Goal: Task Accomplishment & Management: Manage account settings

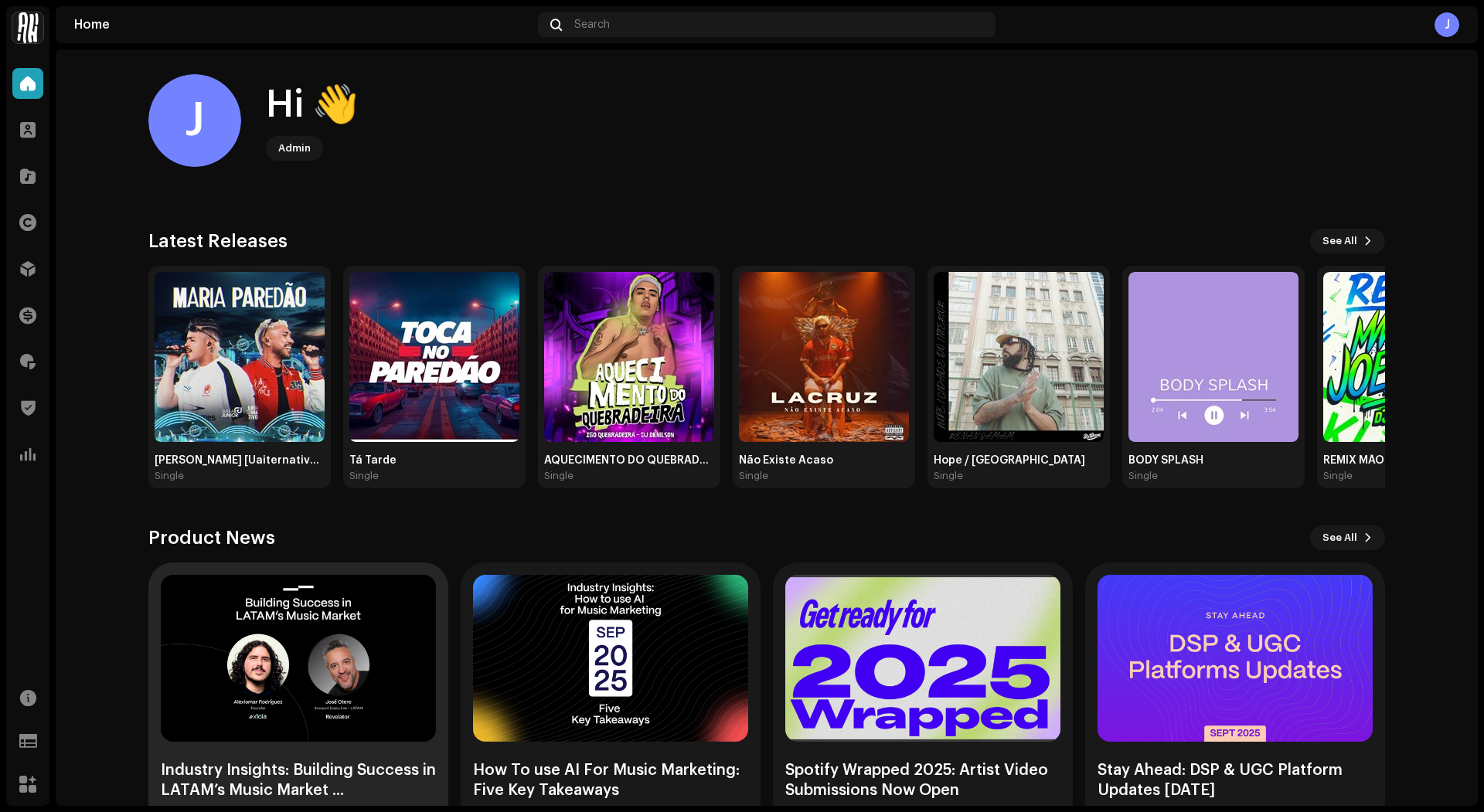
scroll to position [50, 0]
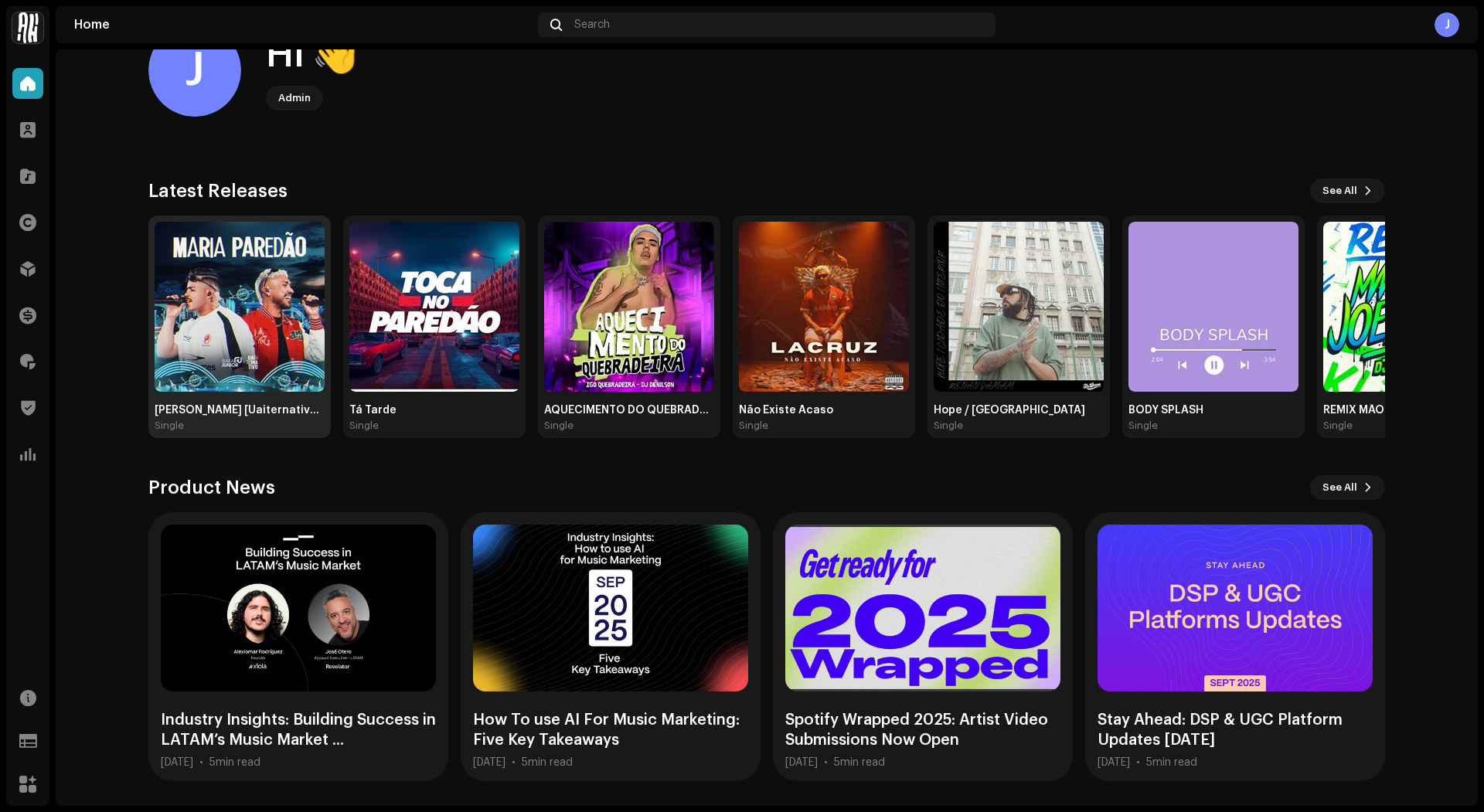
click at [165, 310] on img at bounding box center [239, 307] width 170 height 170
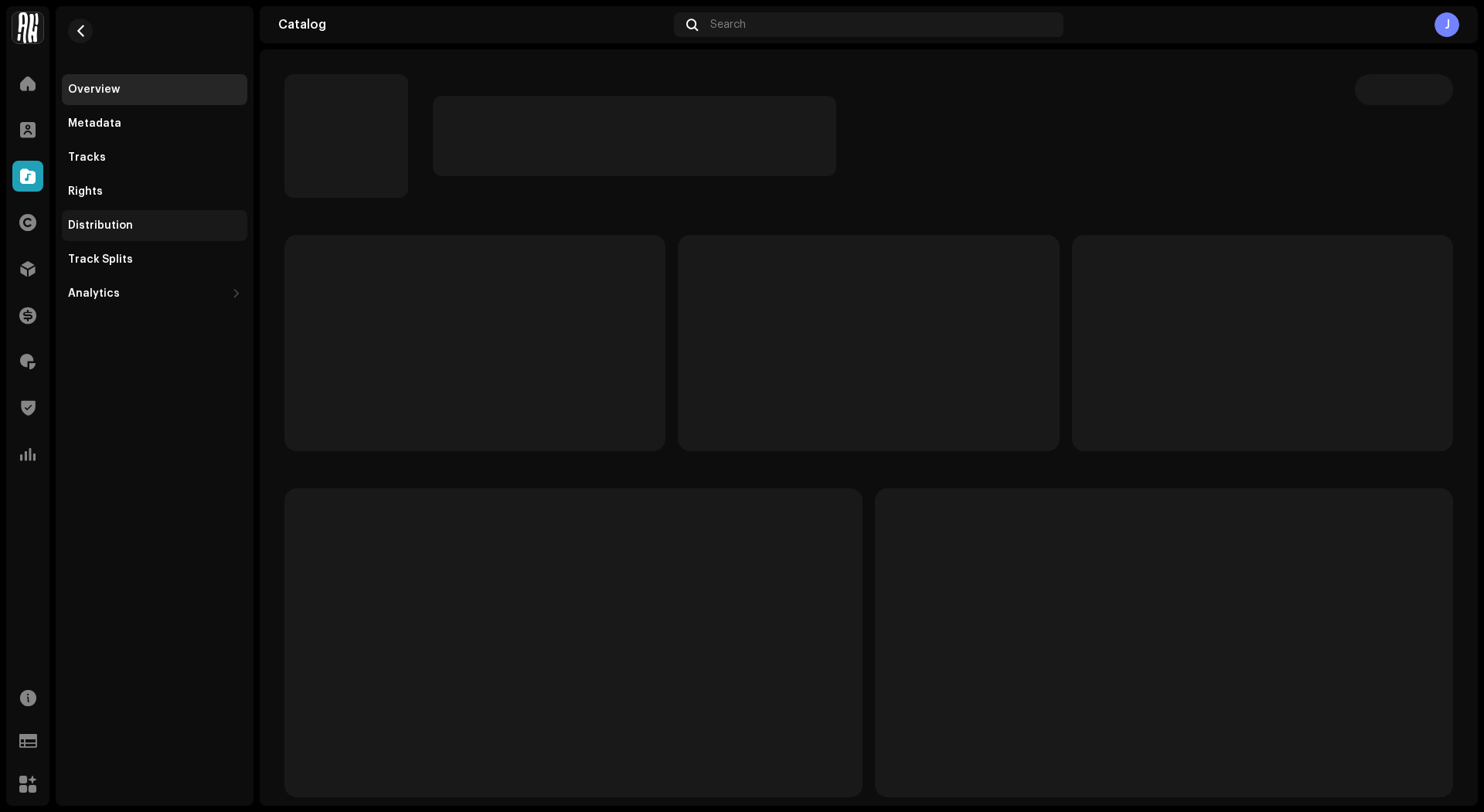
click at [136, 229] on div "Distribution" at bounding box center [155, 226] width 174 height 12
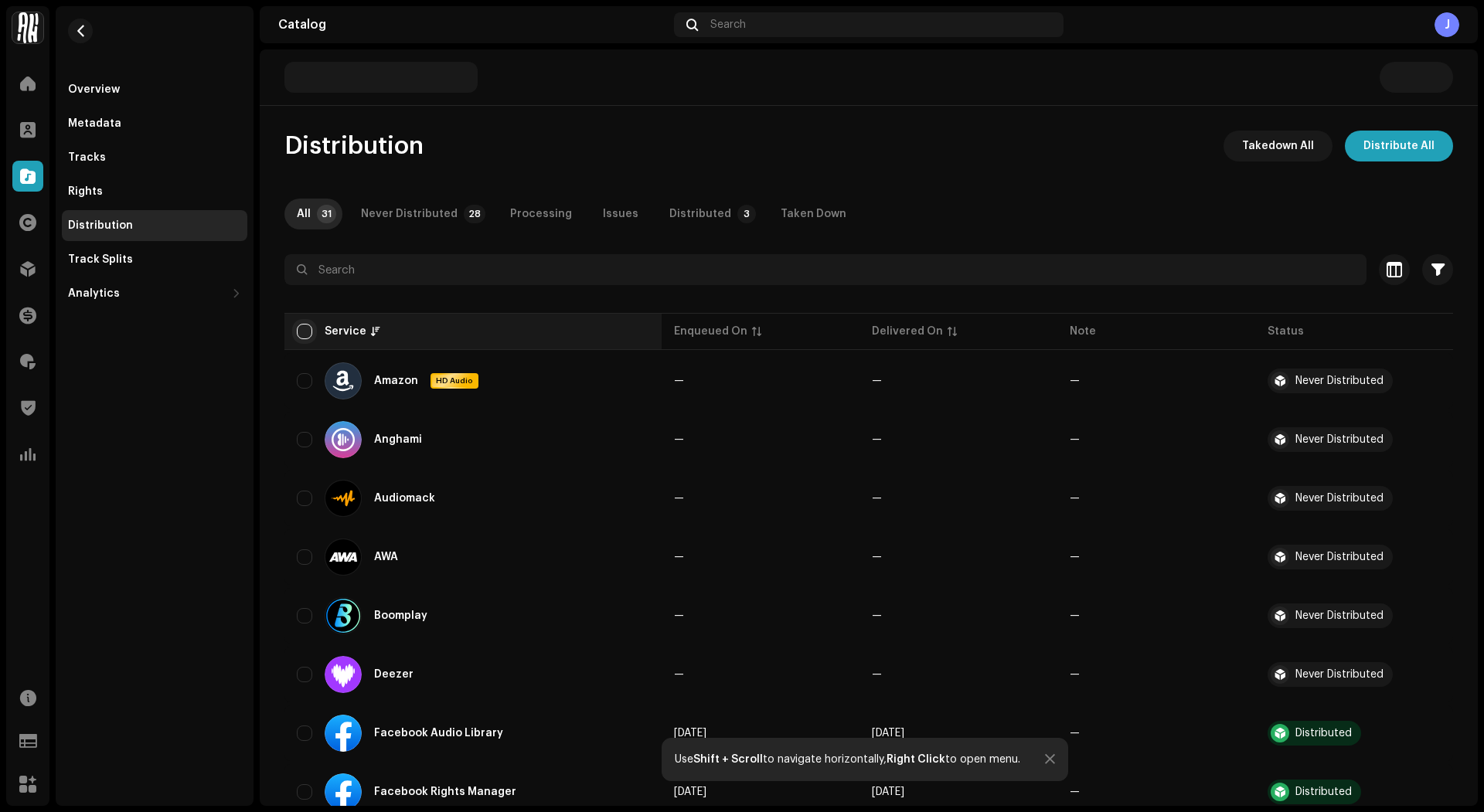
click at [310, 329] on input "checkbox" at bounding box center [304, 332] width 15 height 15
checkbox input "true"
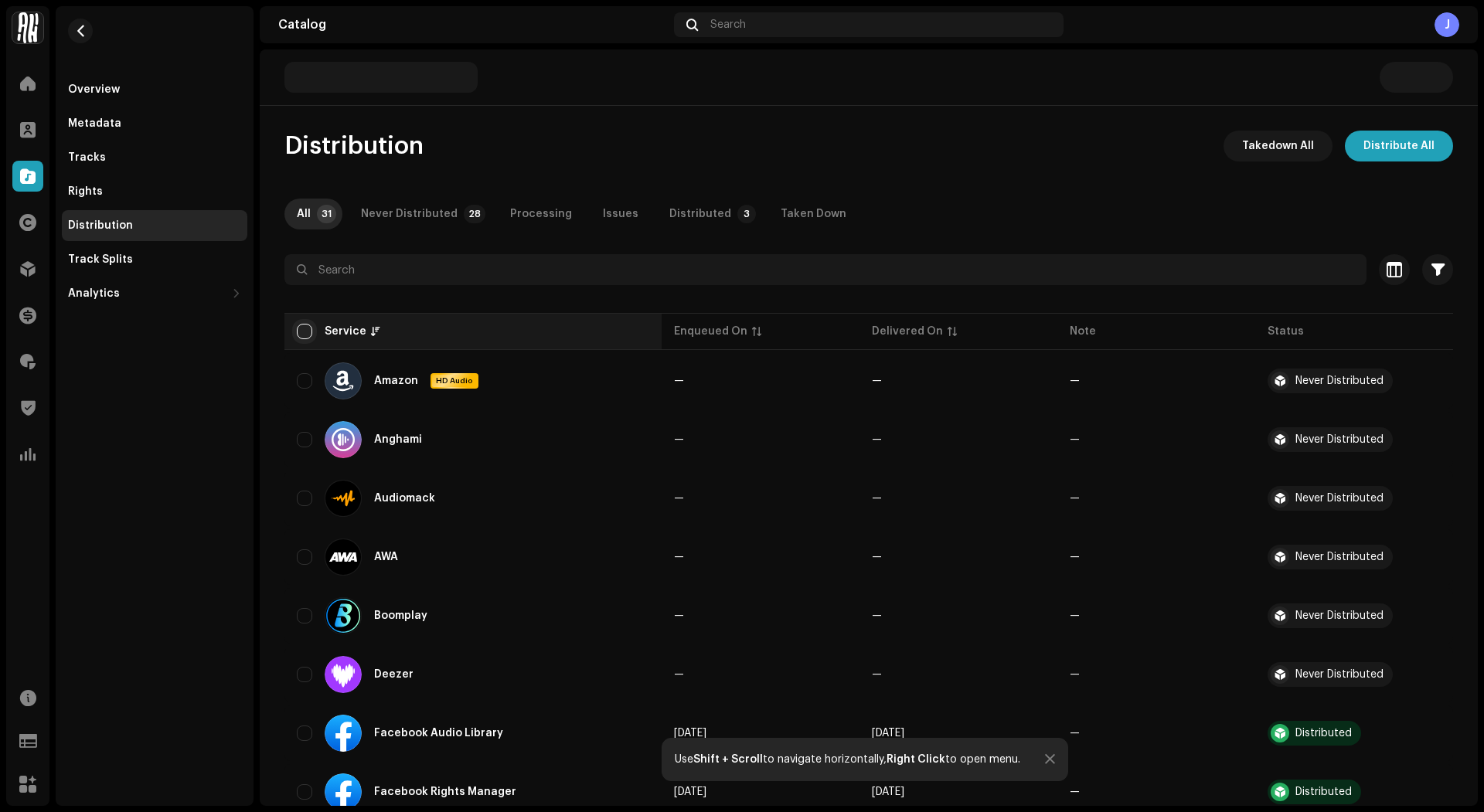
checkbox input "true"
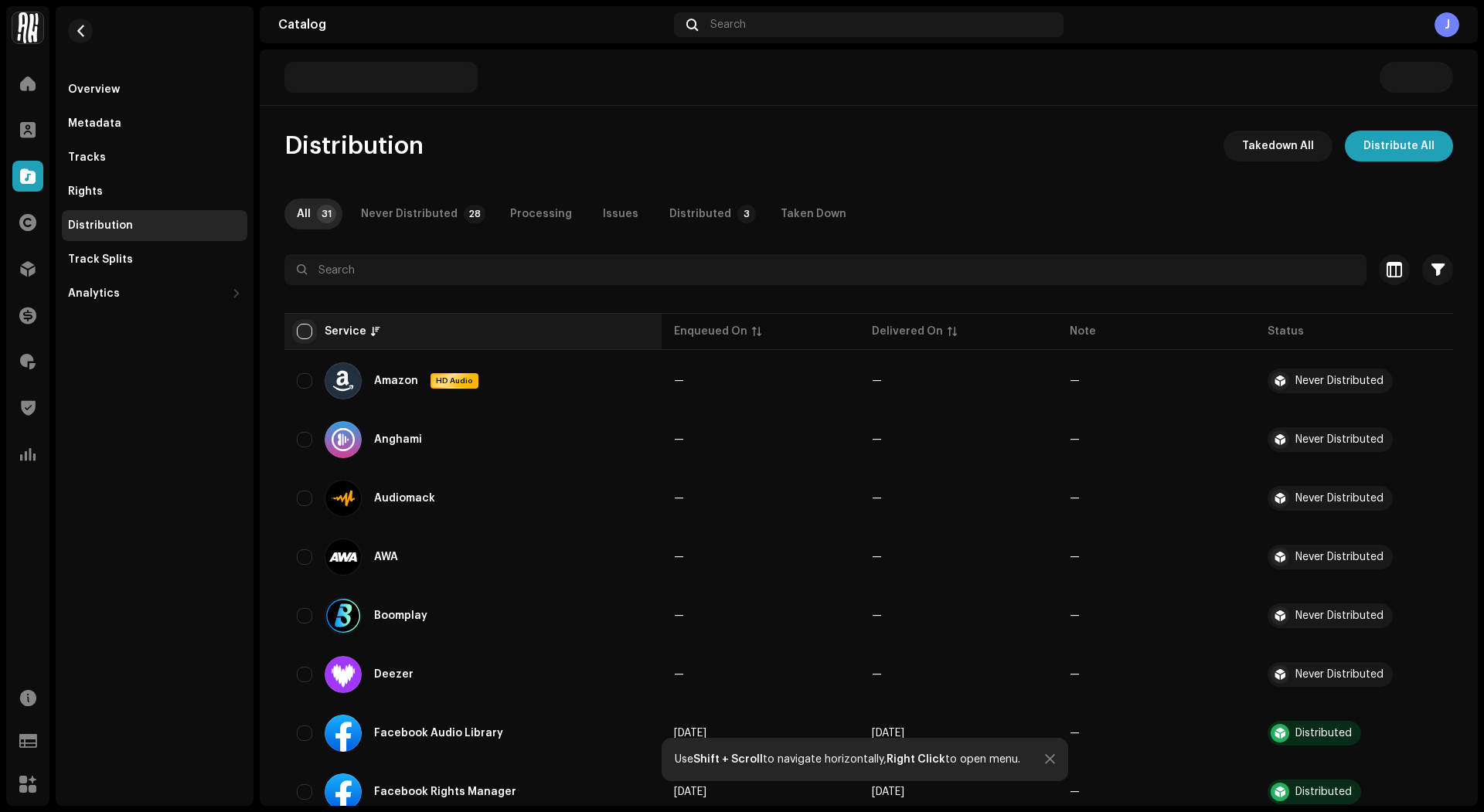
checkbox input "true"
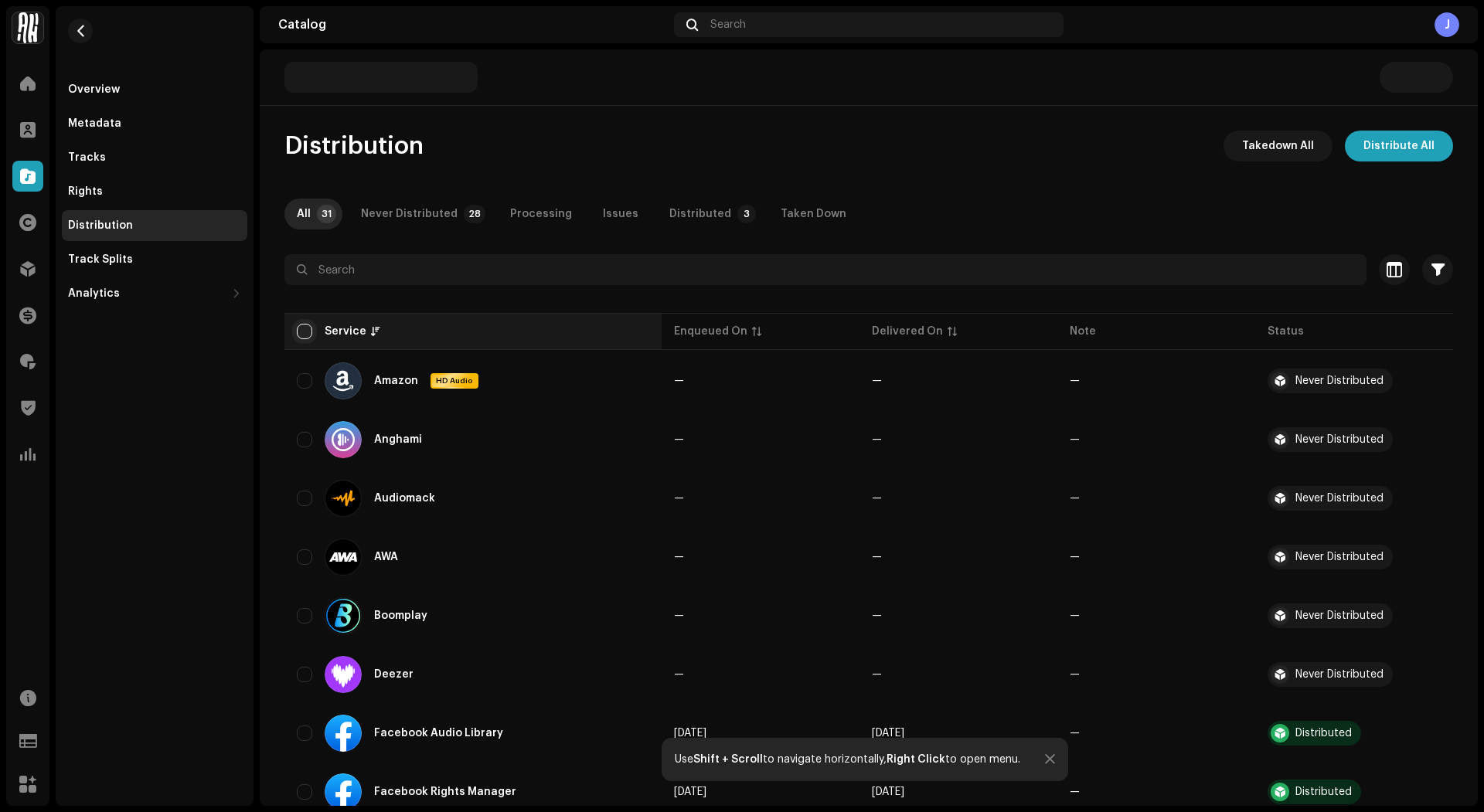
checkbox input "true"
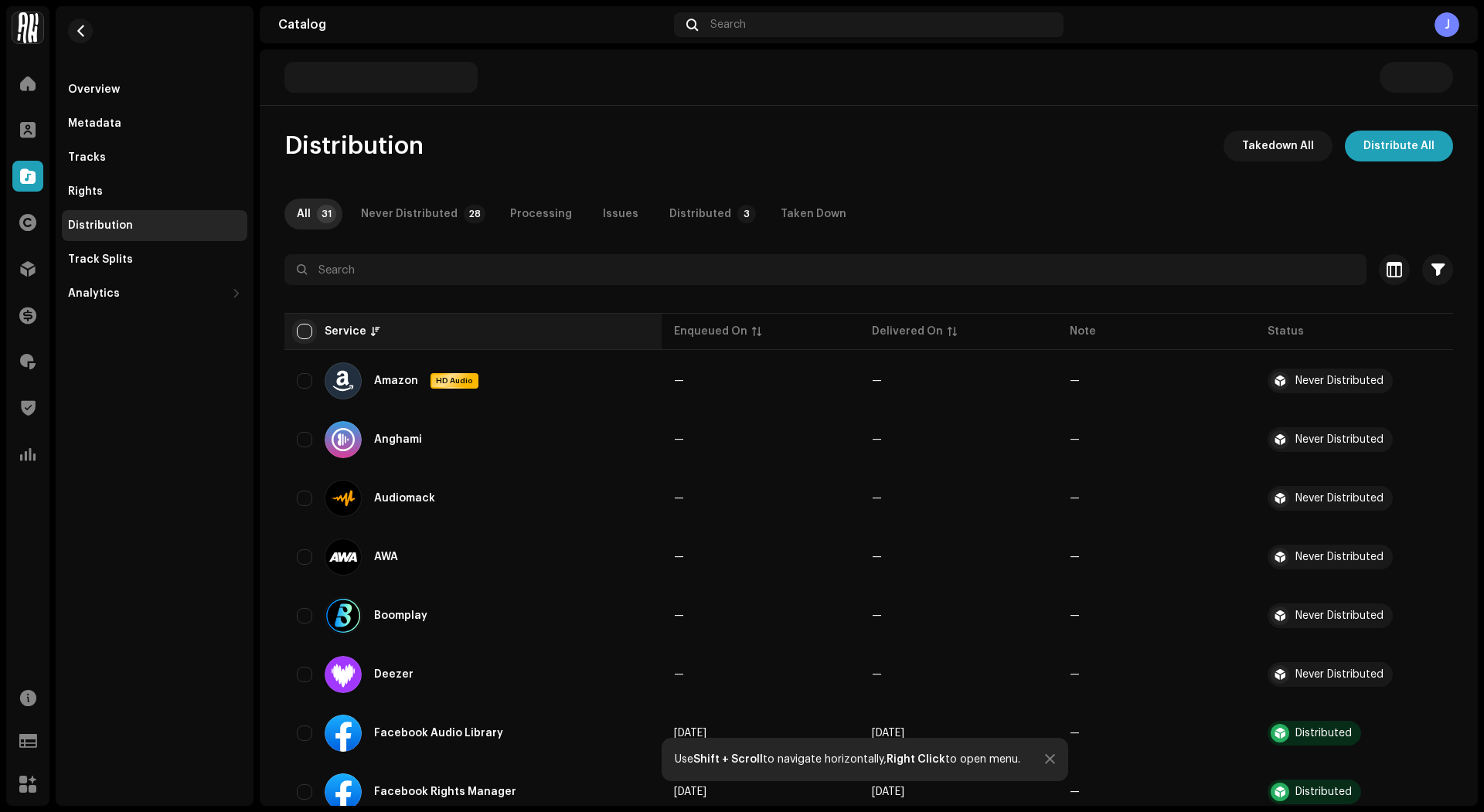
checkbox input "true"
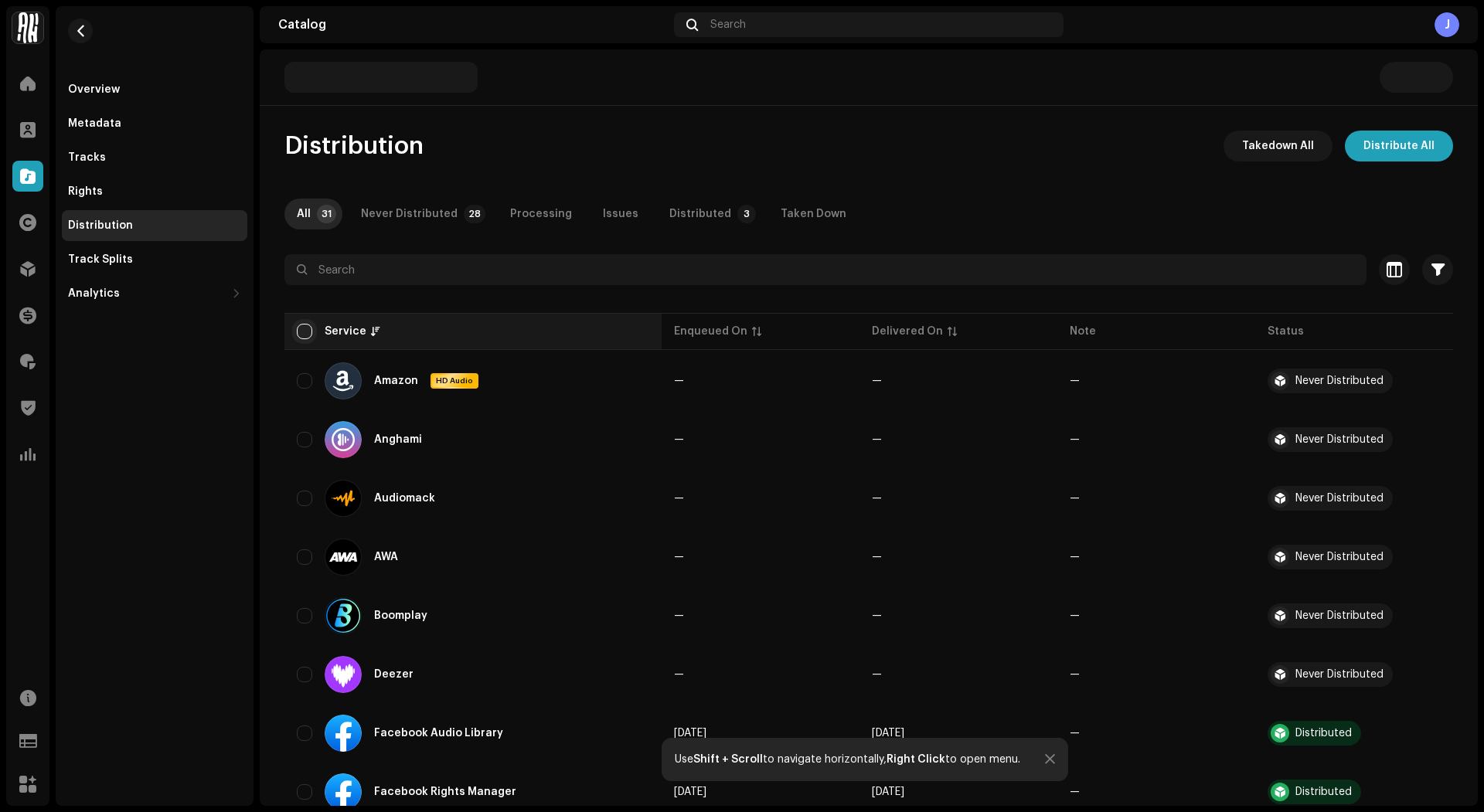
checkbox input "true"
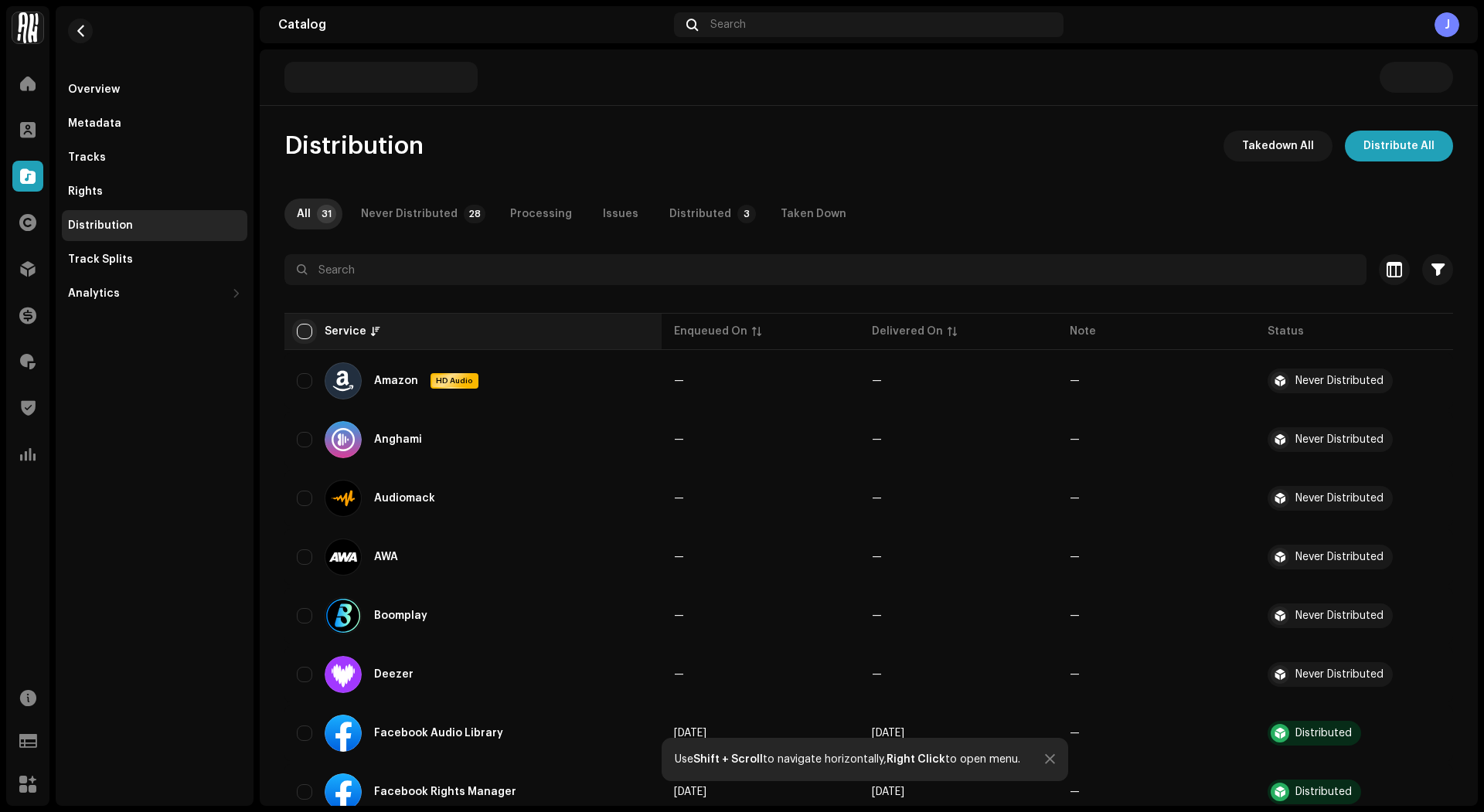
checkbox input "true"
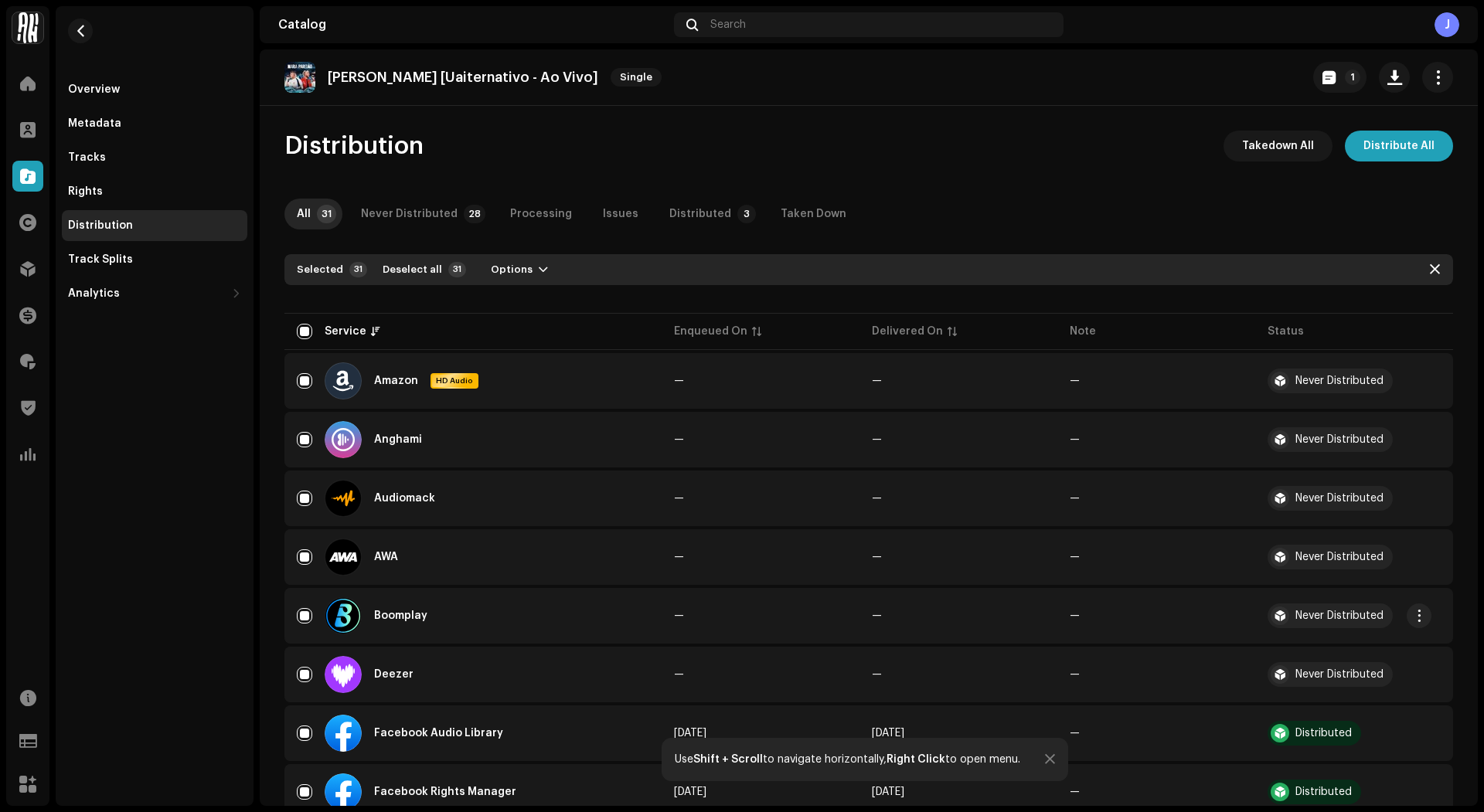
scroll to position [214, 0]
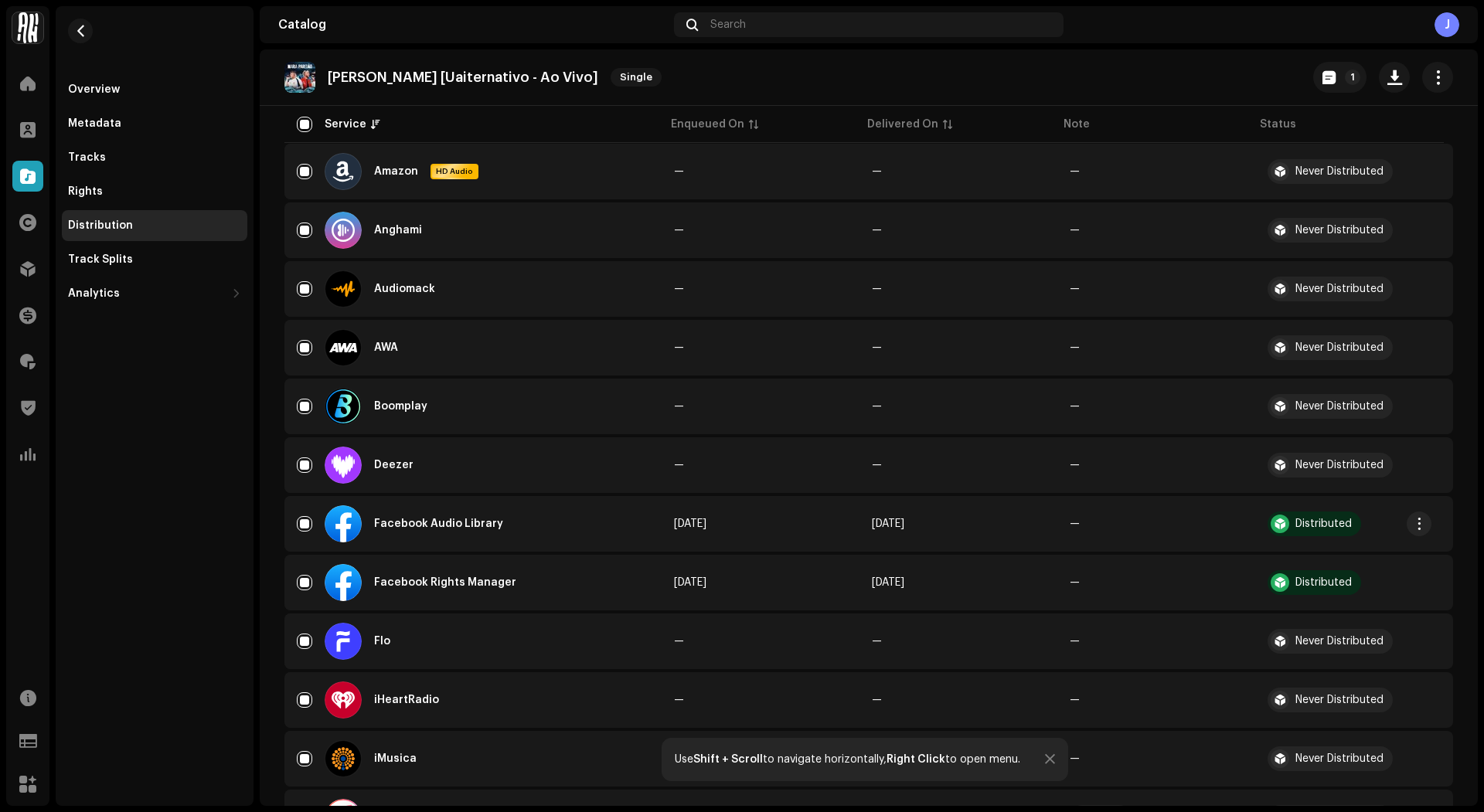
click at [303, 532] on div "Facebook Audio Library" at bounding box center [473, 523] width 352 height 37
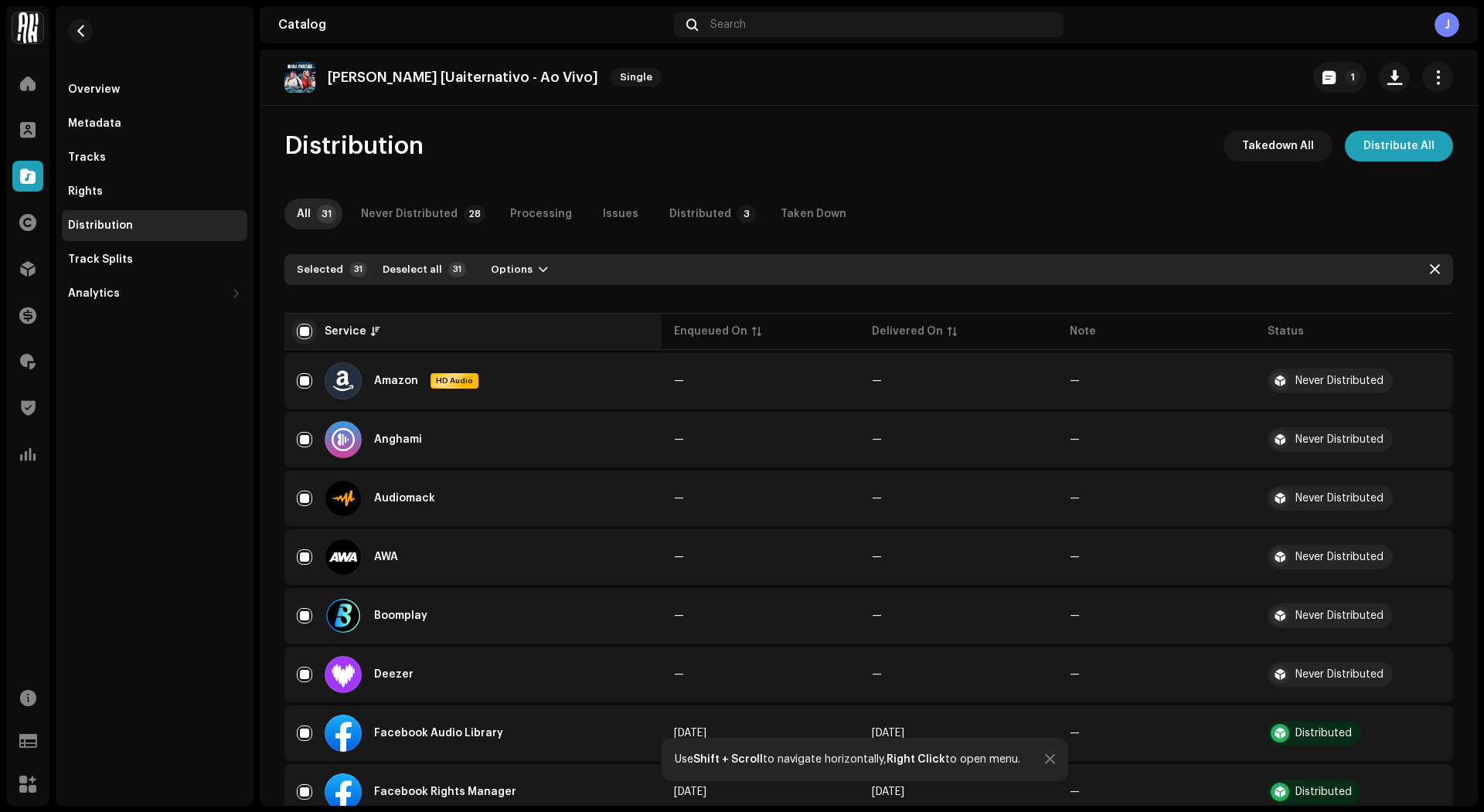
click at [303, 334] on input "checkbox" at bounding box center [304, 332] width 15 height 15
checkbox input "false"
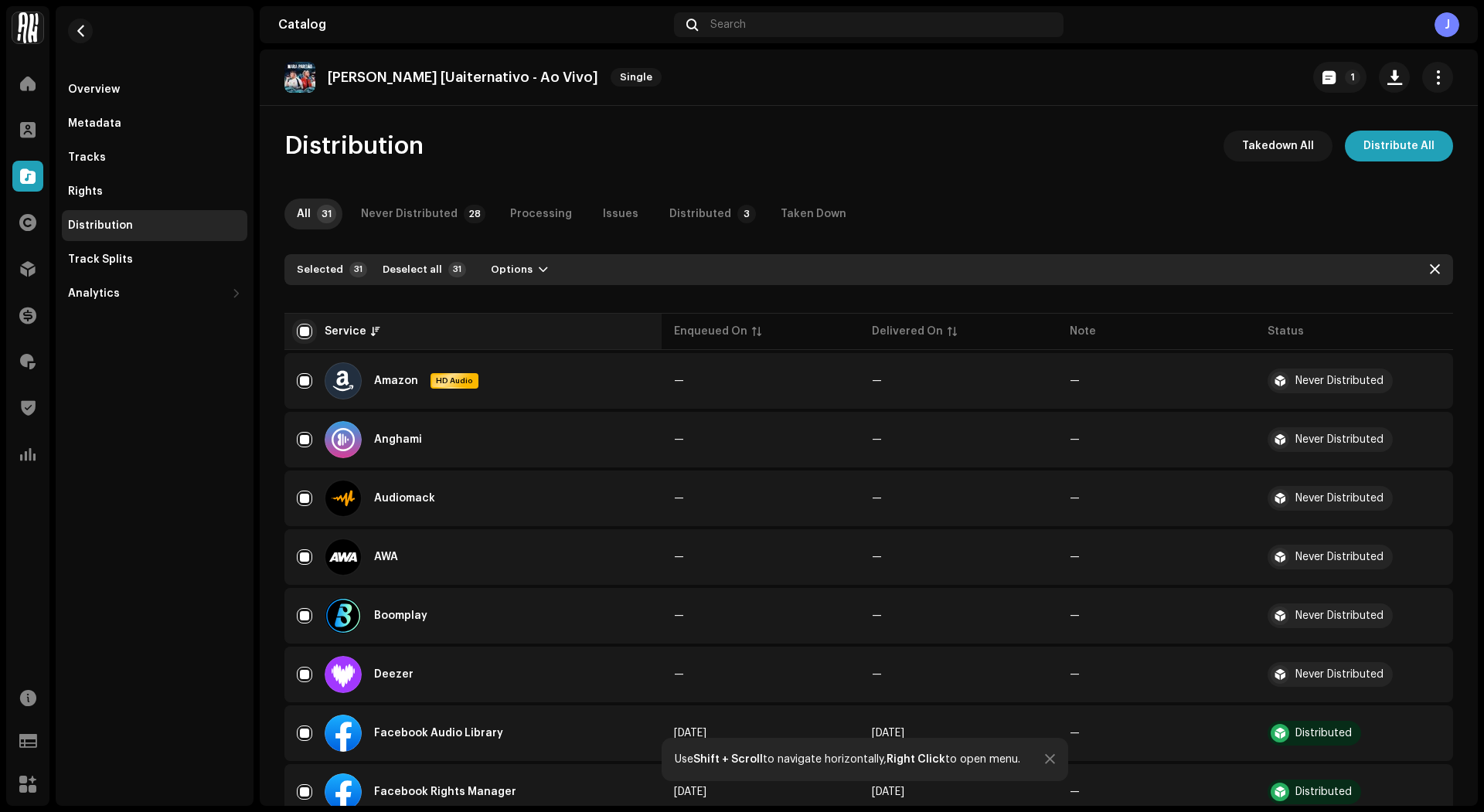
checkbox input "false"
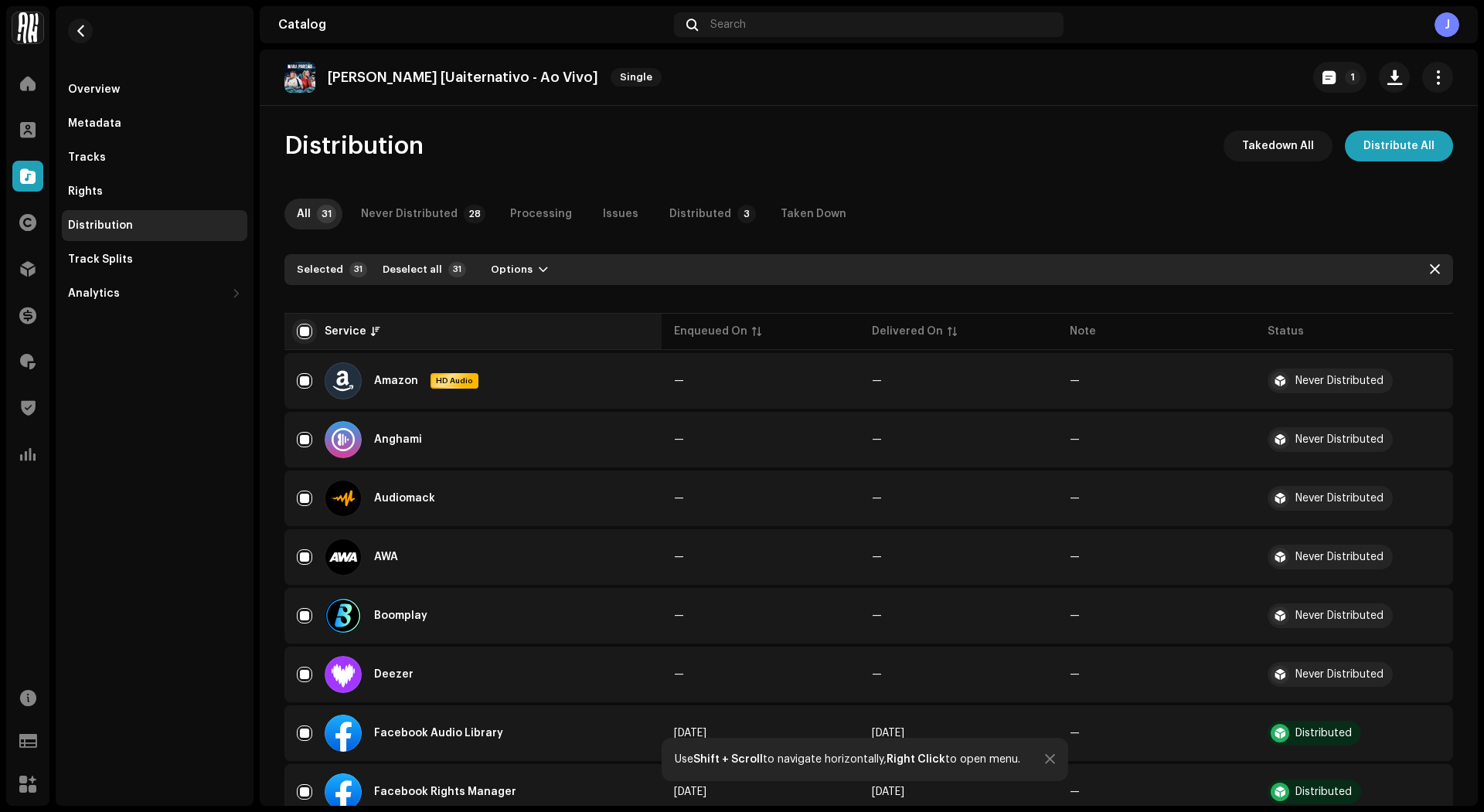
checkbox input "false"
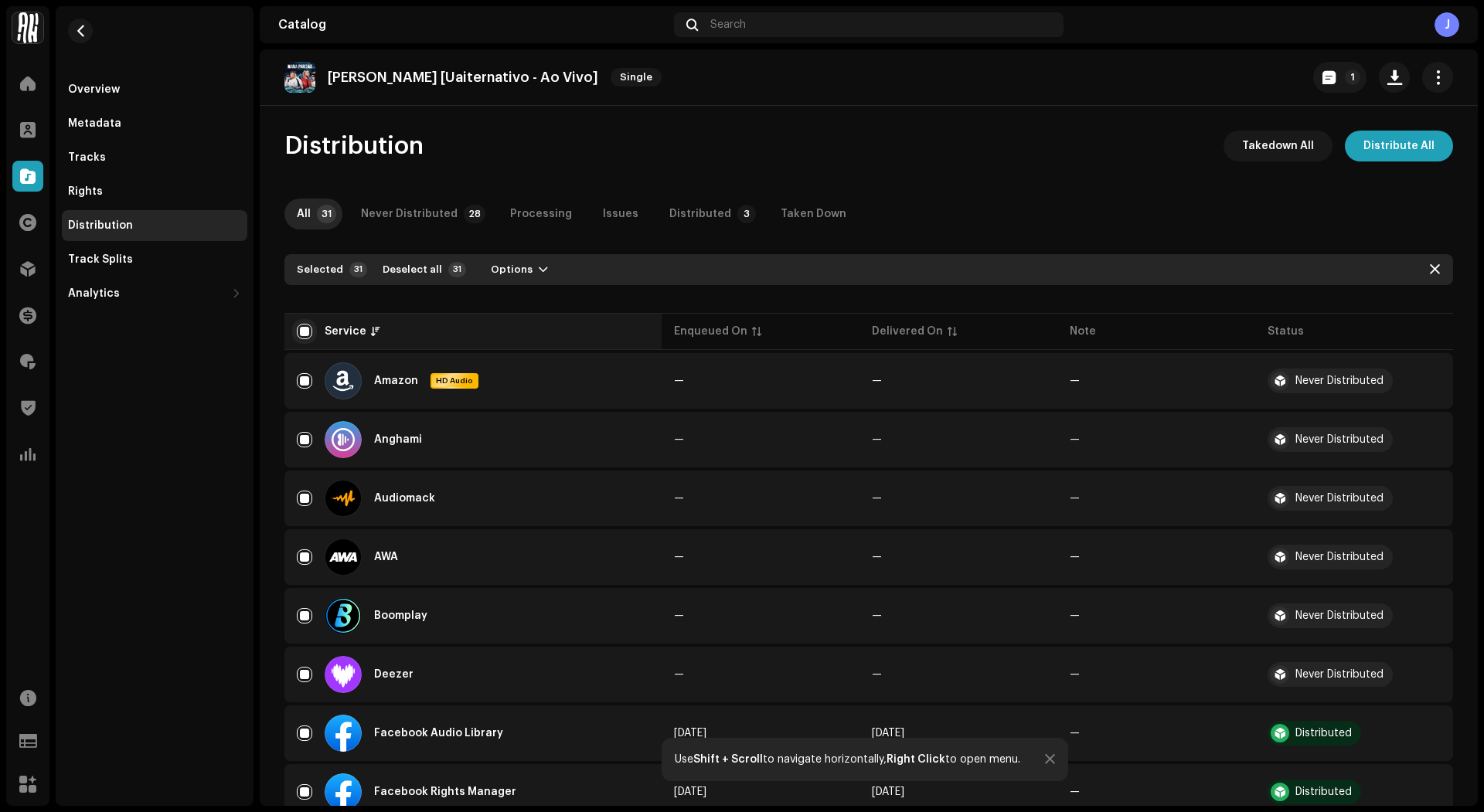
checkbox input "false"
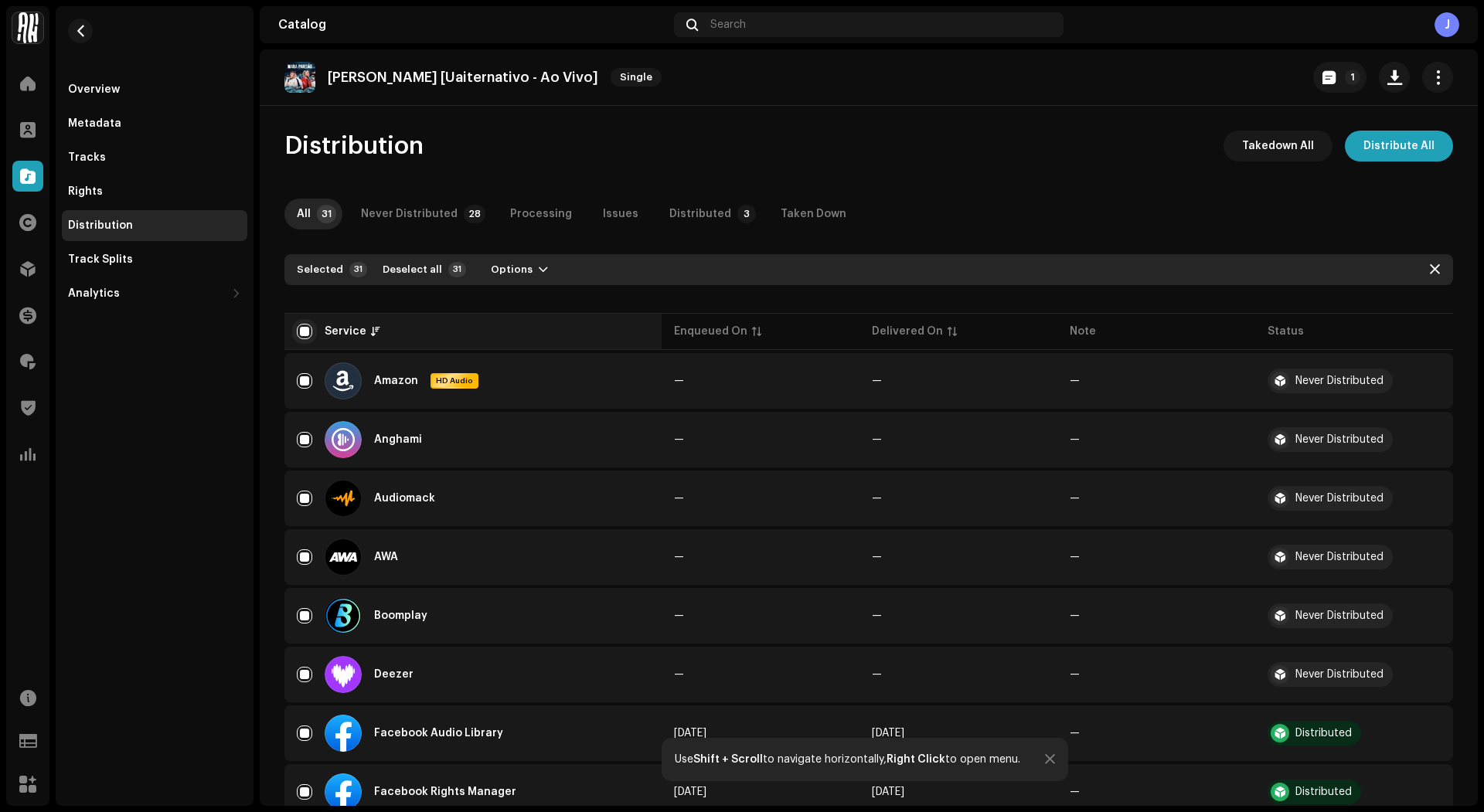
checkbox input "false"
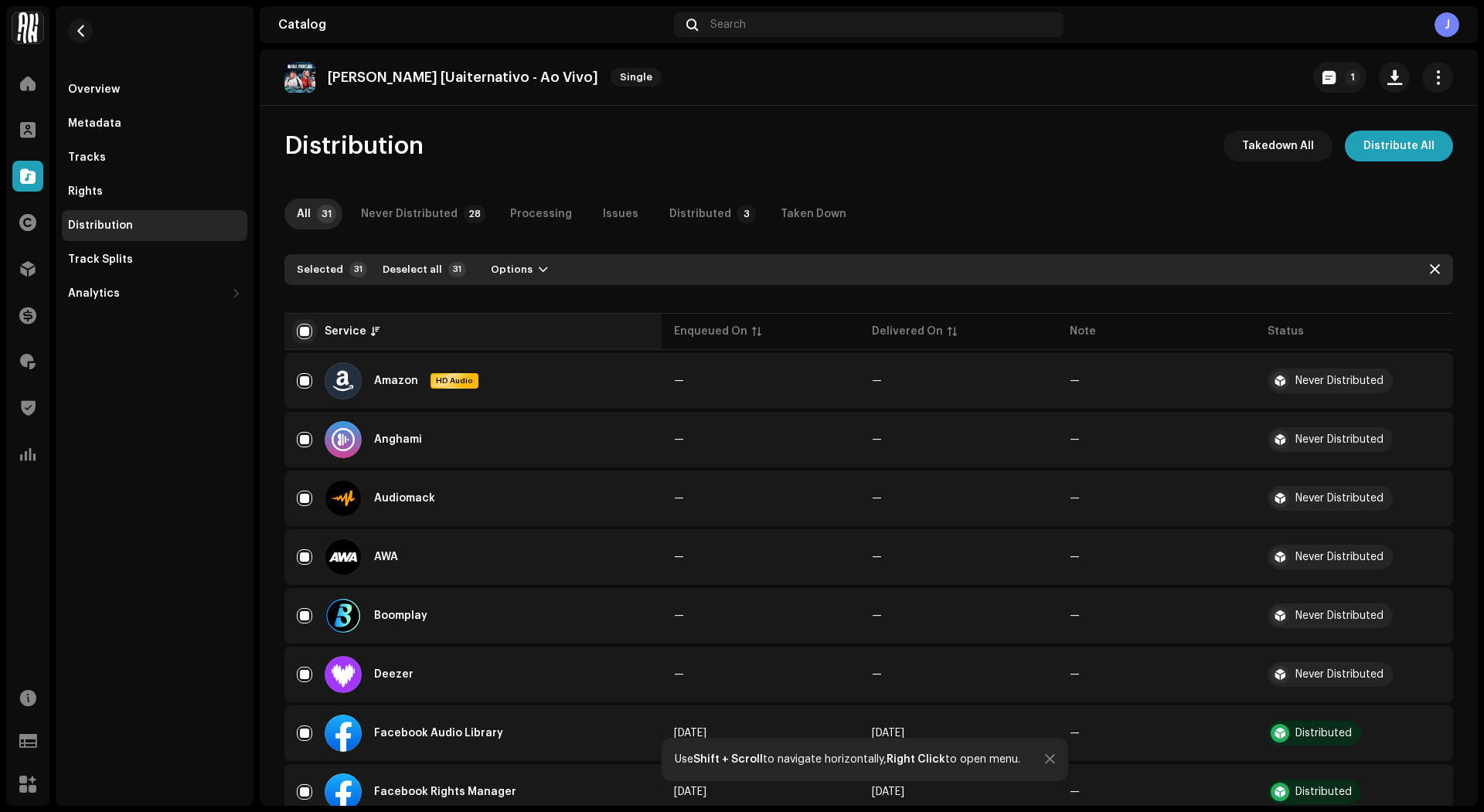
checkbox input "false"
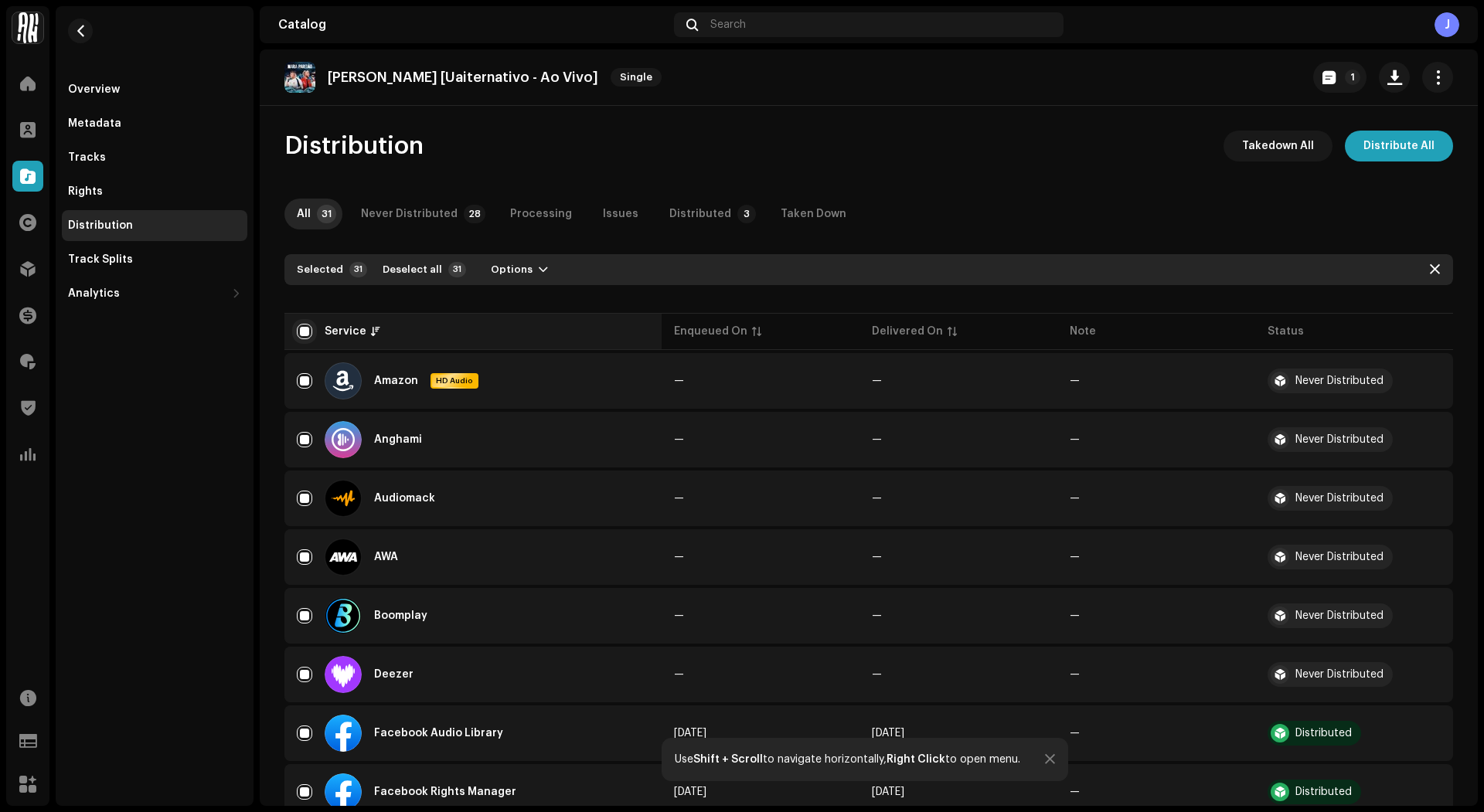
checkbox input "false"
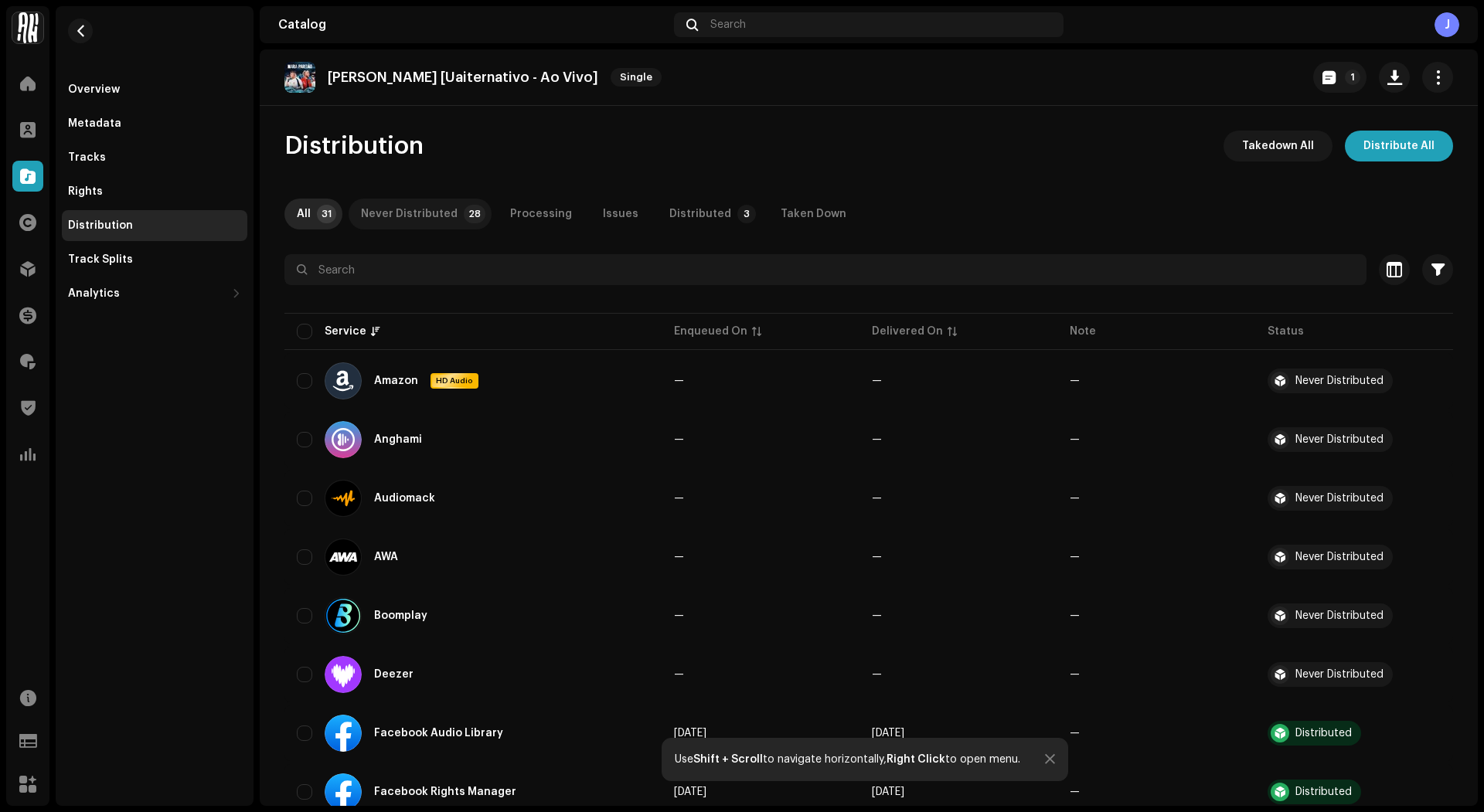
click at [436, 206] on div "Never Distributed" at bounding box center [409, 214] width 97 height 31
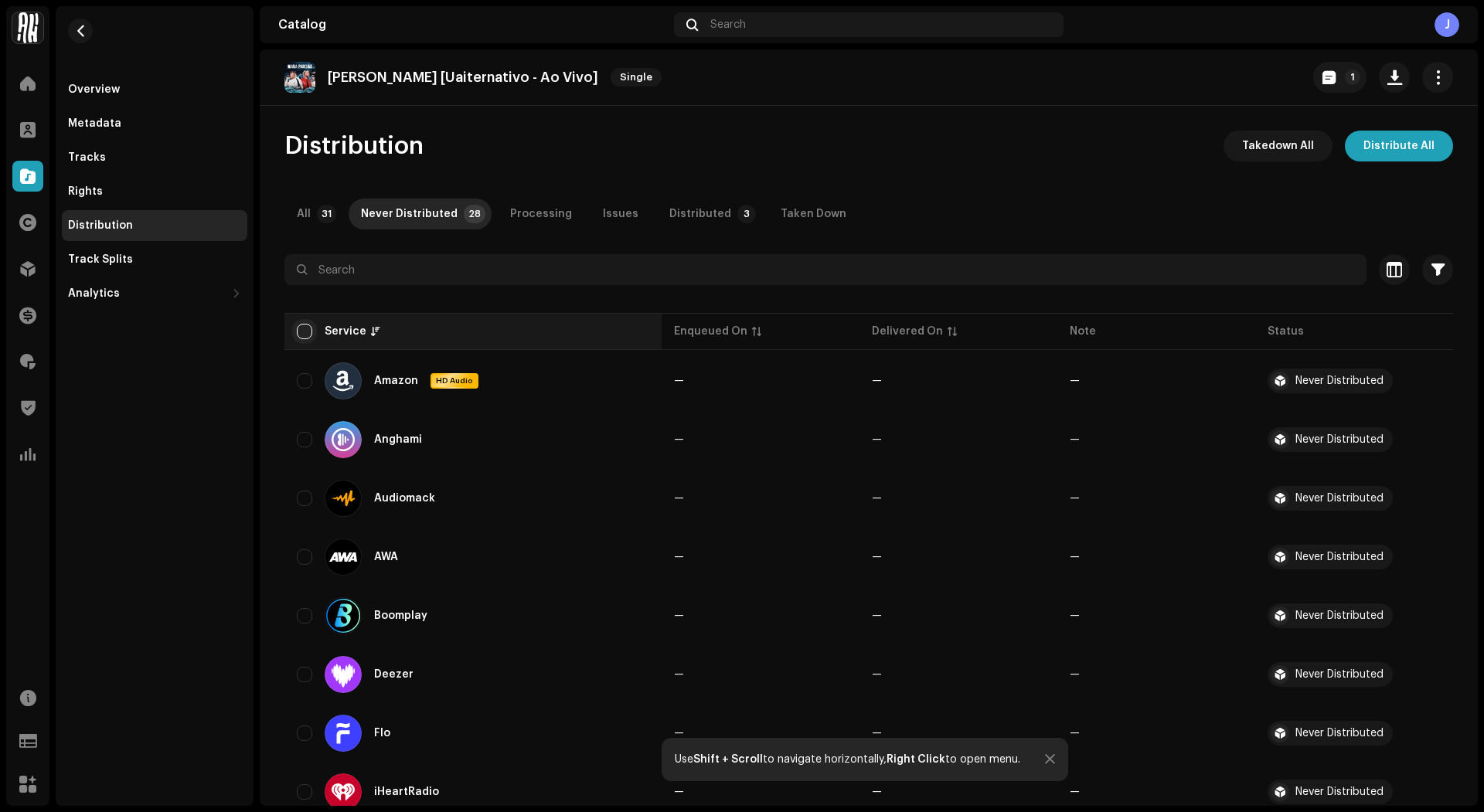
click at [304, 331] on input "checkbox" at bounding box center [304, 332] width 15 height 15
checkbox input "true"
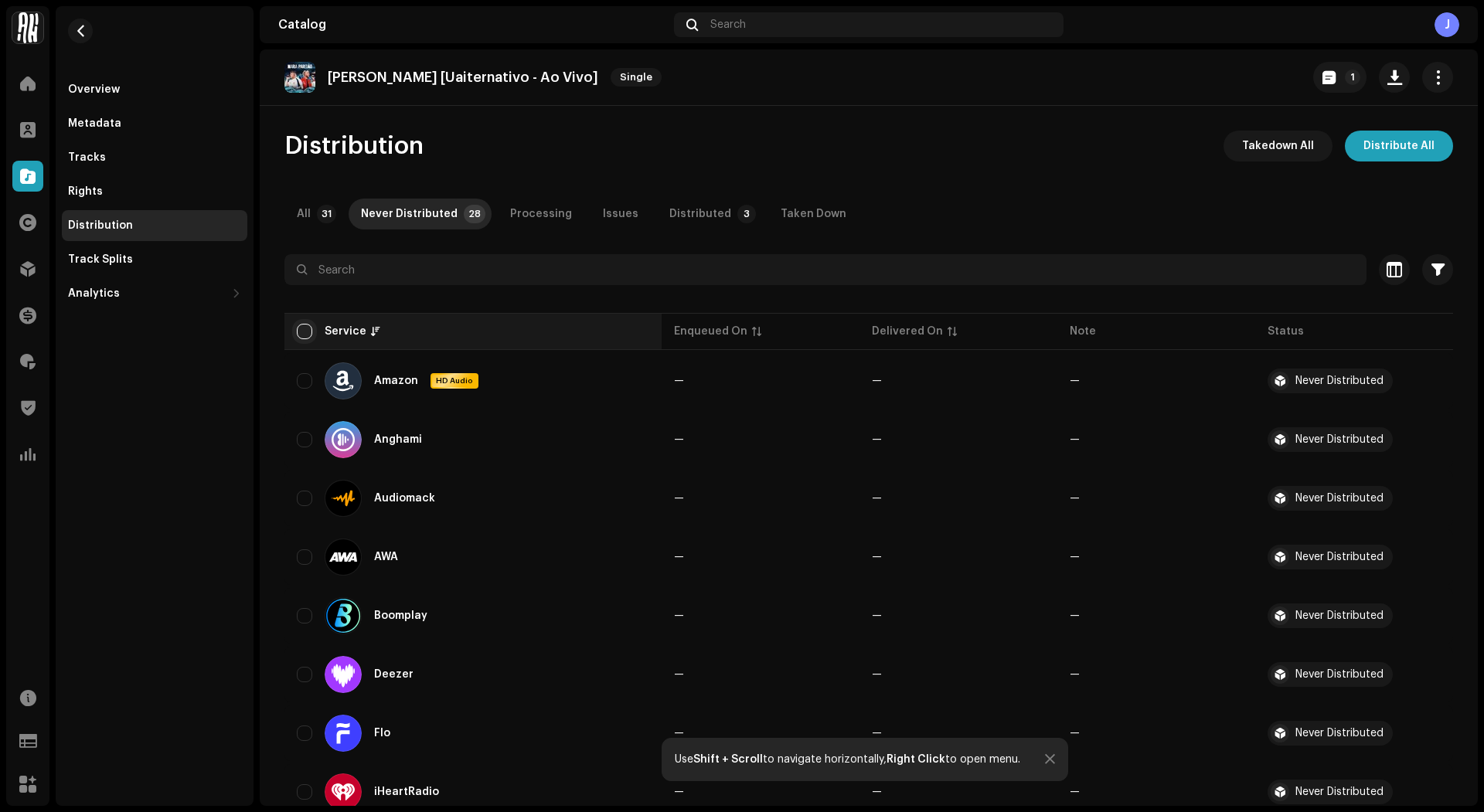
checkbox input "true"
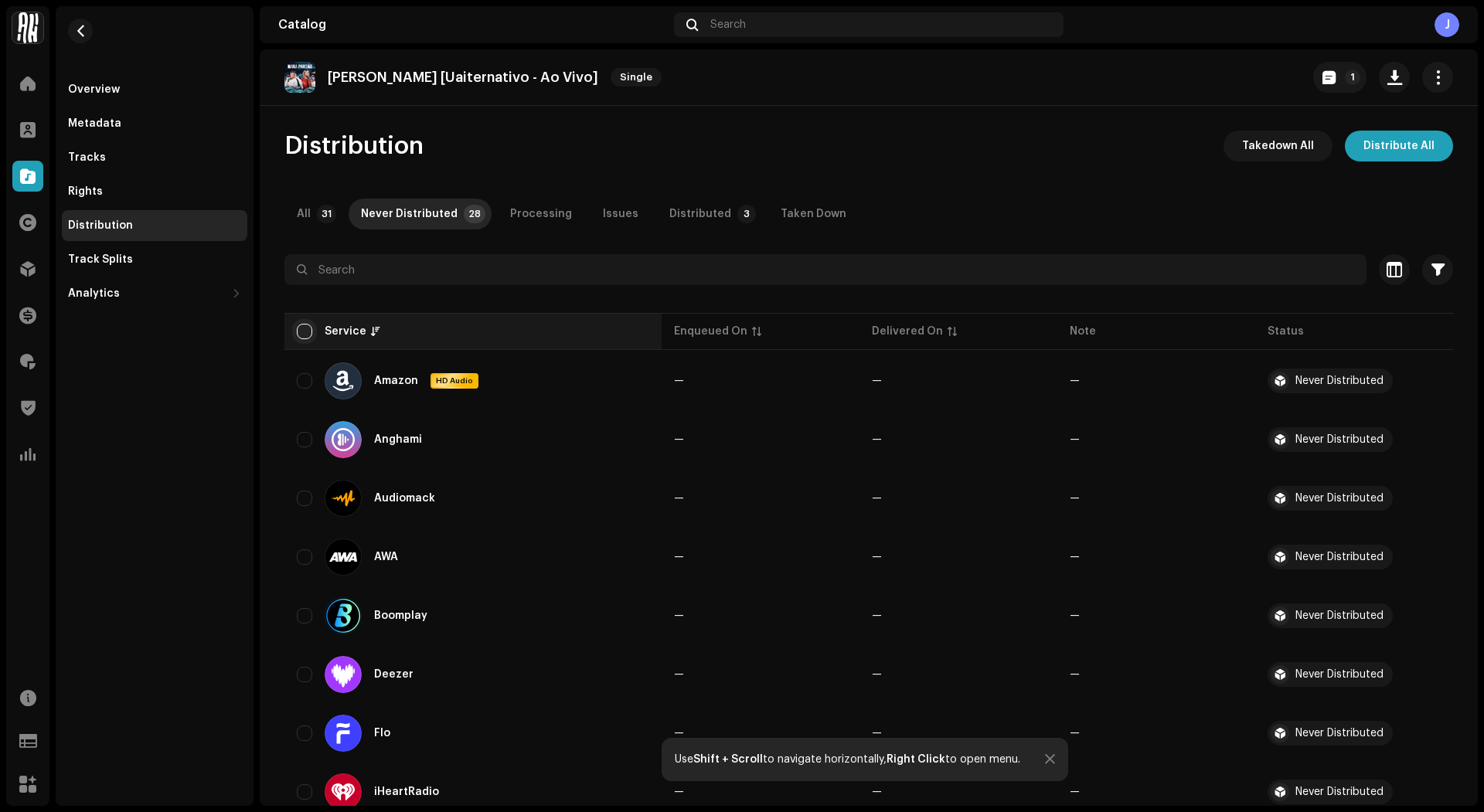
checkbox input "true"
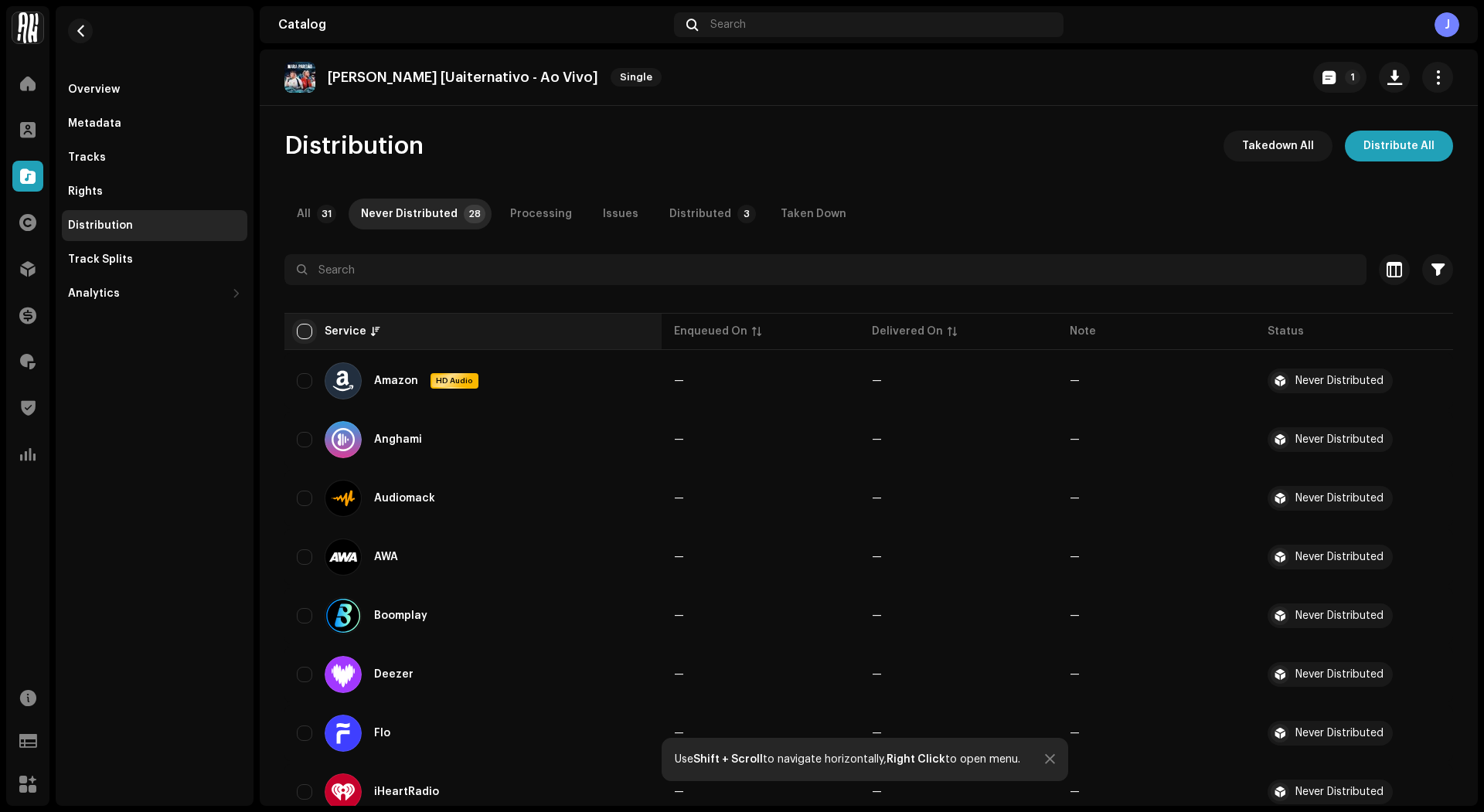
checkbox input "true"
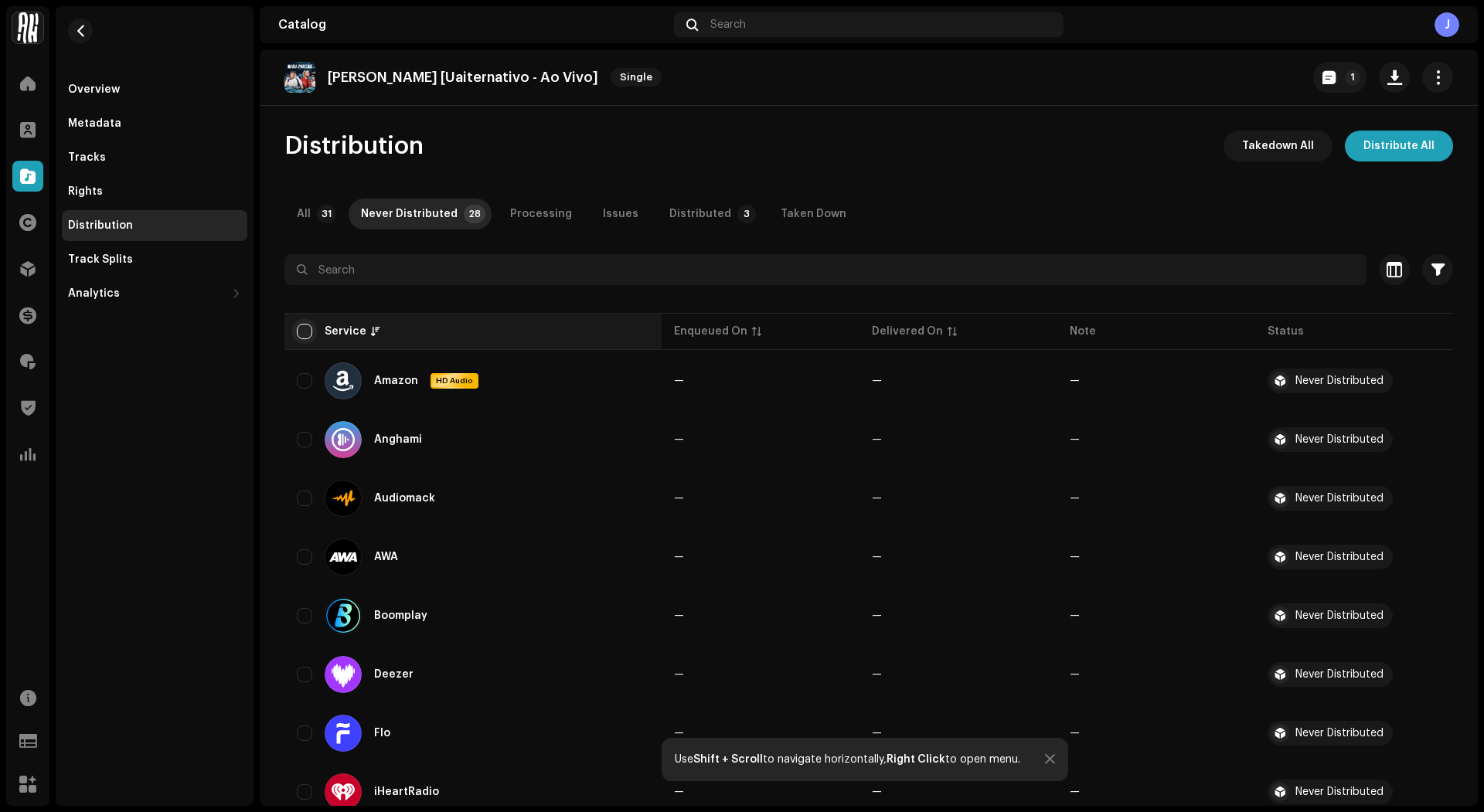
checkbox input "true"
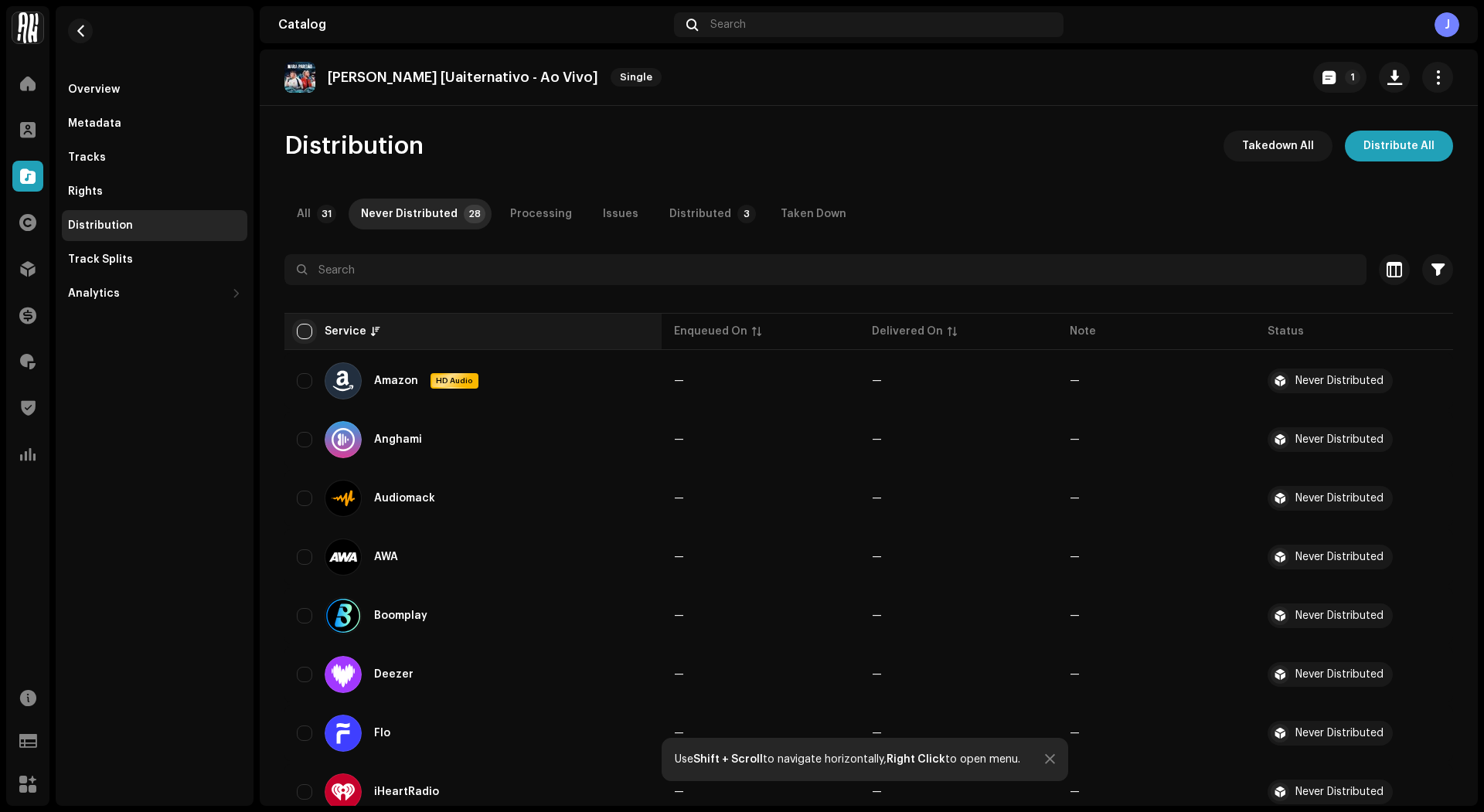
checkbox input "true"
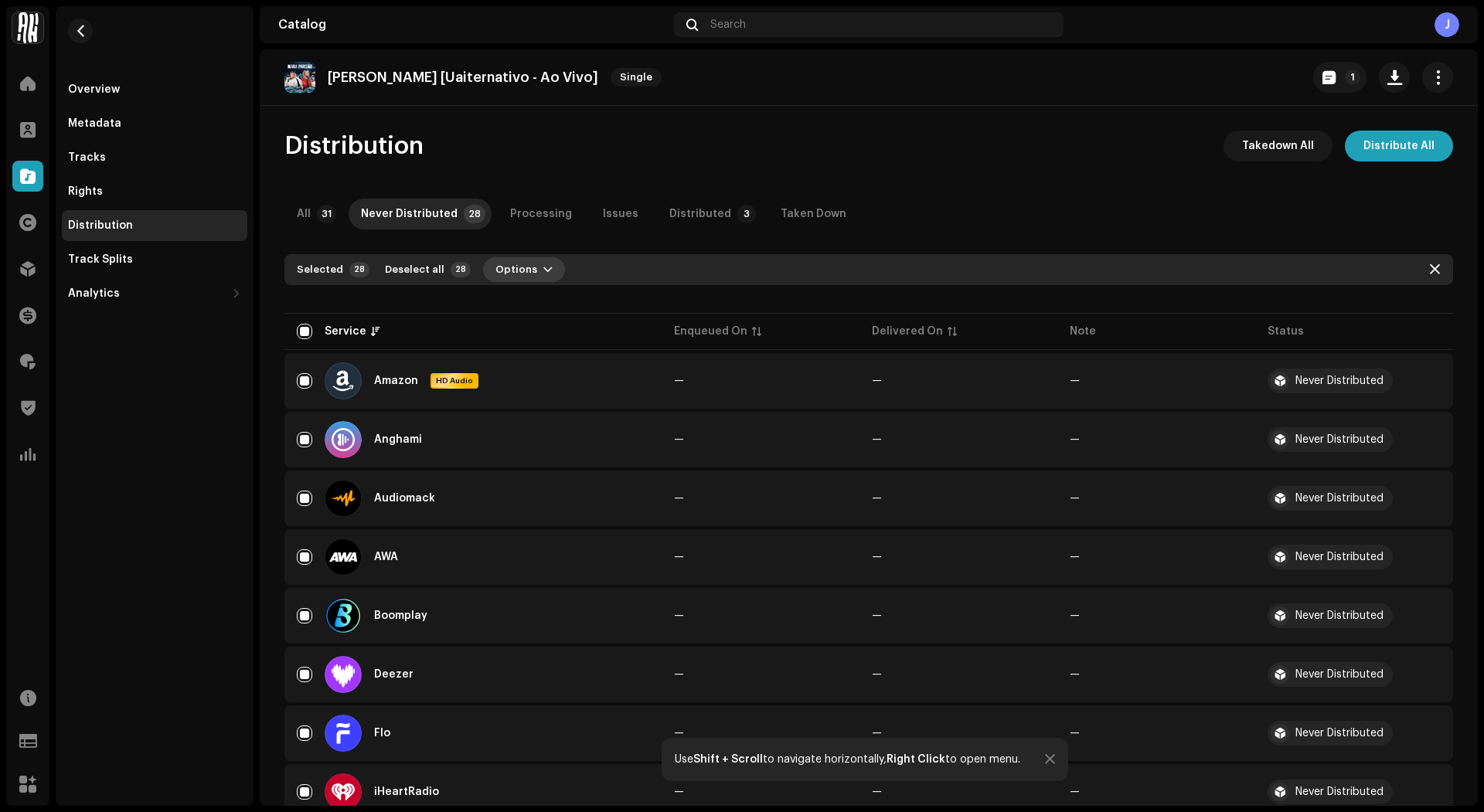
click at [504, 274] on span "Options" at bounding box center [516, 269] width 42 height 31
click at [515, 308] on span "Distribute" at bounding box center [515, 304] width 55 height 12
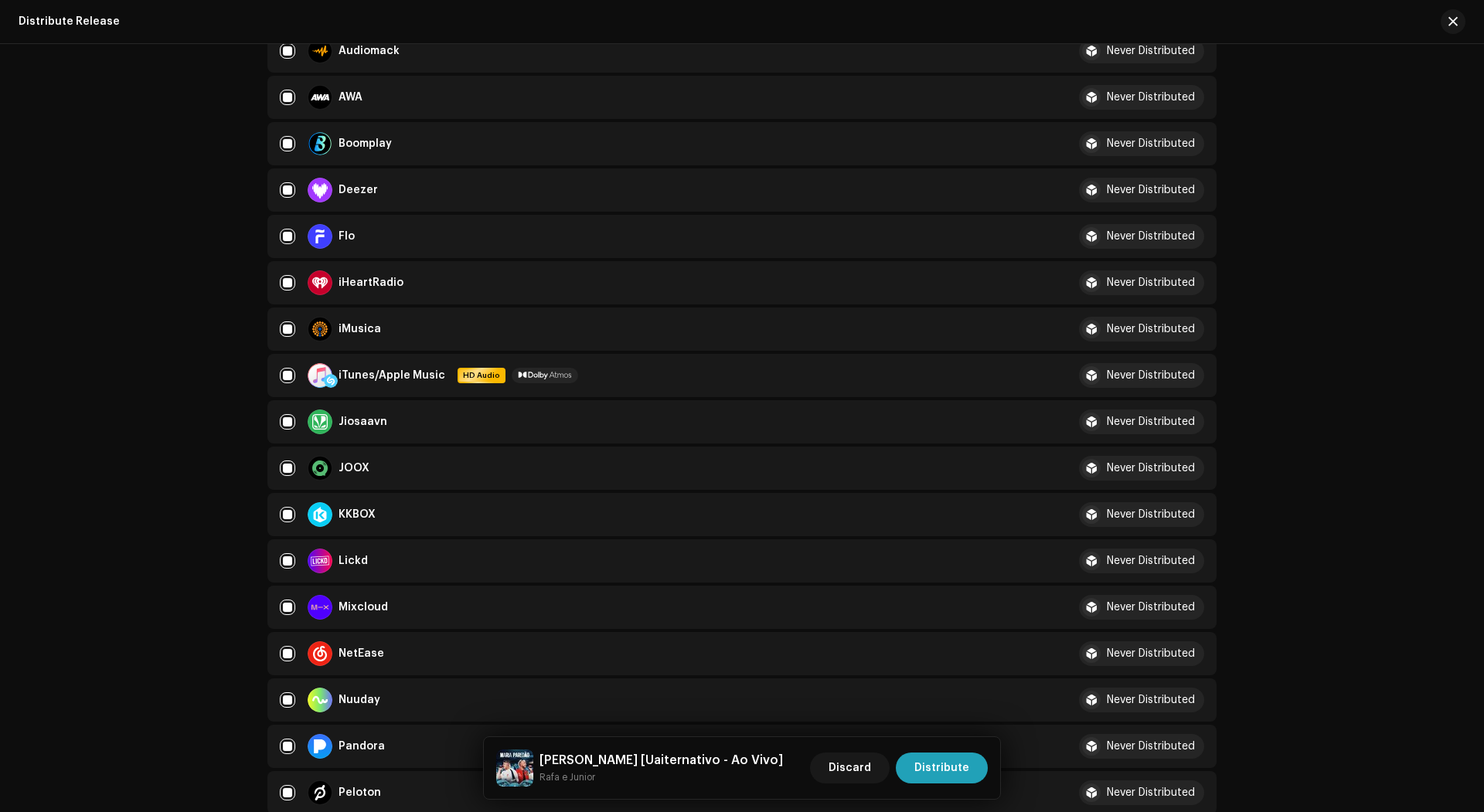
scroll to position [844, 0]
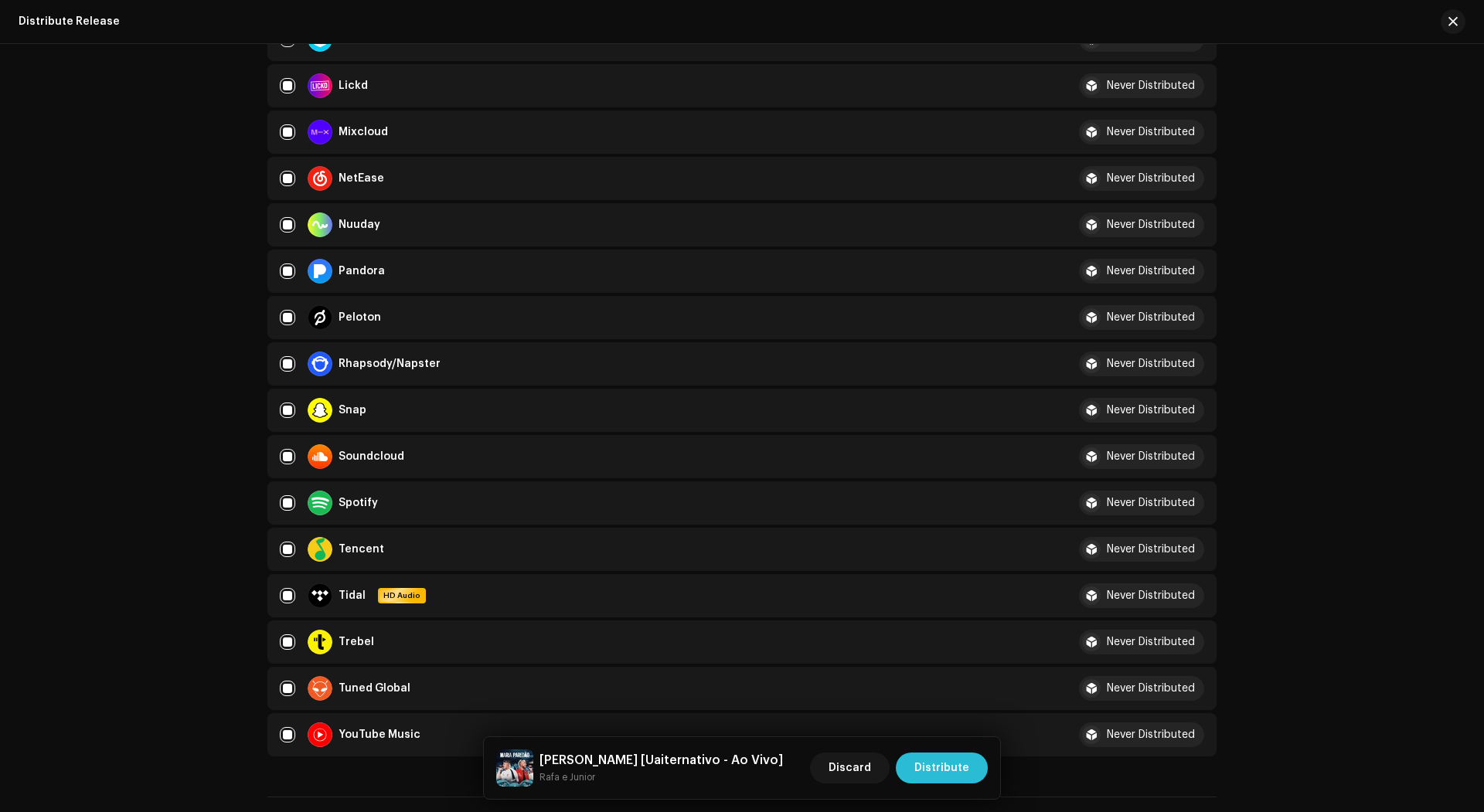
click at [964, 772] on span "Distribute" at bounding box center [942, 768] width 55 height 31
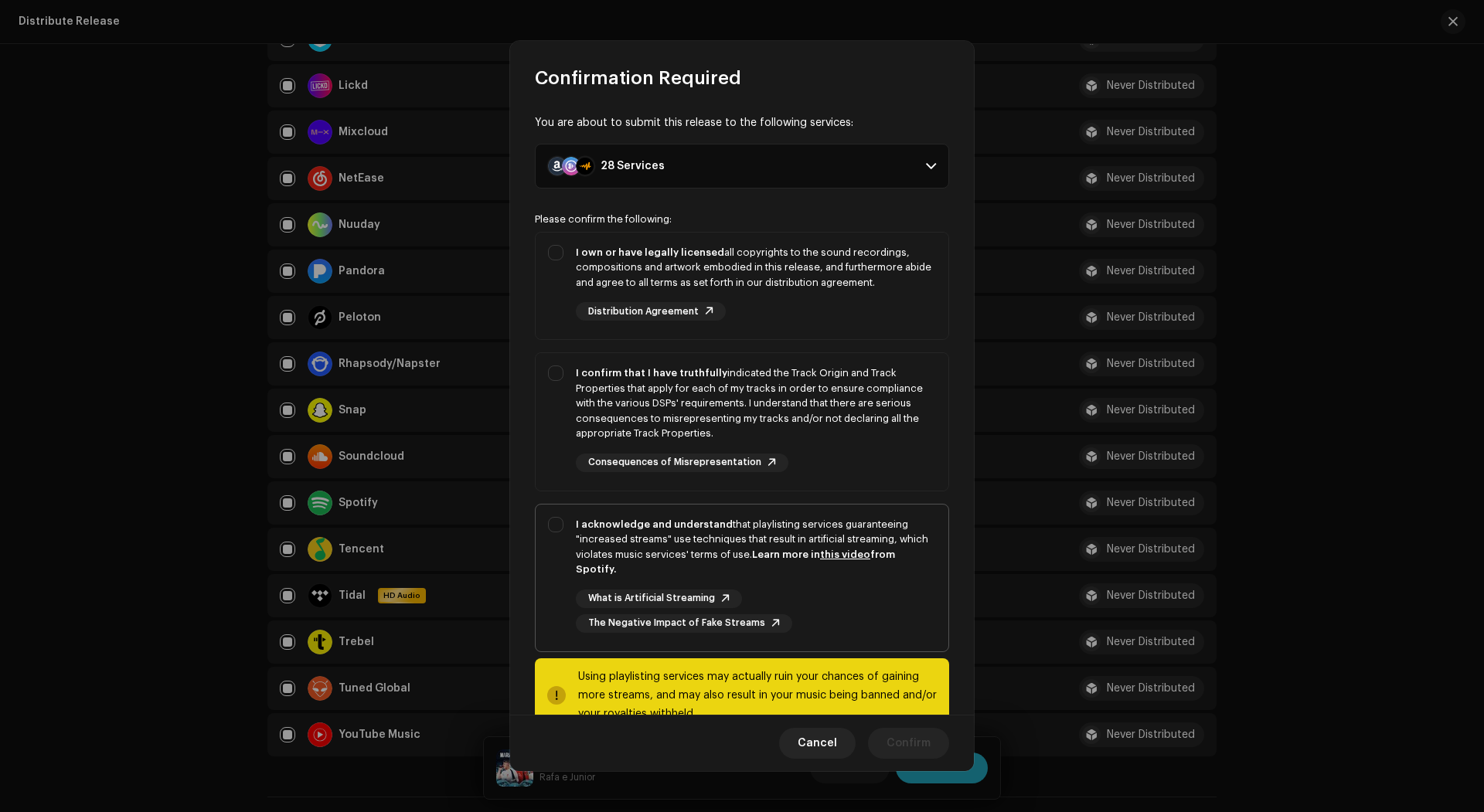
click at [732, 526] on div "I acknowledge and understand that playlisting services guaranteeing "increased …" at bounding box center [756, 547] width 360 height 61
checkbox input "true"
click at [809, 423] on div "I confirm that I have truthfully indicated the Track Origin and Track Propertie…" at bounding box center [756, 403] width 360 height 76
checkbox input "true"
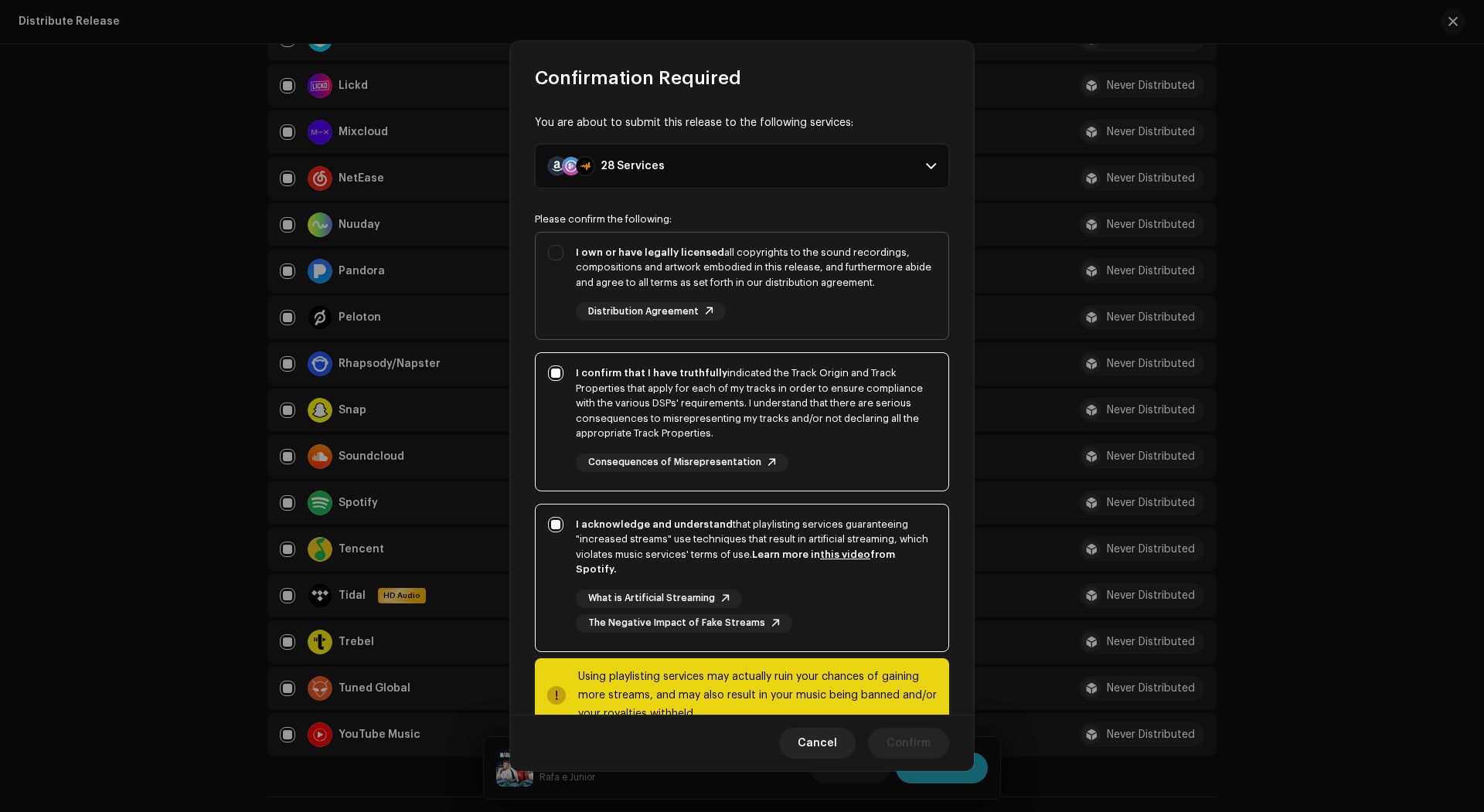
click at [767, 245] on div "I own or have legally licensed all copyrights to the sound recordings, composit…" at bounding box center [756, 268] width 360 height 45
checkbox input "true"
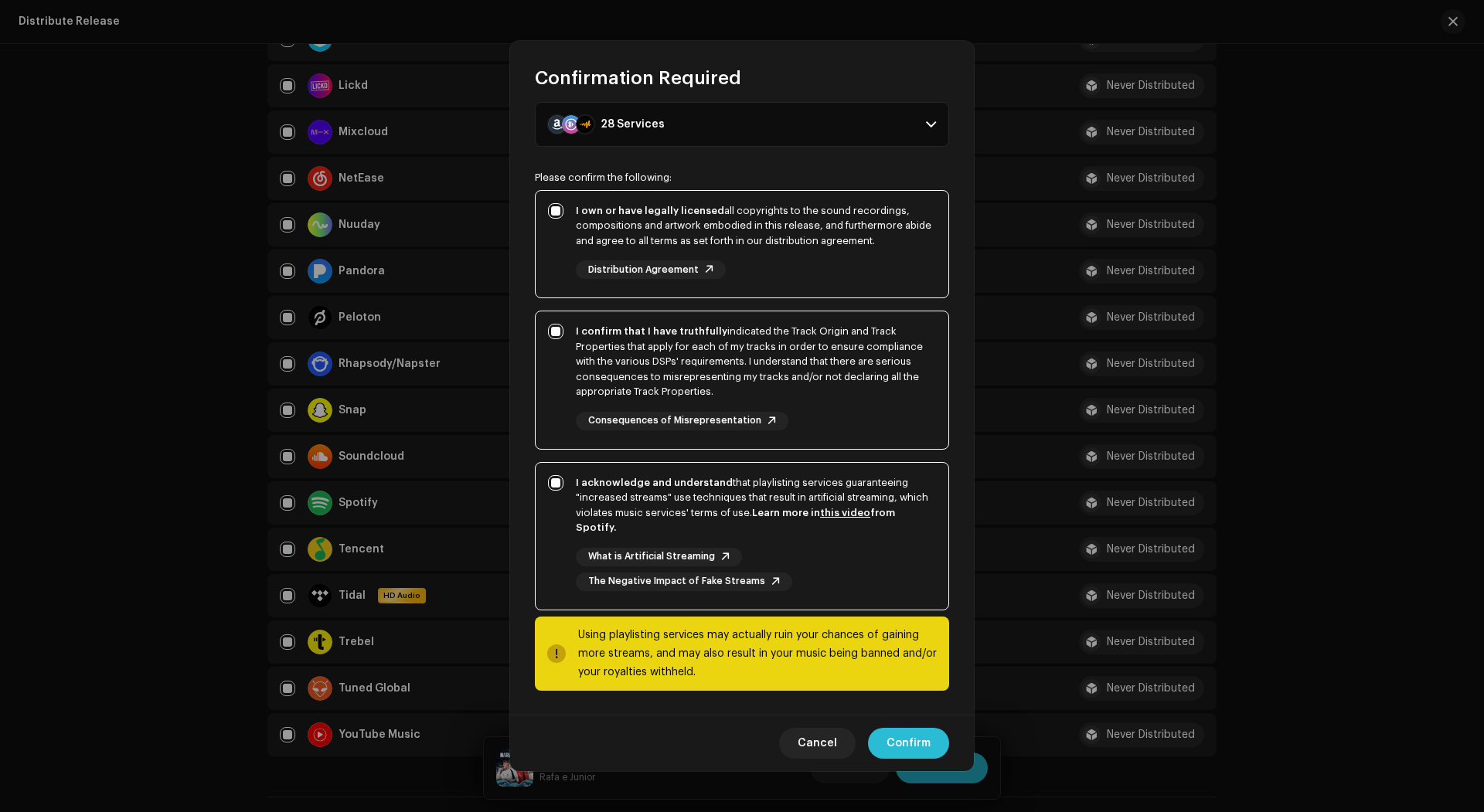
click at [911, 735] on span "Confirm" at bounding box center [909, 744] width 44 height 31
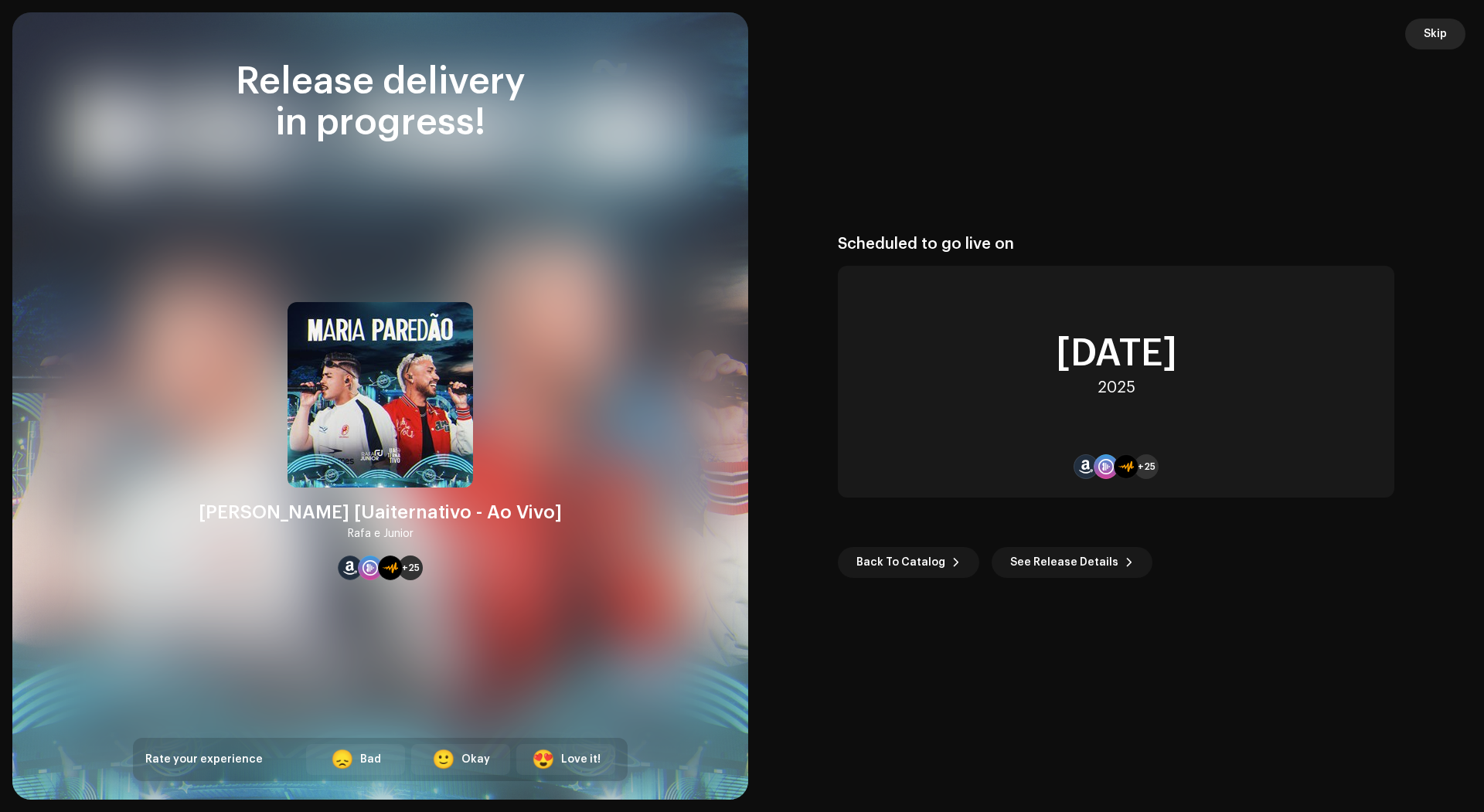
click at [1408, 38] on button "Skip" at bounding box center [1435, 34] width 61 height 31
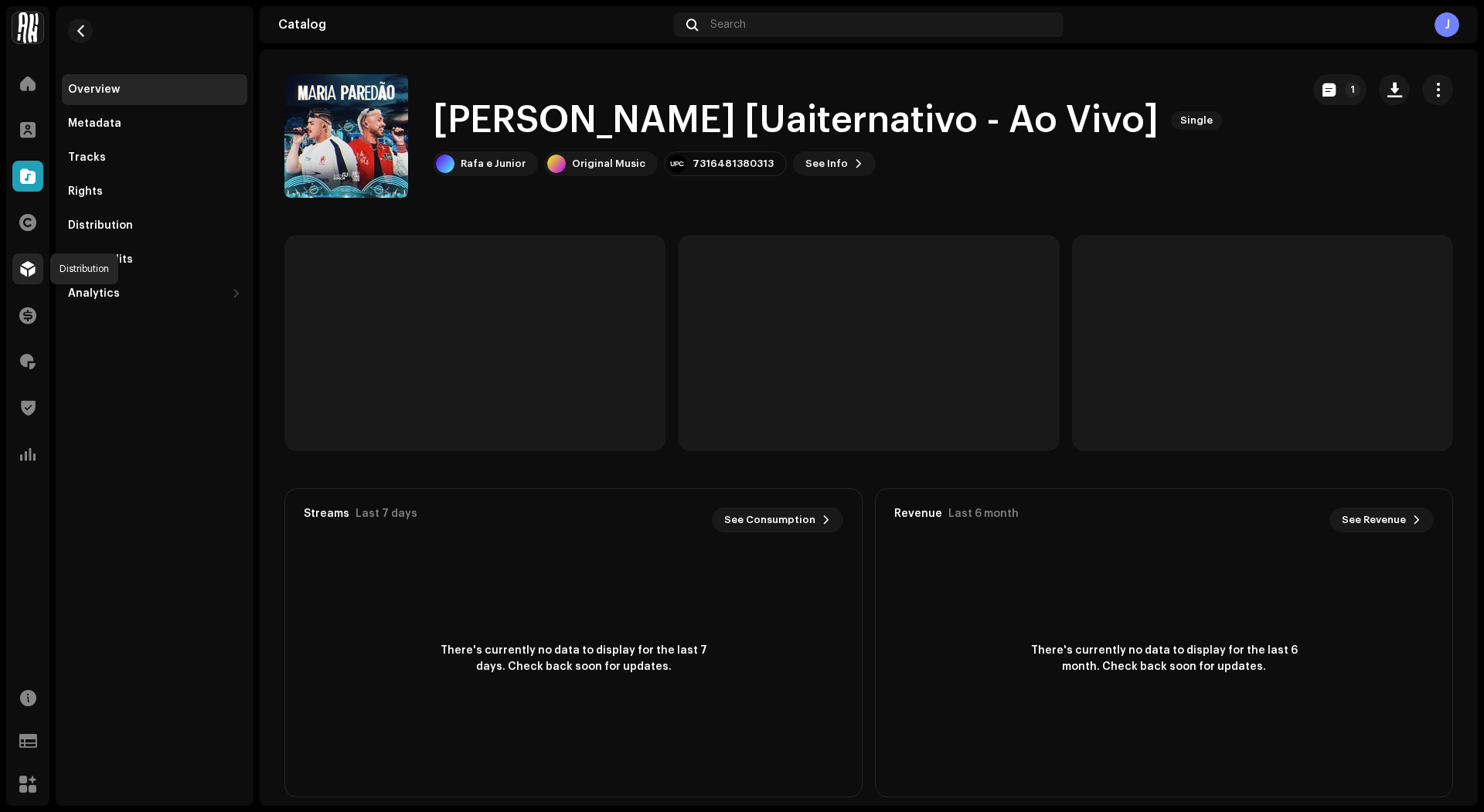
click at [31, 266] on span at bounding box center [28, 268] width 15 height 12
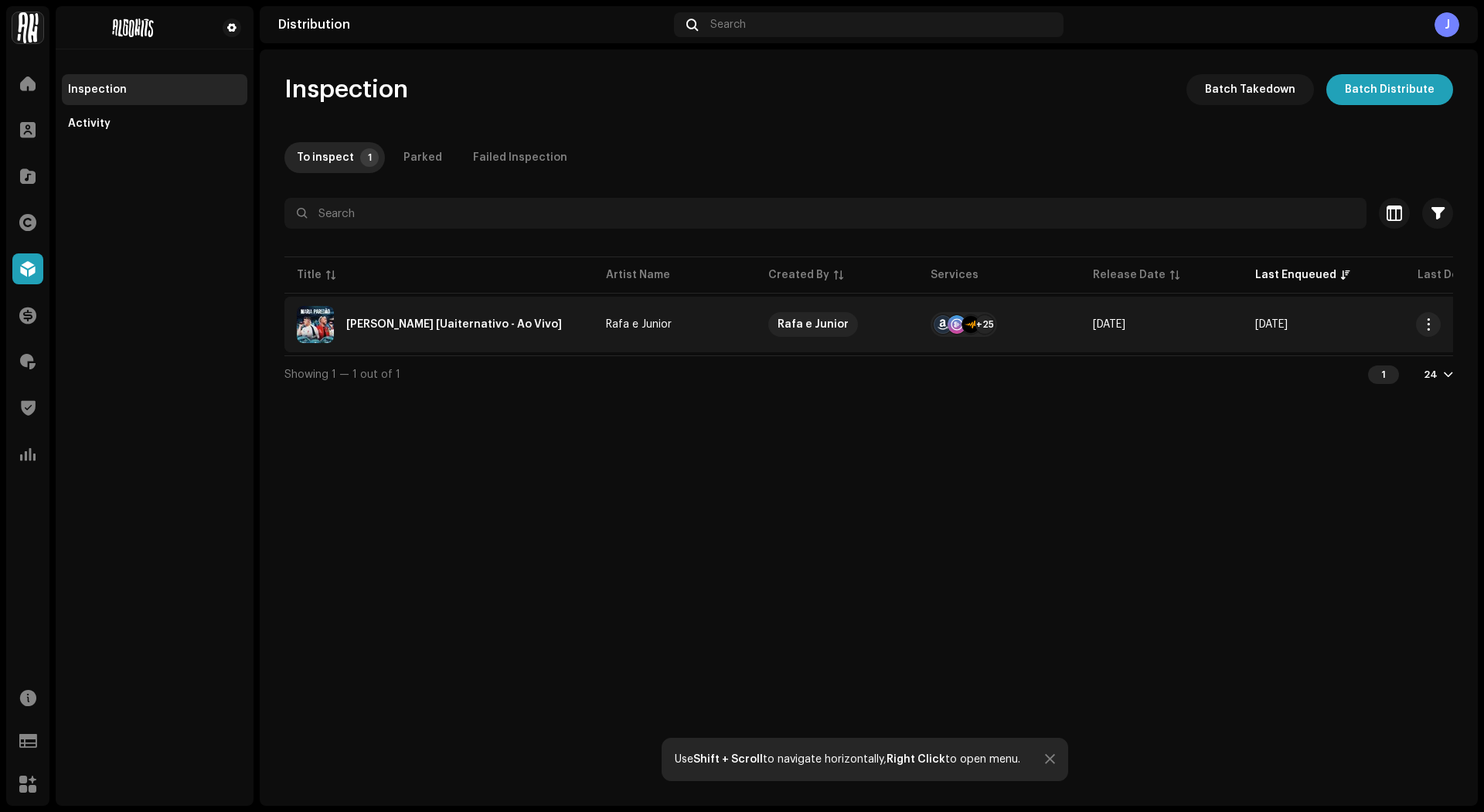
click at [420, 335] on div "[PERSON_NAME] [Uaiternativo - Ao Vivo]" at bounding box center [439, 324] width 285 height 37
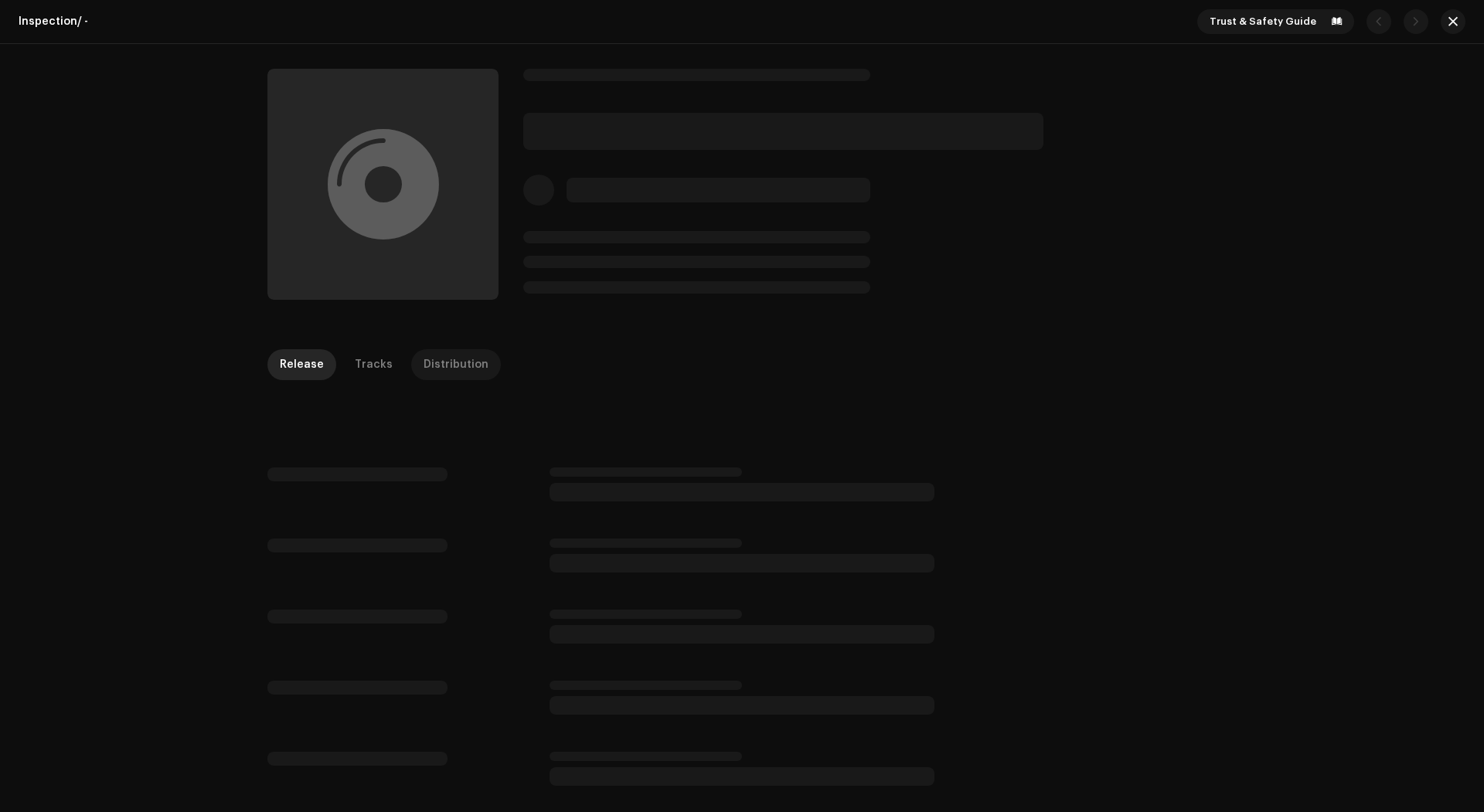
click at [445, 366] on div "Distribution" at bounding box center [456, 365] width 65 height 31
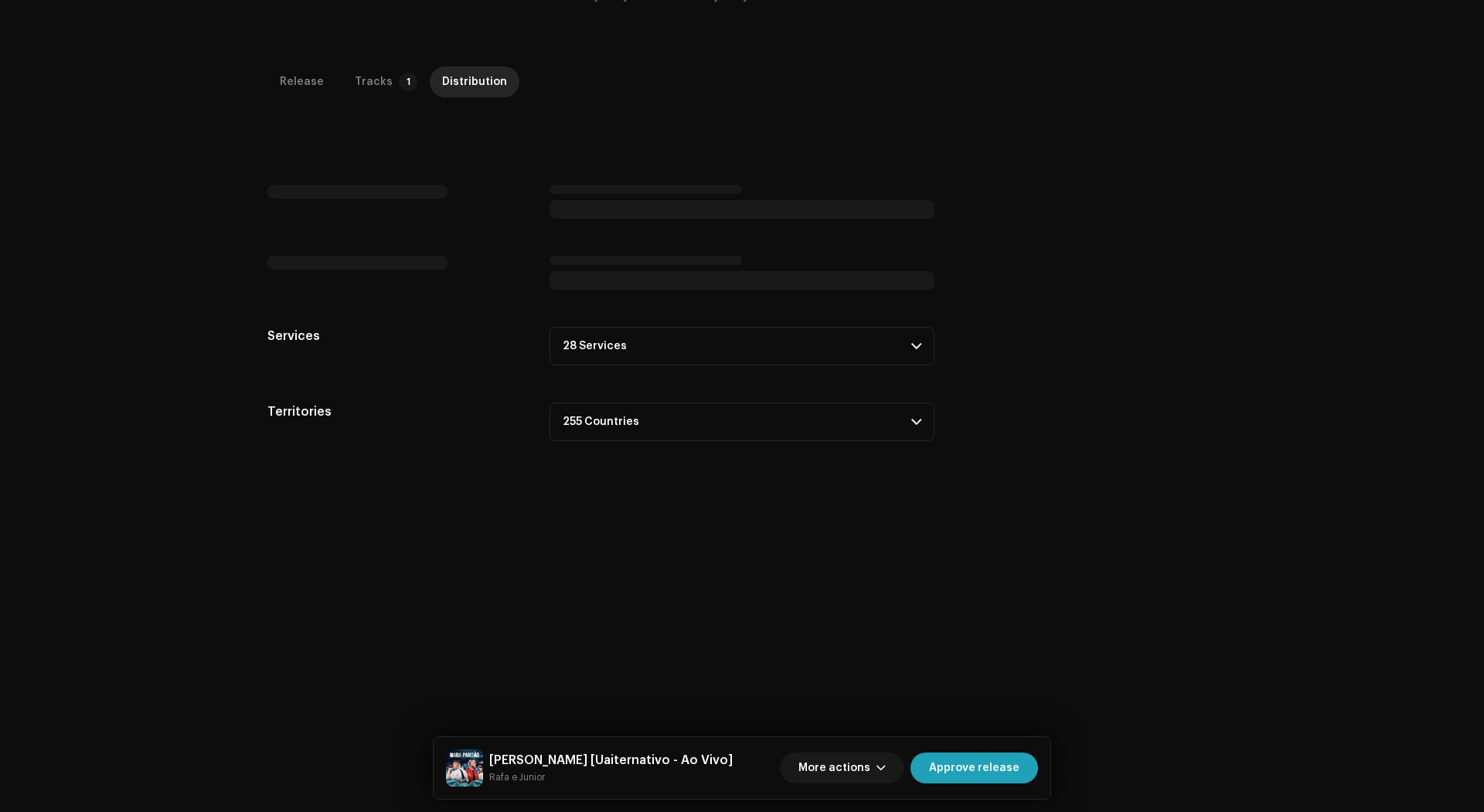
scroll to position [366, 0]
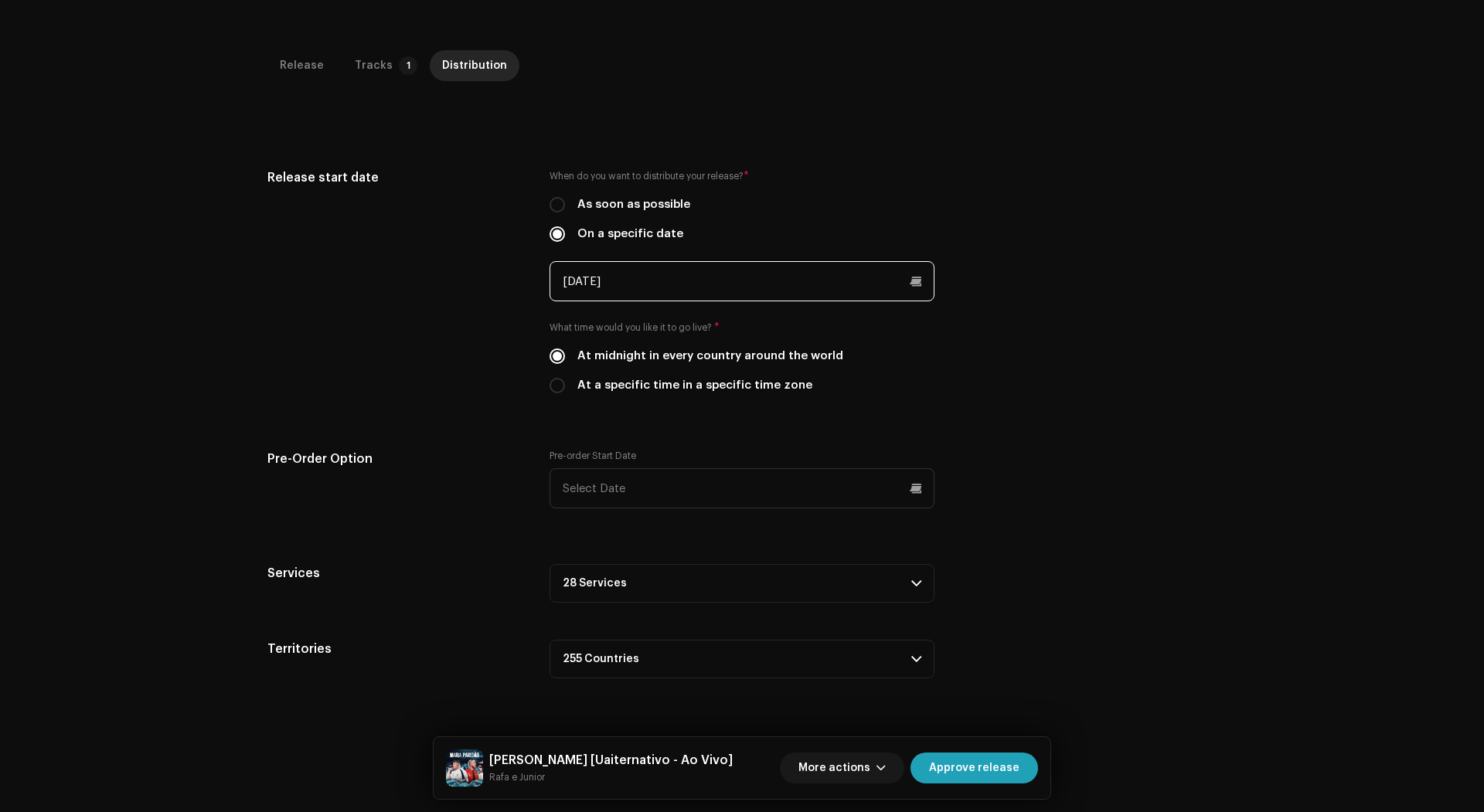
click at [657, 262] on input "[DATE]" at bounding box center [742, 281] width 385 height 40
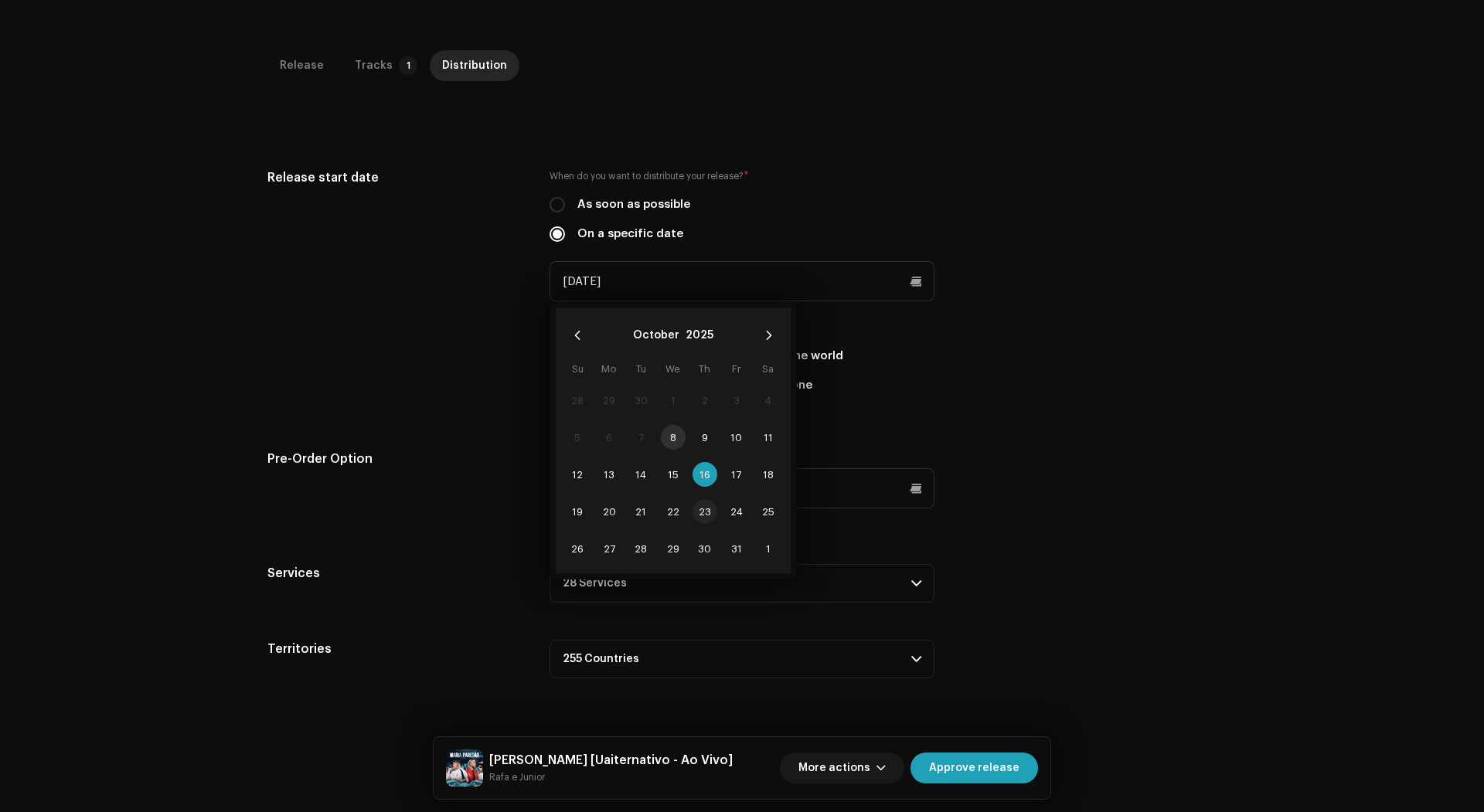
click at [702, 499] on span "23" at bounding box center [704, 511] width 25 height 25
type input "[DATE]"
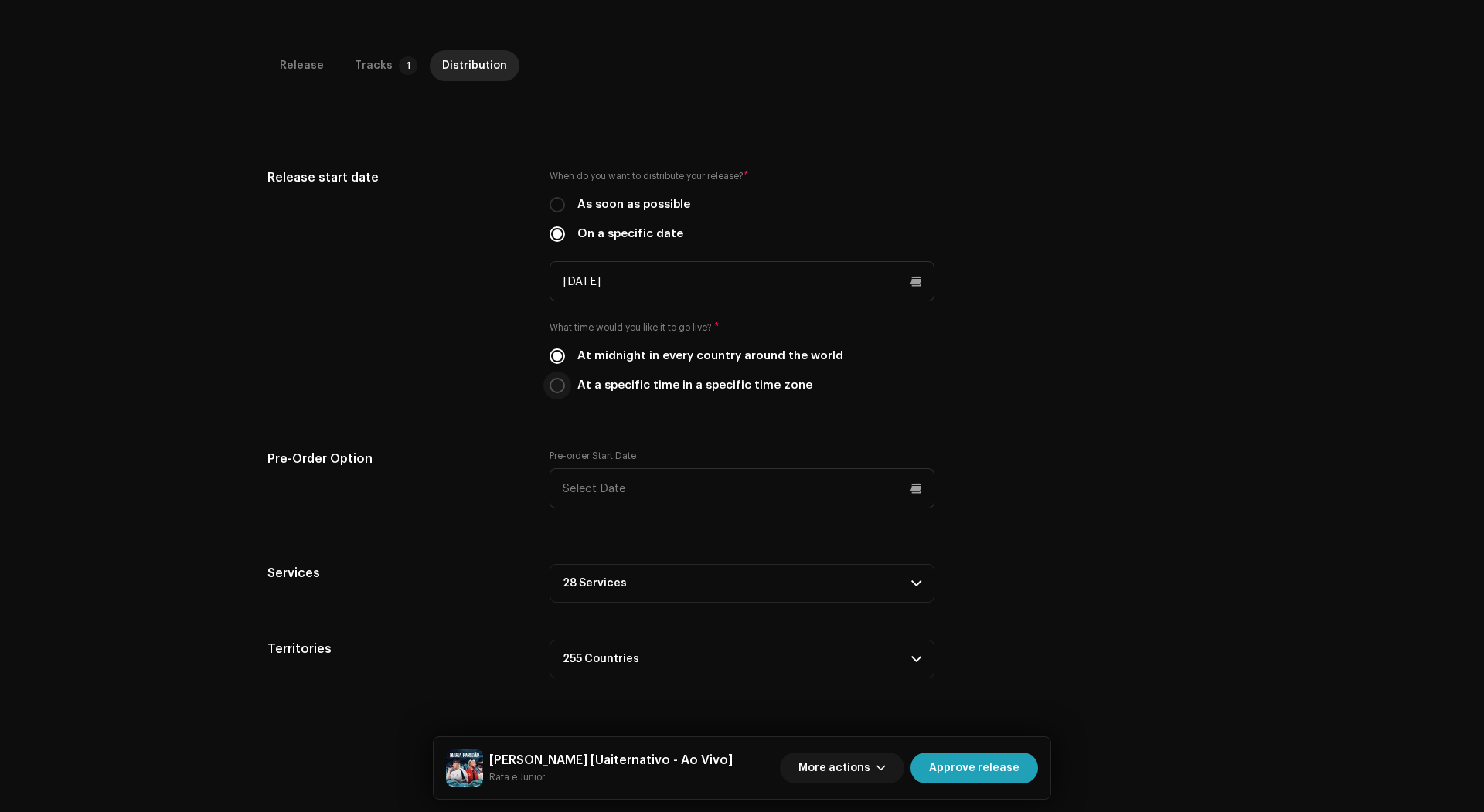
click at [561, 378] on input "At a specific time in a specific time zone" at bounding box center [557, 385] width 15 height 15
radio input "true"
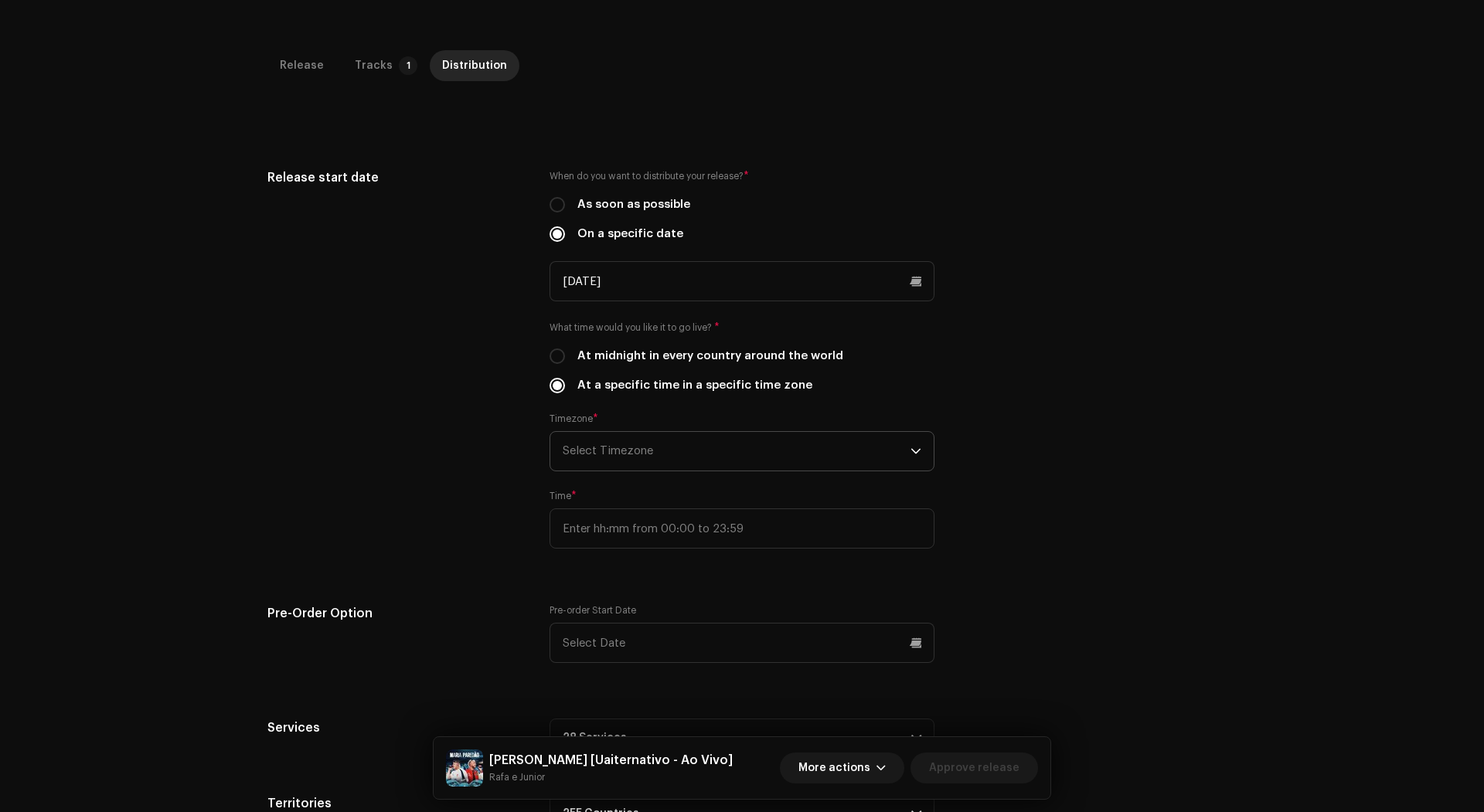
click at [600, 432] on span "Select Timezone" at bounding box center [736, 450] width 348 height 38
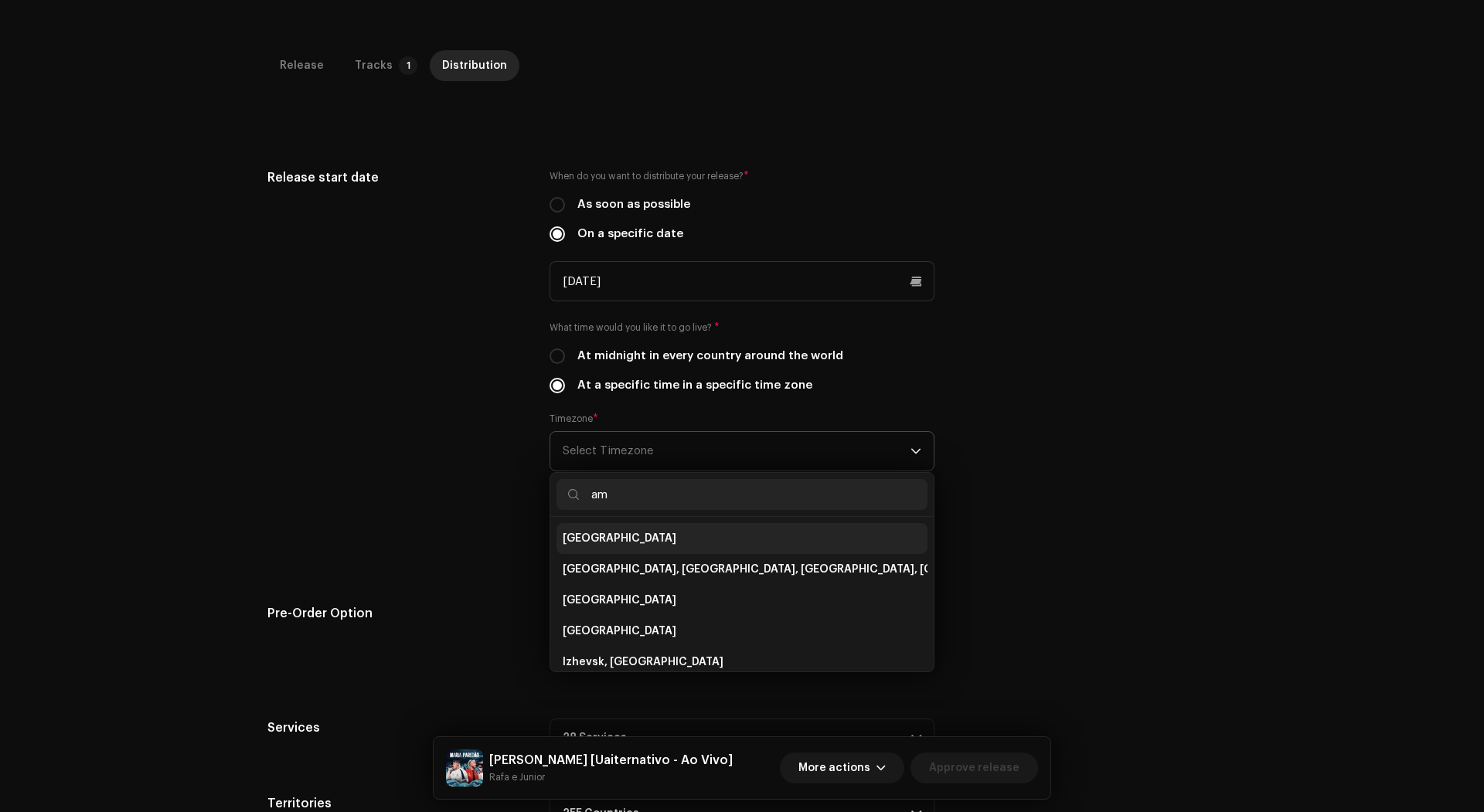
type input "a"
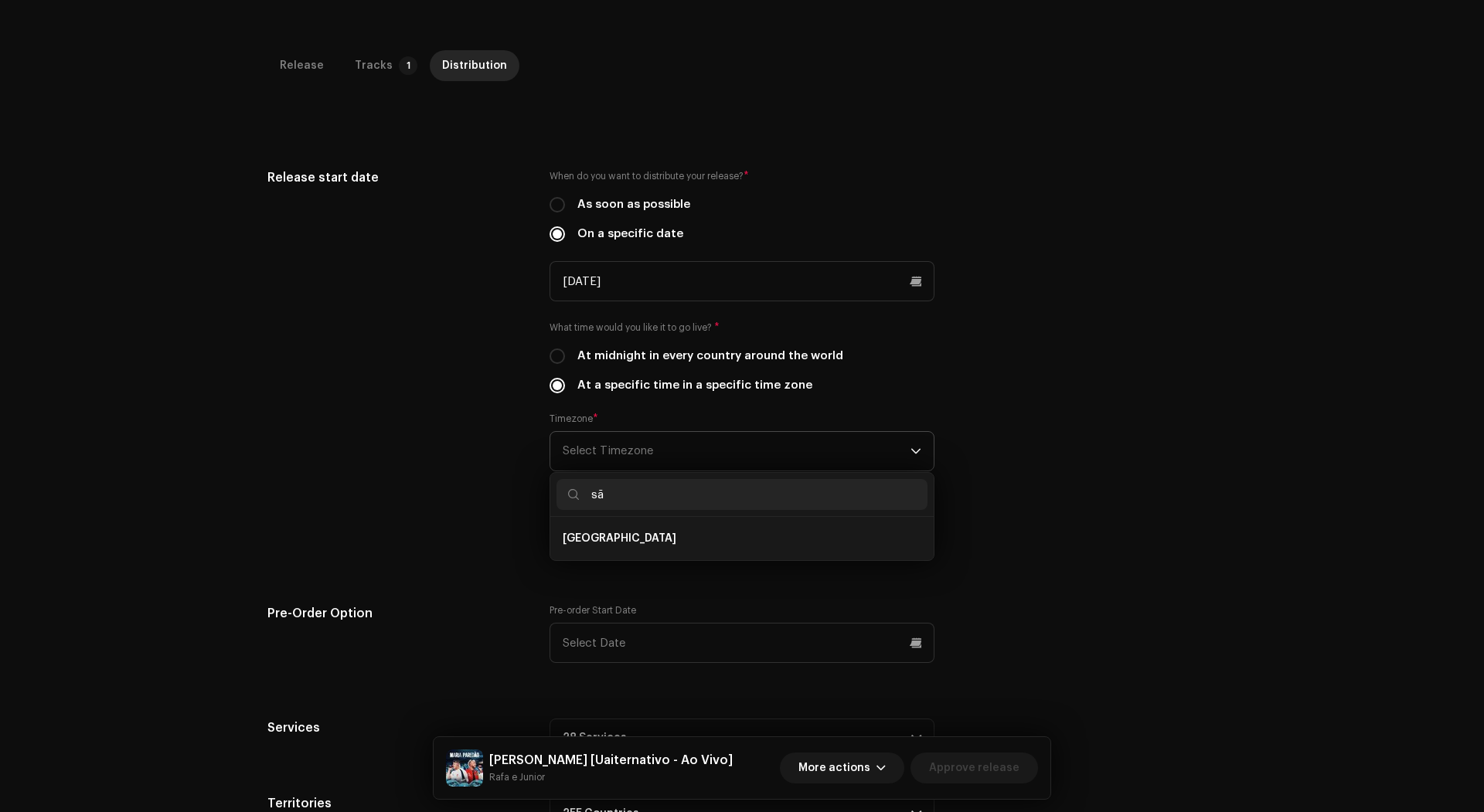
type input "s"
type input "a"
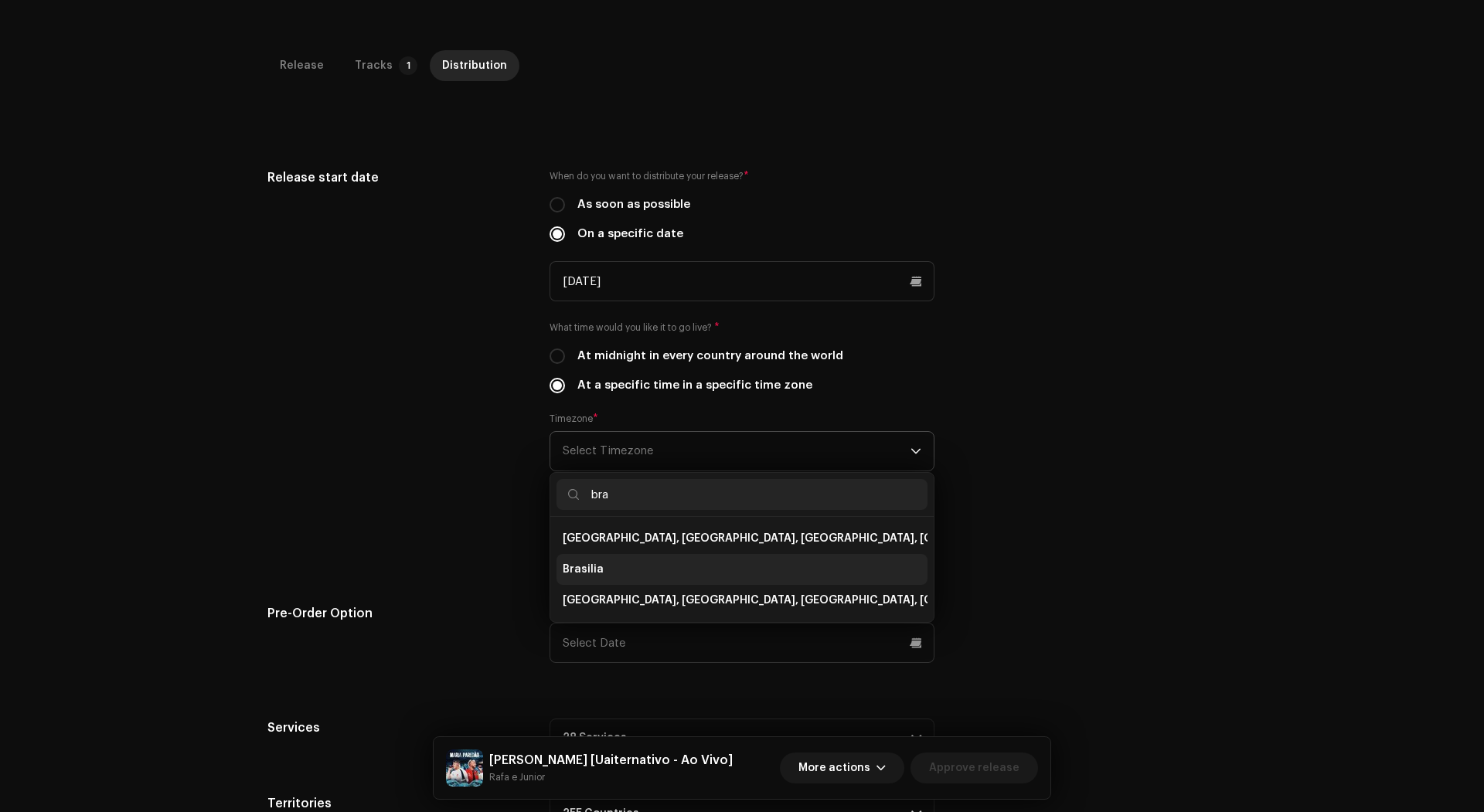
type input "bra"
click at [657, 554] on li "Brasilia" at bounding box center [742, 569] width 371 height 31
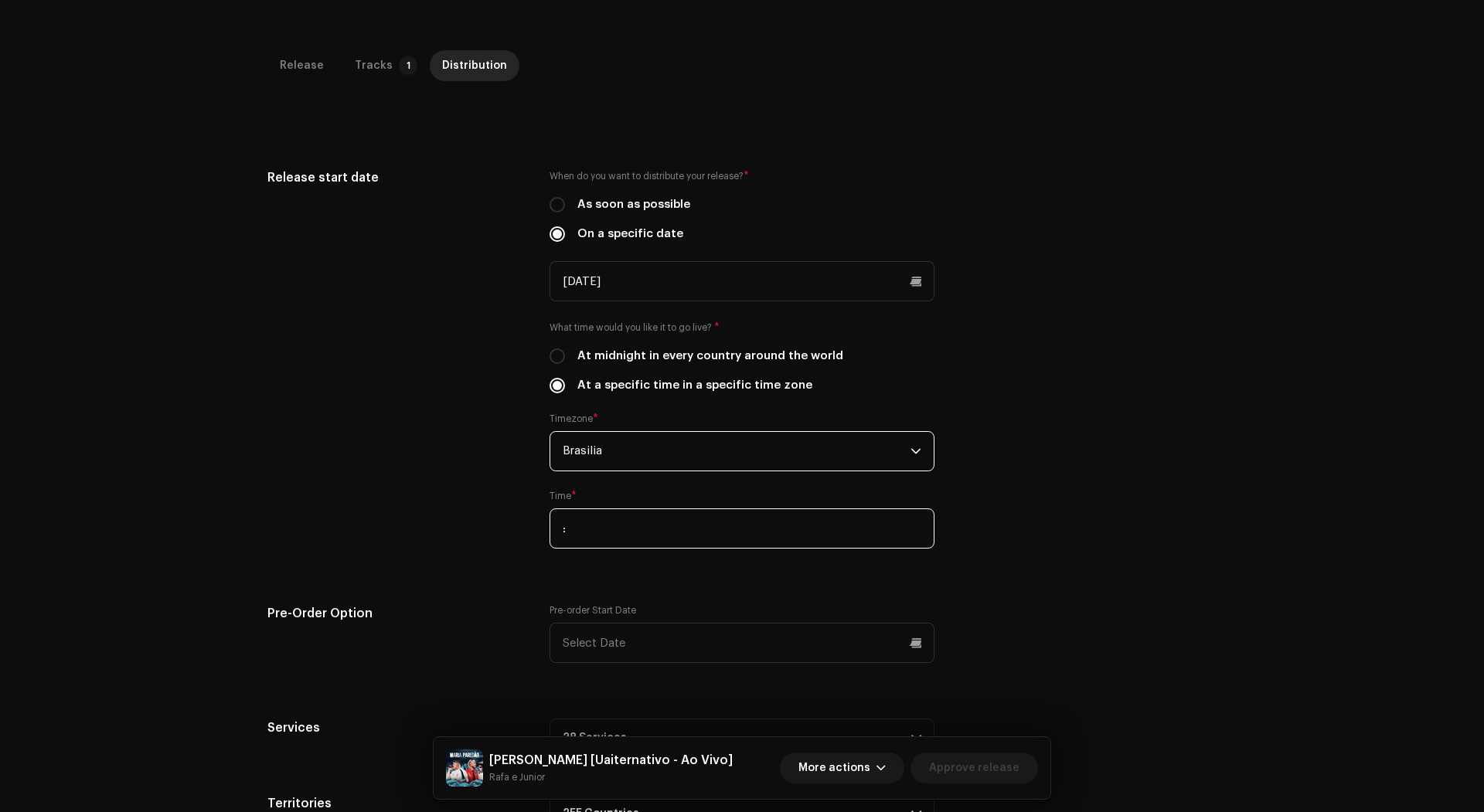
click at [627, 509] on input ":" at bounding box center [742, 528] width 385 height 40
type input "21:00"
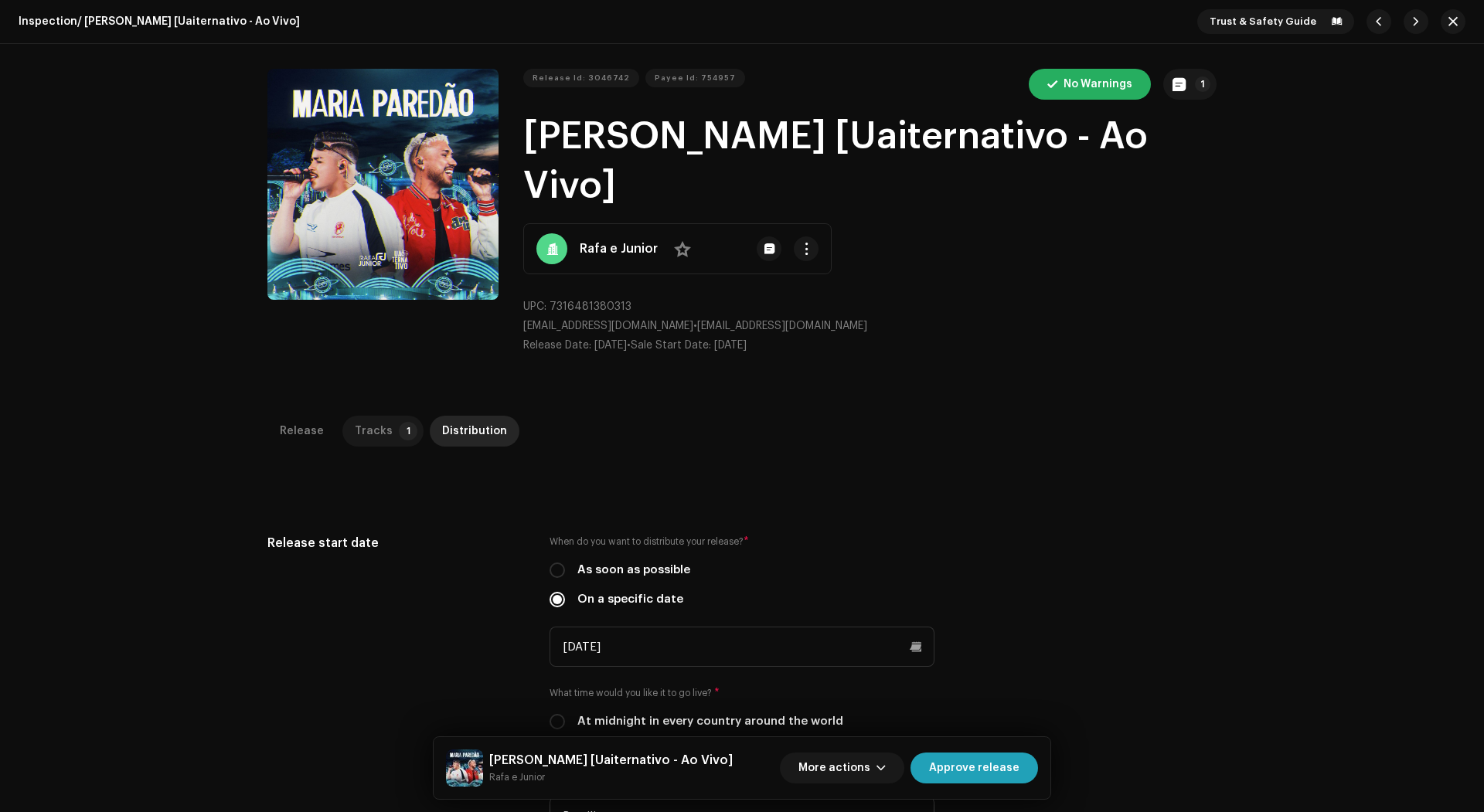
click at [374, 415] on div "Tracks" at bounding box center [374, 431] width 38 height 31
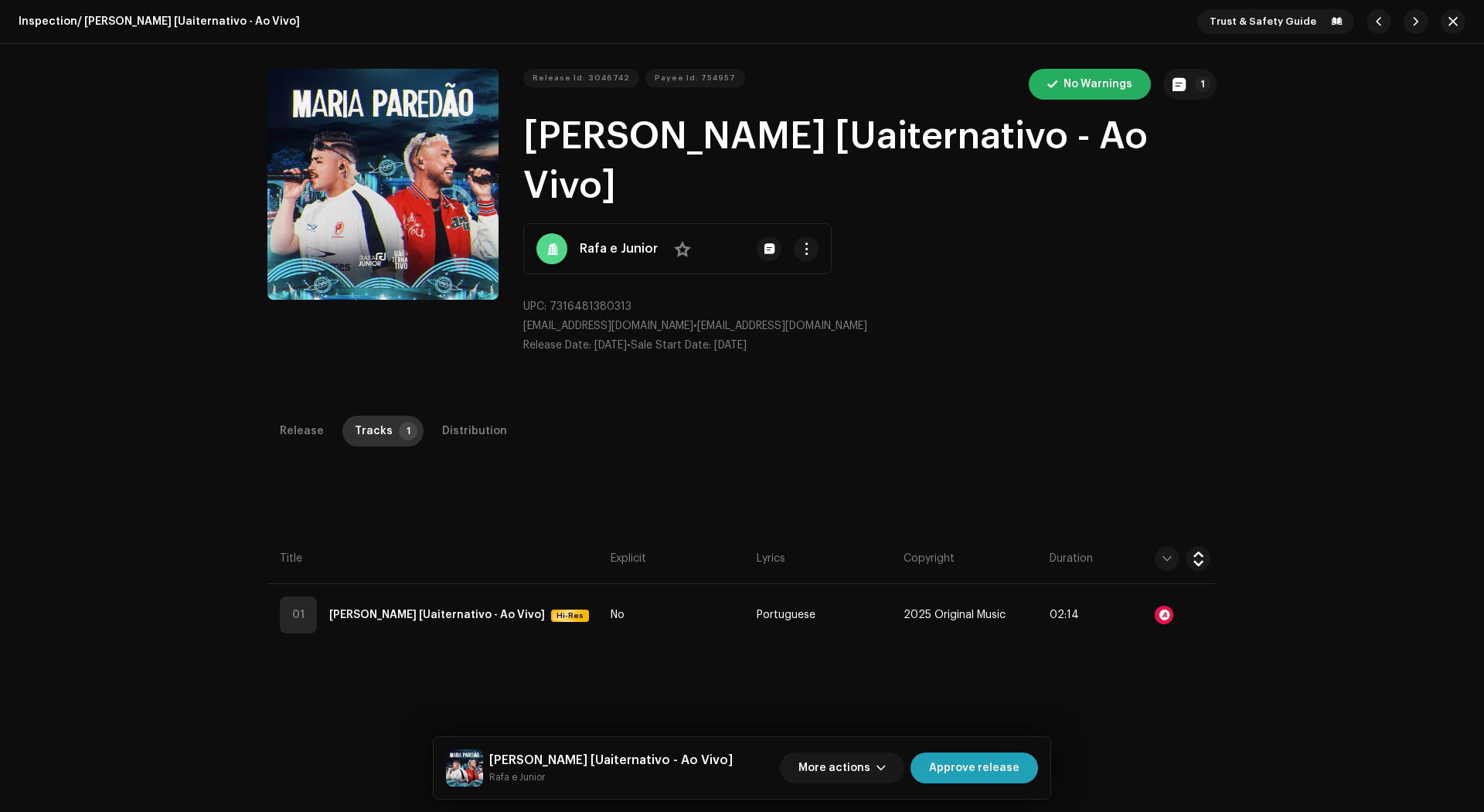
scroll to position [59, 0]
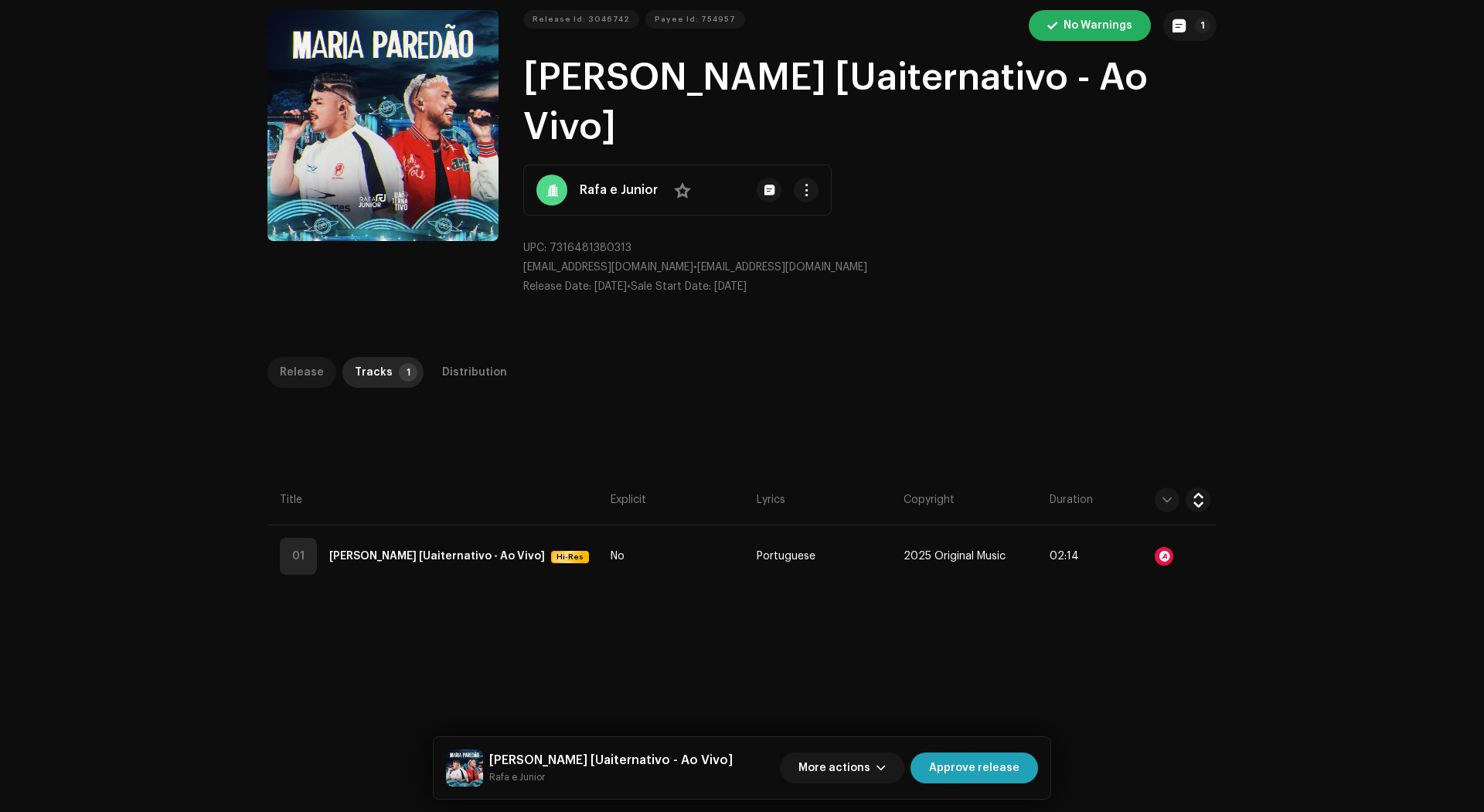
click at [314, 357] on div "Release" at bounding box center [302, 373] width 44 height 31
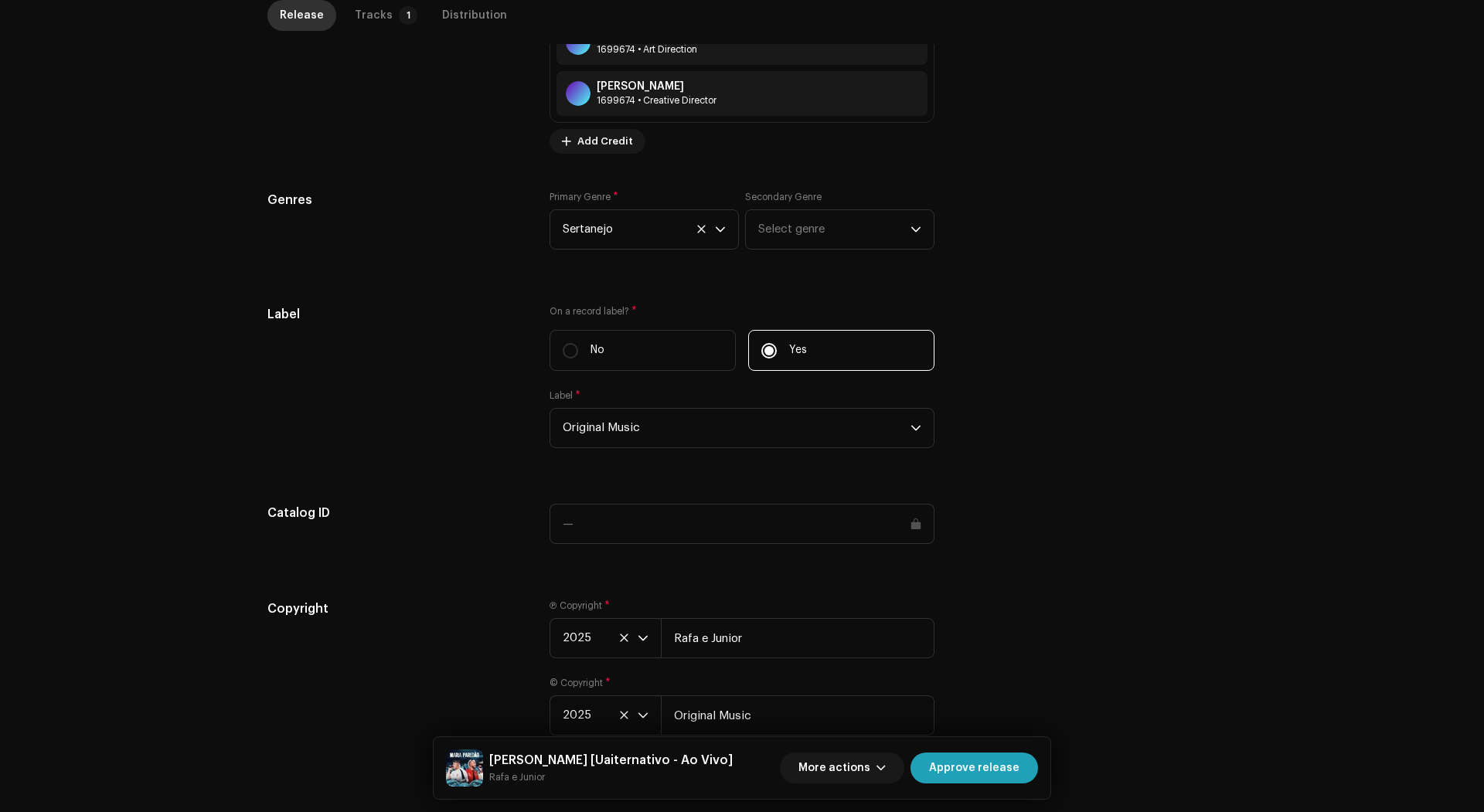
scroll to position [0, 0]
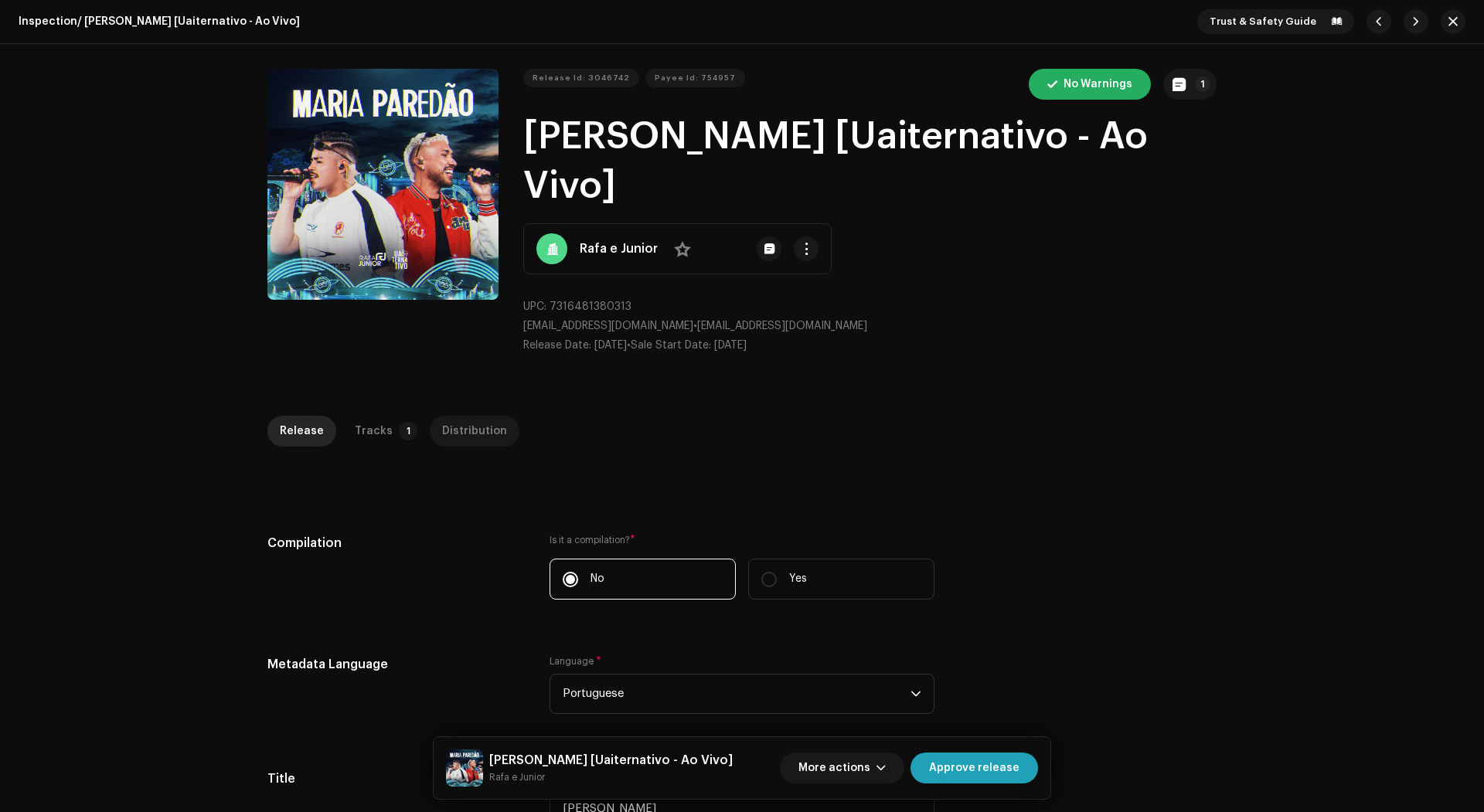
click at [442, 415] on div "Distribution" at bounding box center [474, 431] width 65 height 31
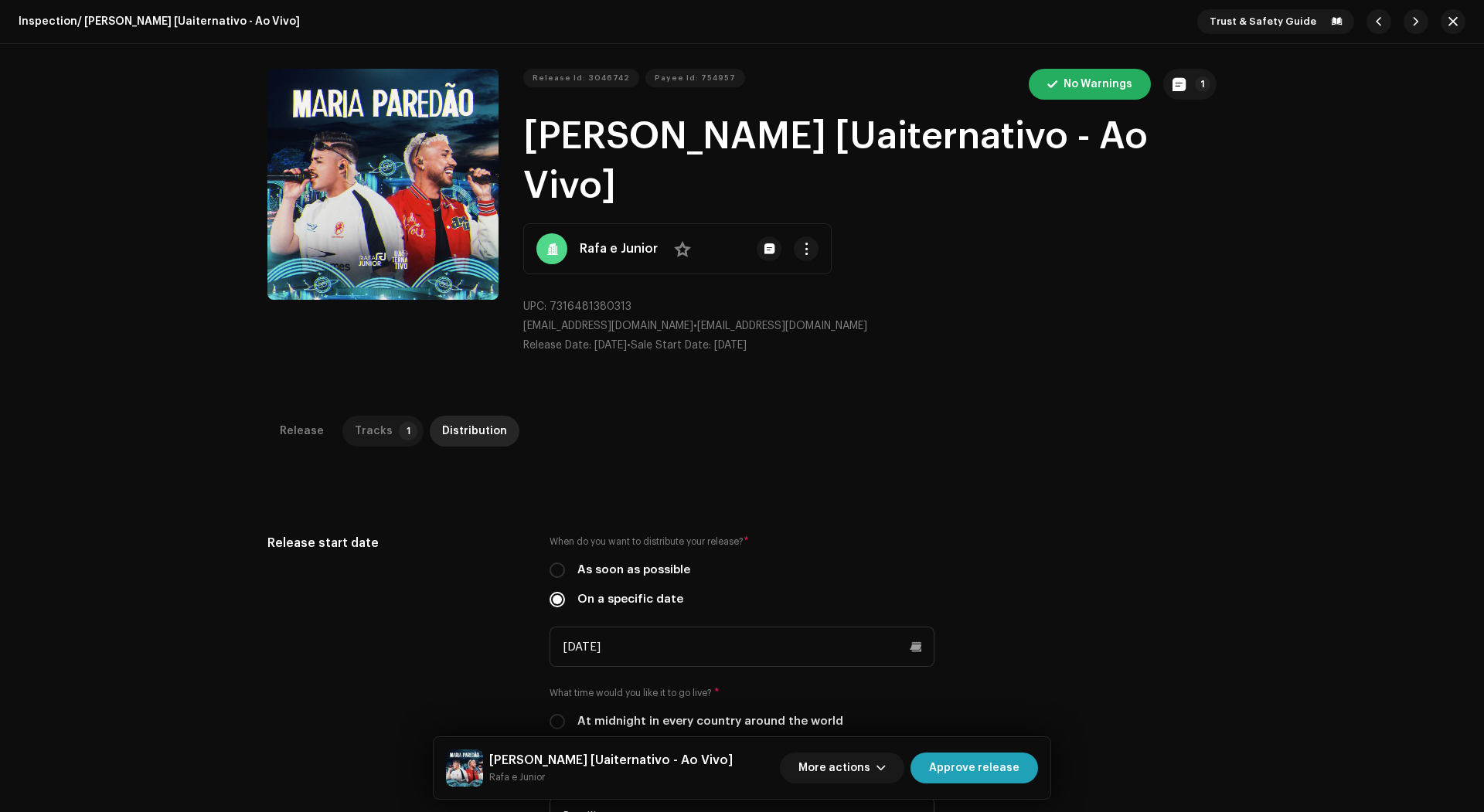
click at [399, 422] on p-badge "1" at bounding box center [409, 432] width 19 height 19
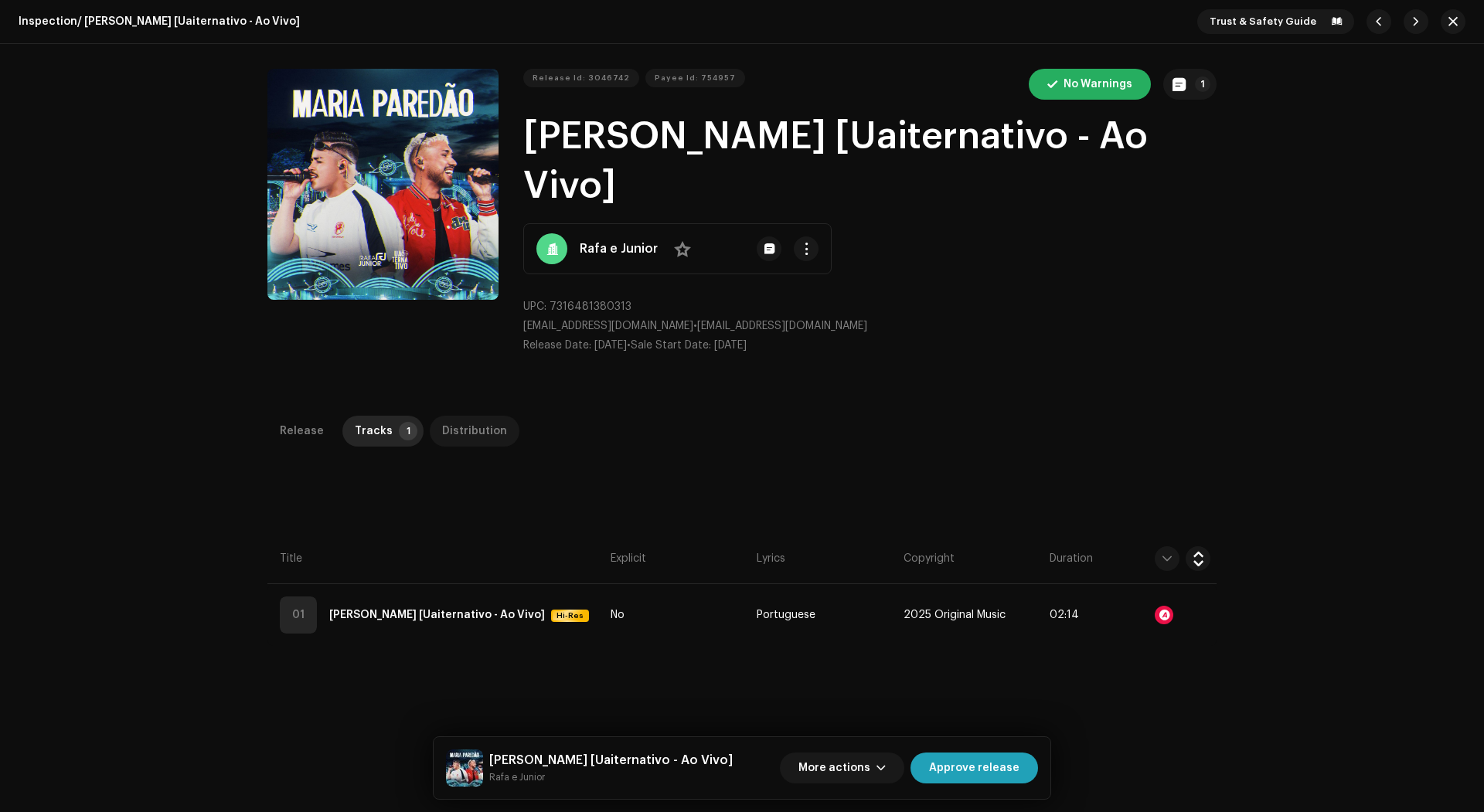
click at [475, 415] on div "Distribution" at bounding box center [474, 431] width 65 height 31
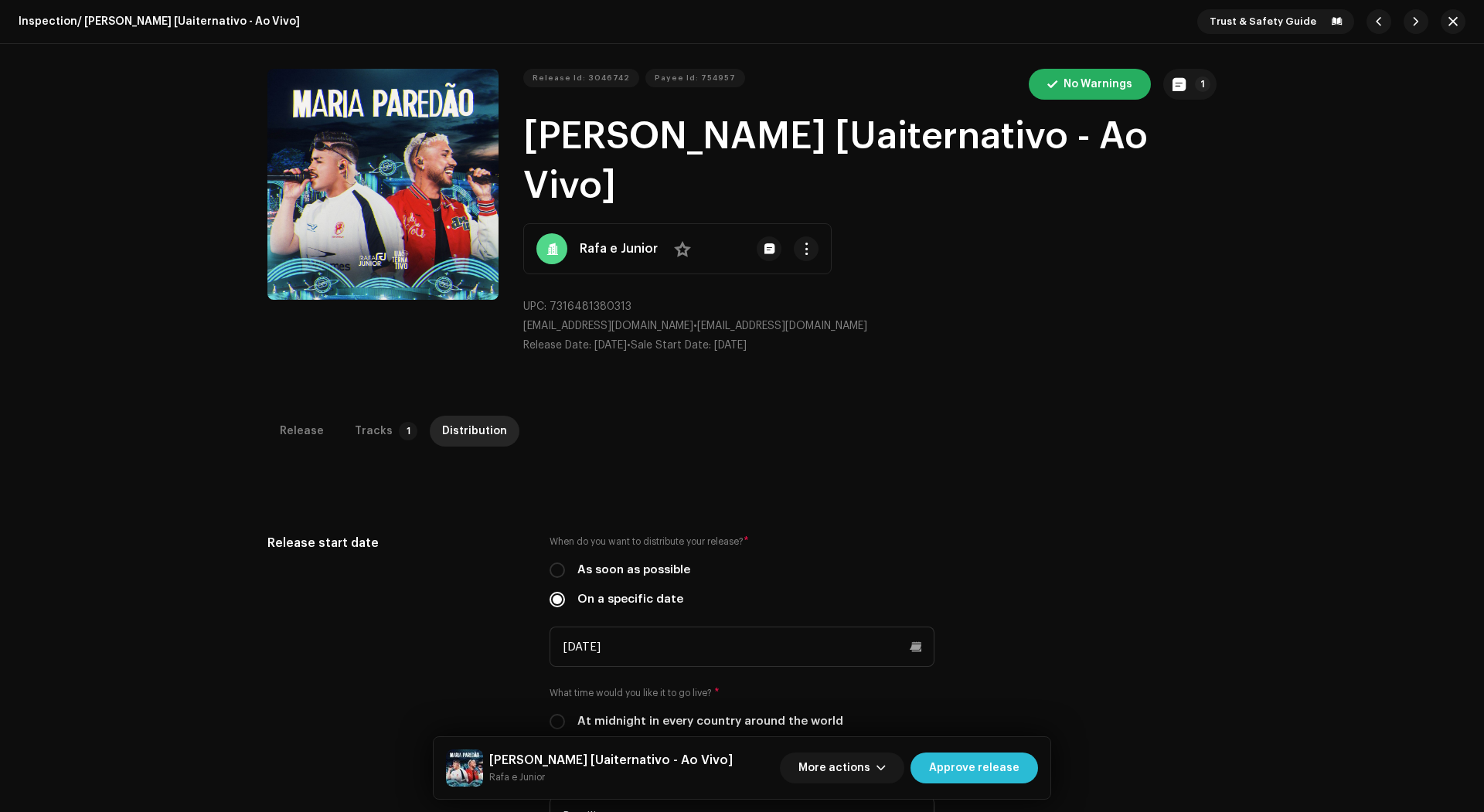
click at [990, 766] on span "Approve release" at bounding box center [975, 768] width 91 height 31
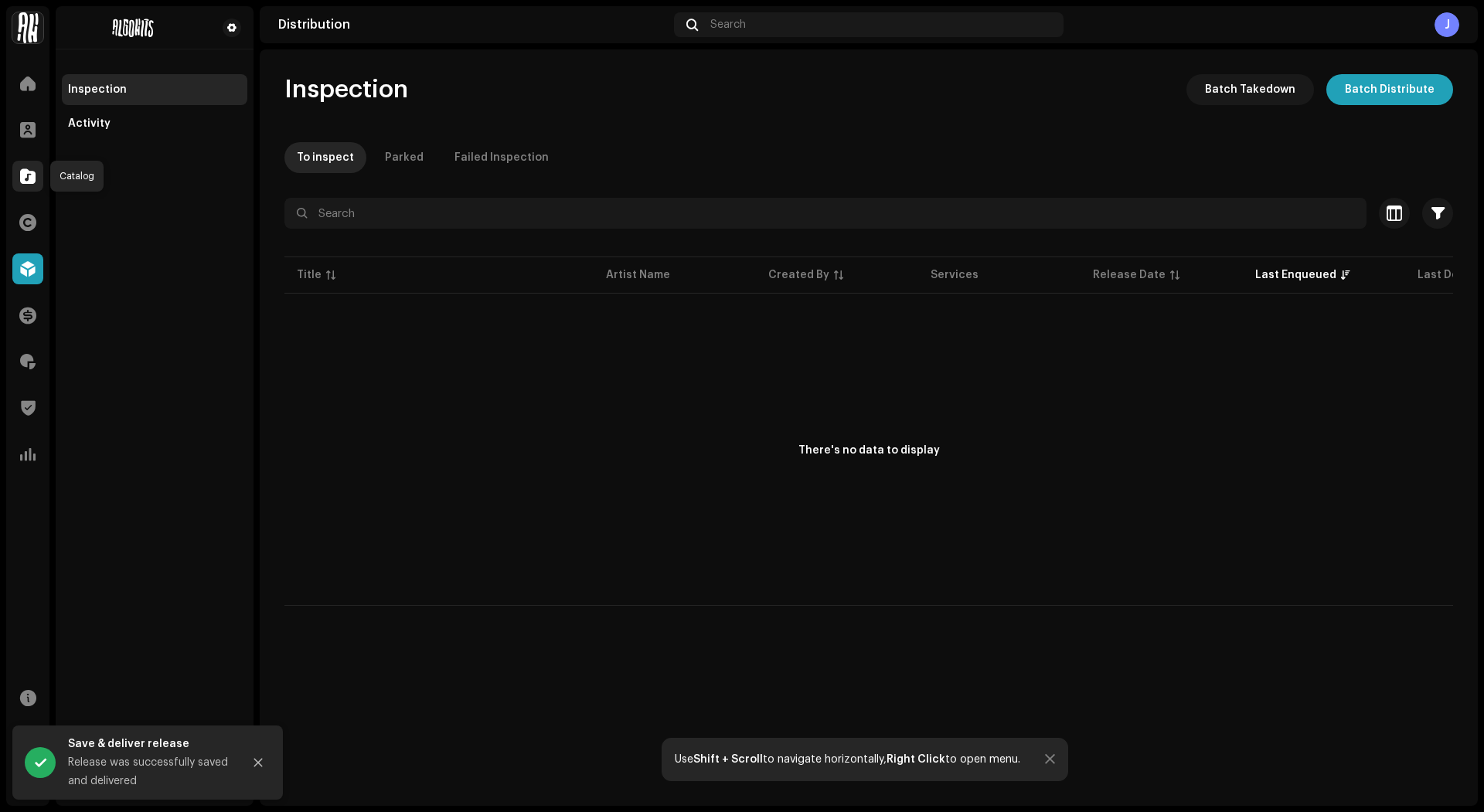
click at [19, 170] on div at bounding box center [27, 176] width 31 height 31
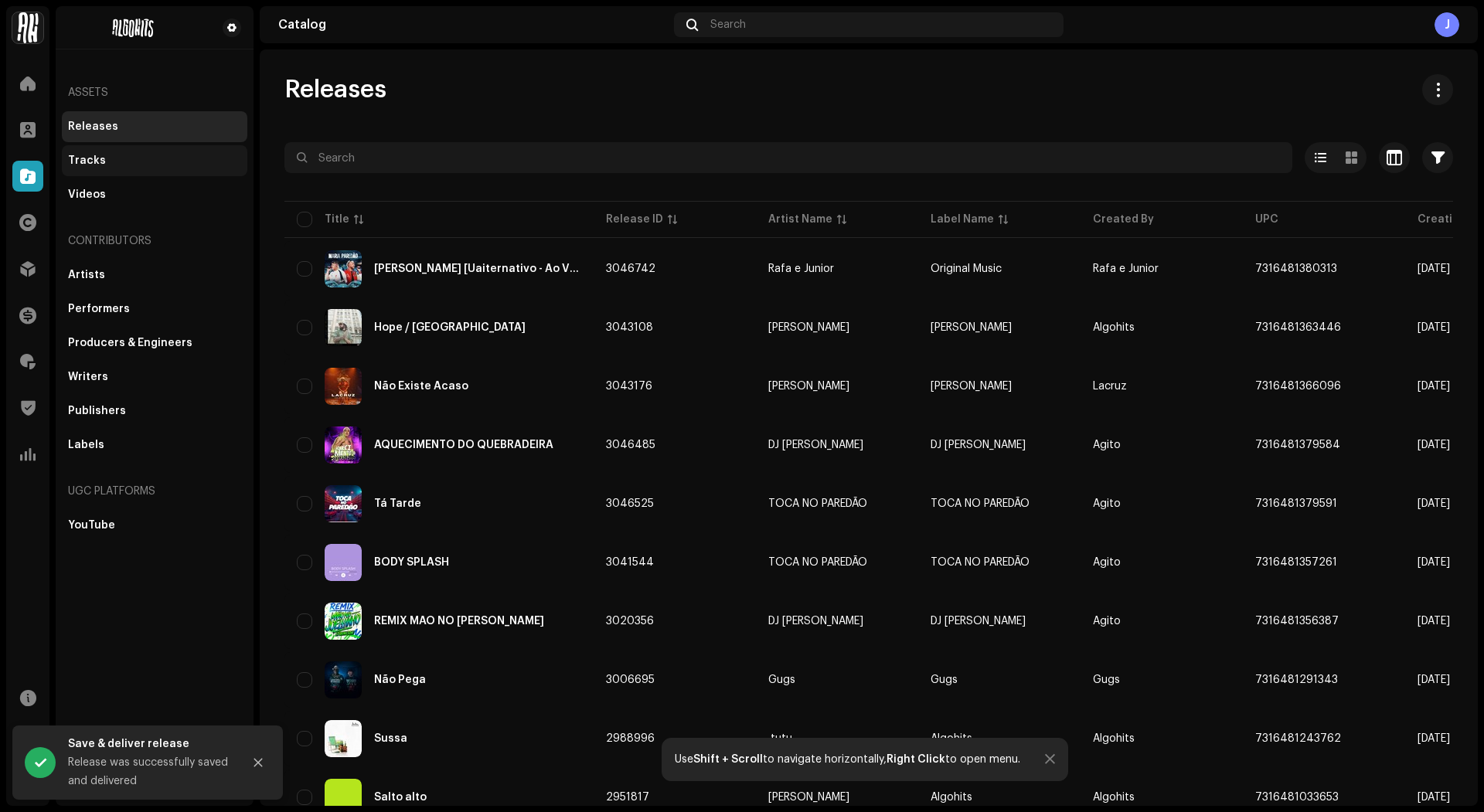
click at [184, 165] on div "Tracks" at bounding box center [155, 161] width 174 height 12
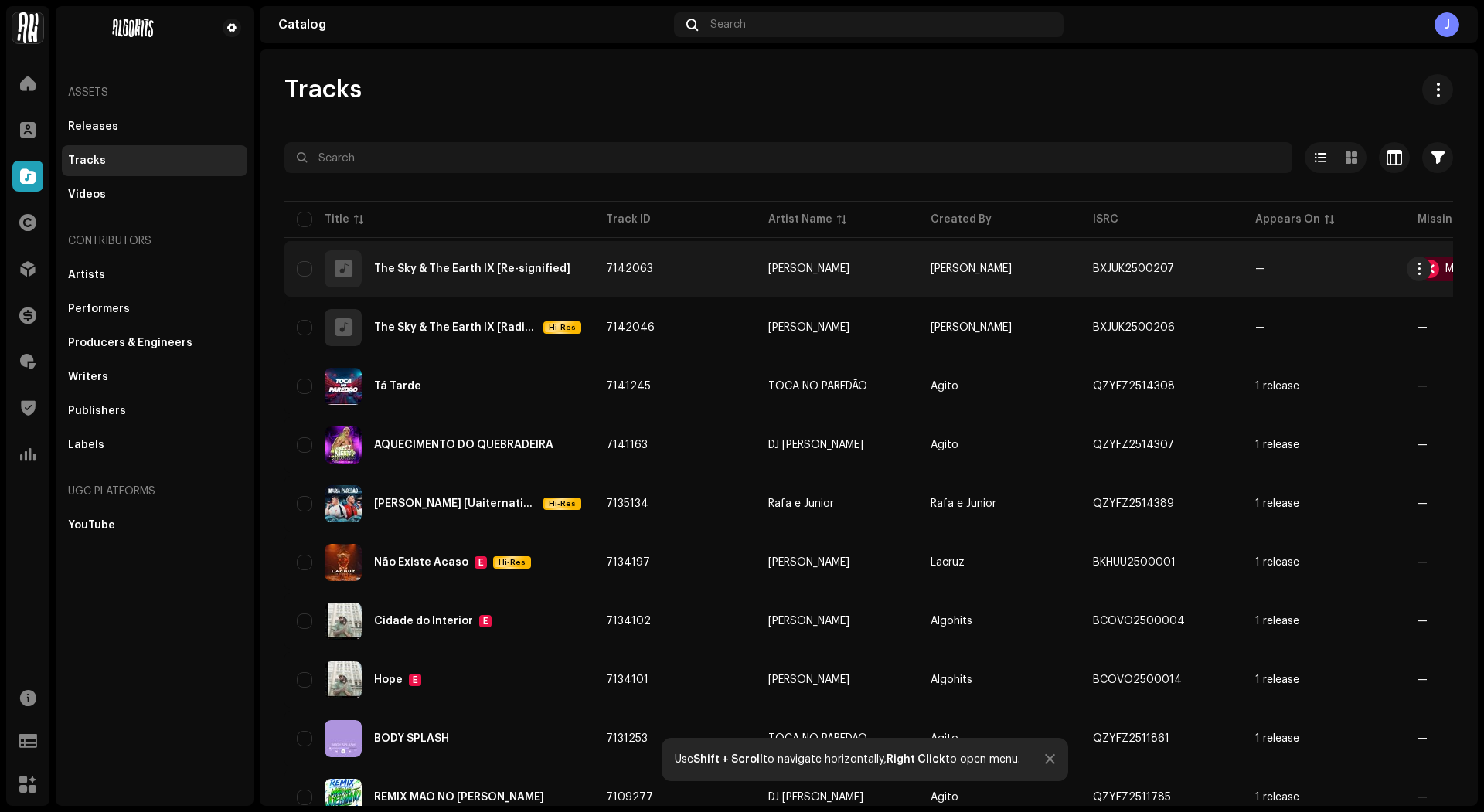
click at [439, 266] on div "The Sky & The Earth IX [Re-signified]" at bounding box center [473, 268] width 197 height 11
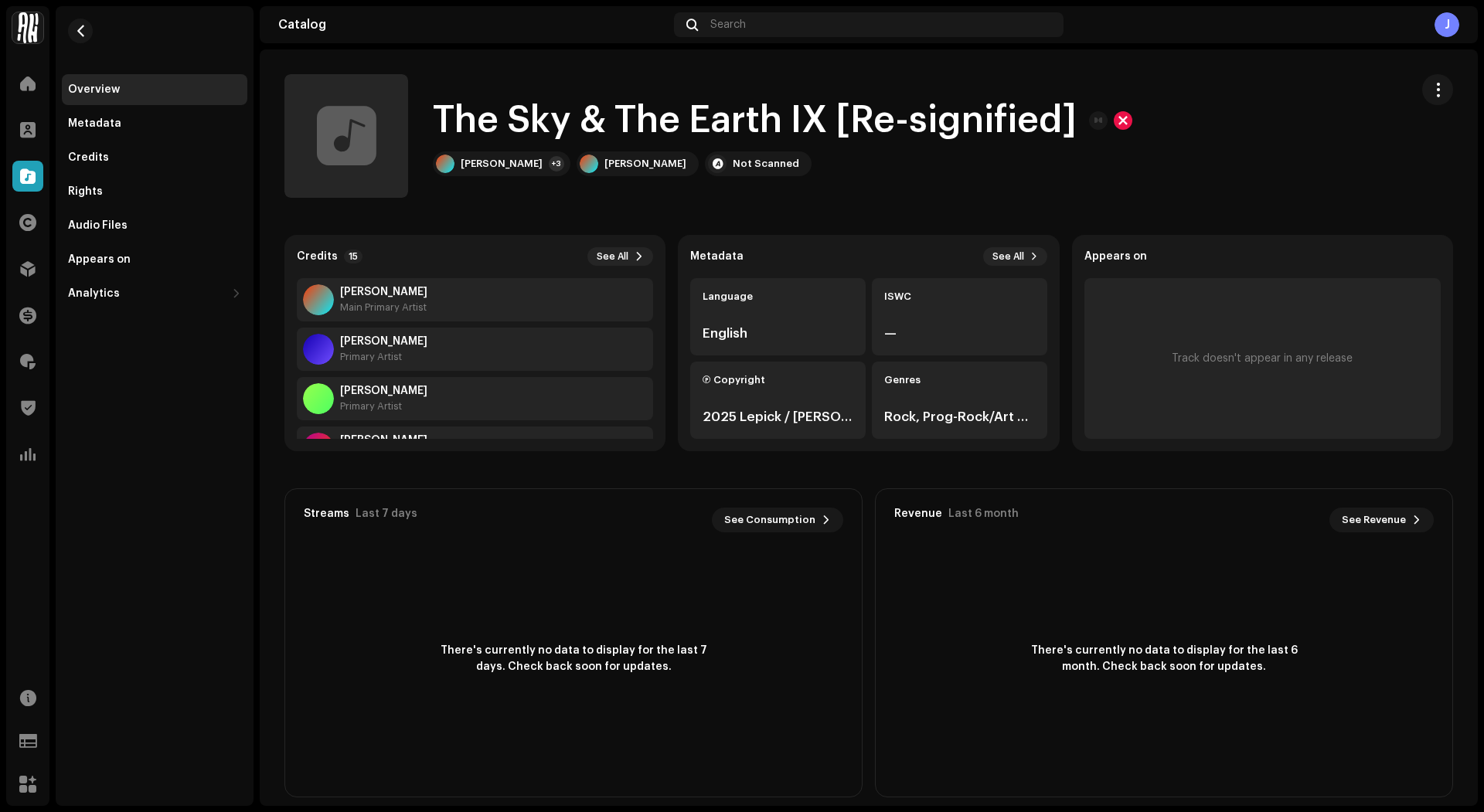
click at [1408, 74] on div "The Sky & The Earth IX [Re-signified] [PERSON_NAME] +3 [PERSON_NAME] Not Scanned" at bounding box center [869, 136] width 1169 height 124
click at [1434, 101] on button "button" at bounding box center [1438, 90] width 31 height 31
click at [1352, 155] on div "Edit" at bounding box center [1358, 158] width 144 height 12
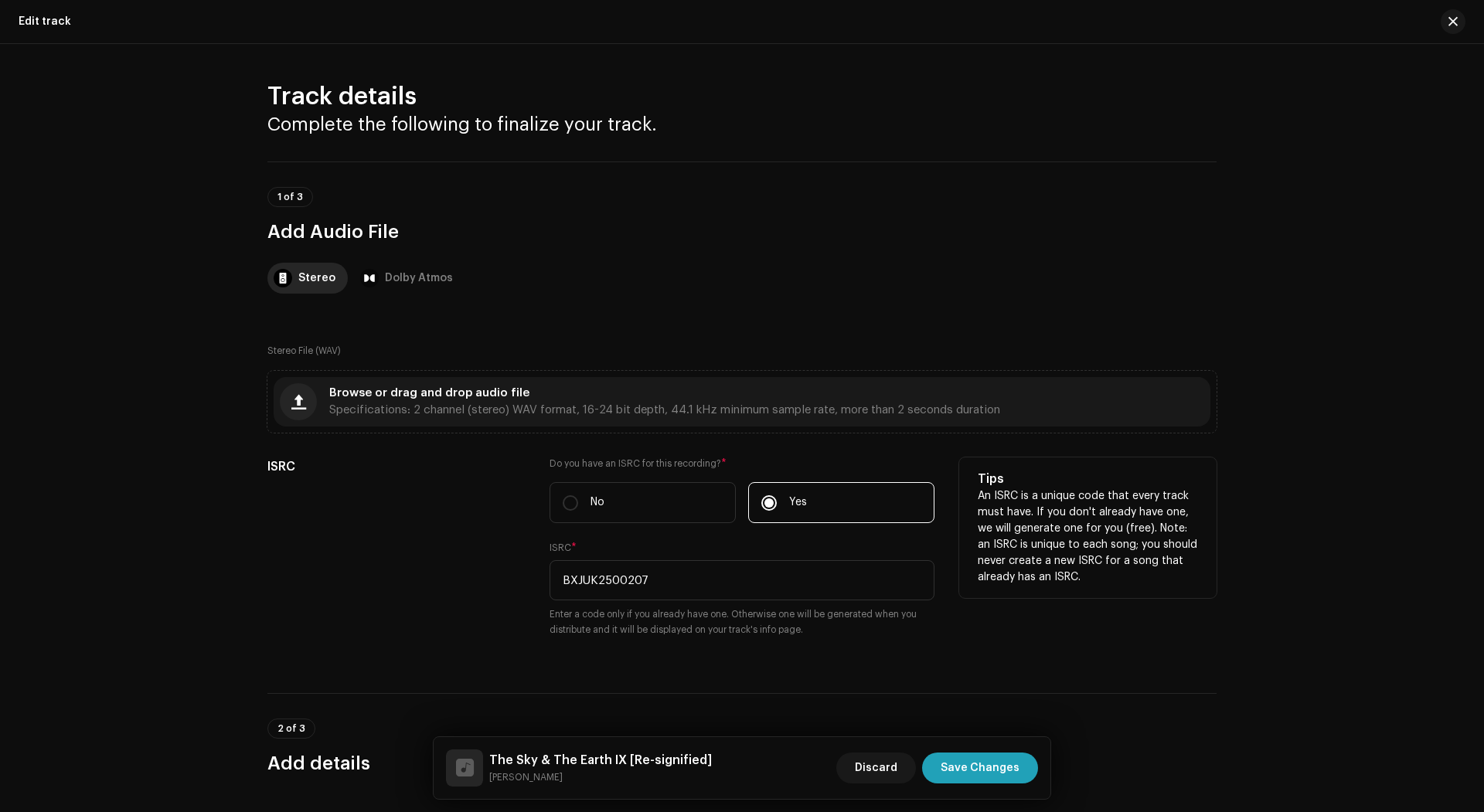
scroll to position [36, 0]
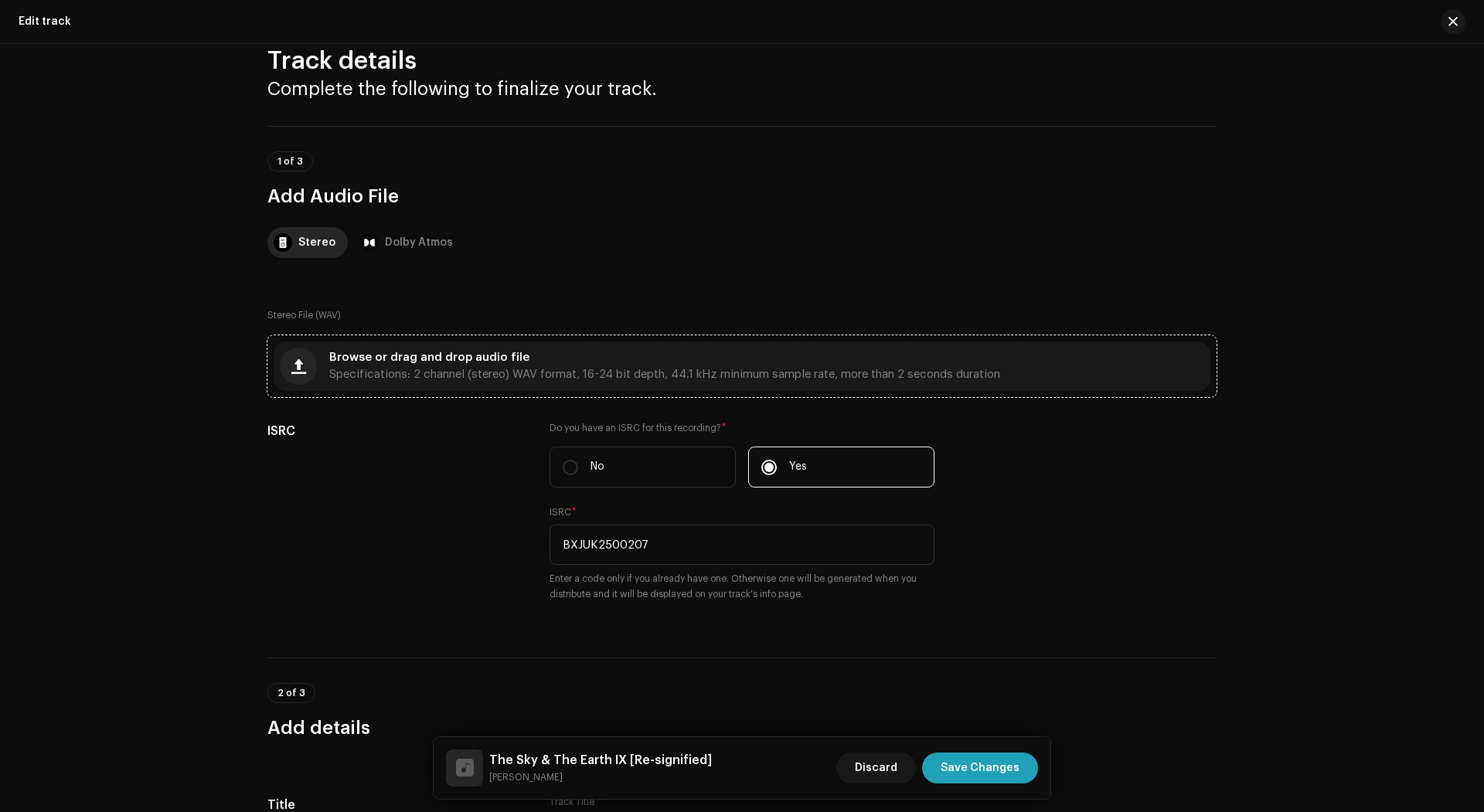
click at [424, 362] on div "Browse or drag and drop audio file Specifications: 2 channel (stereo) WAV forma…" at bounding box center [664, 366] width 671 height 28
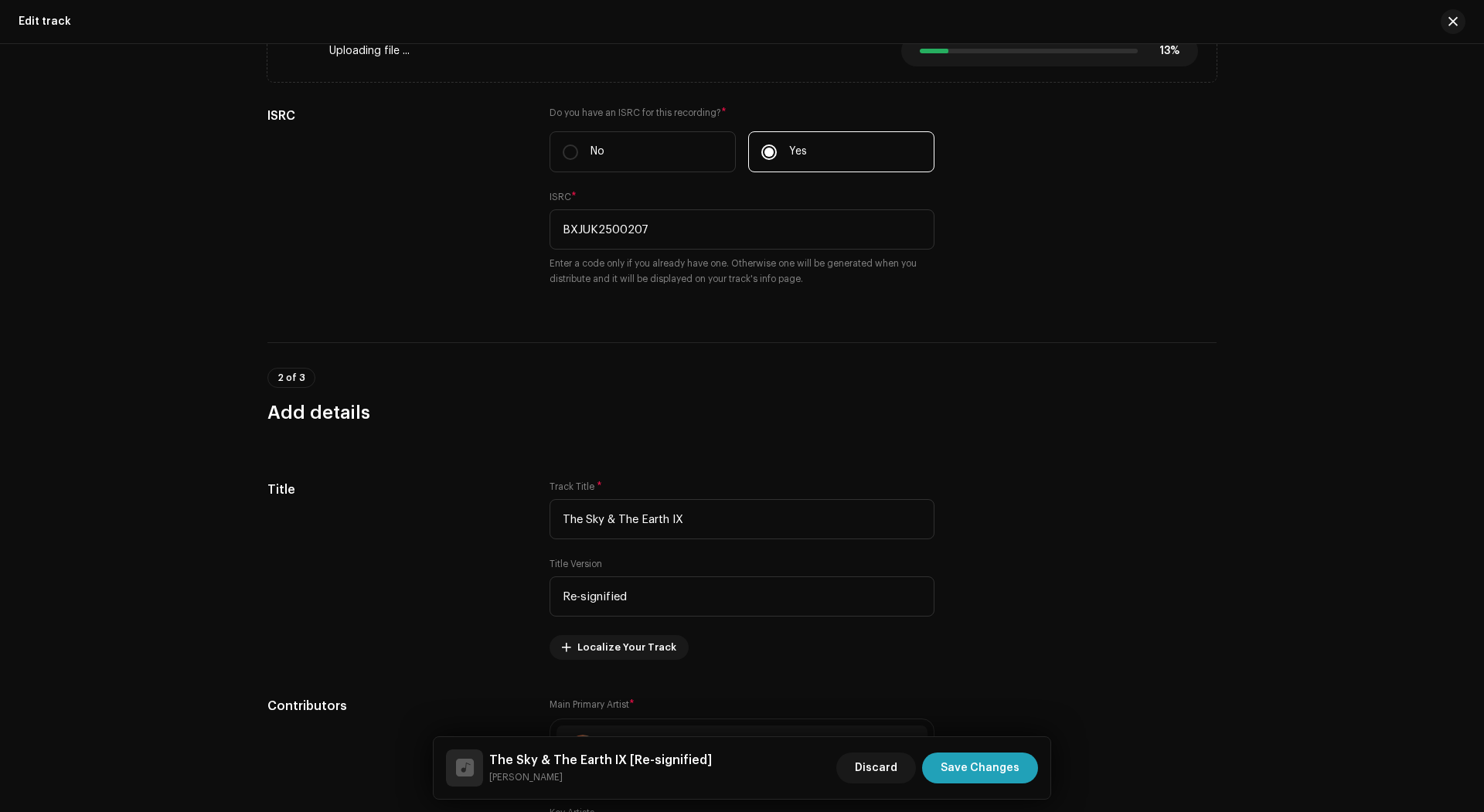
scroll to position [0, 0]
